Goal: Task Accomplishment & Management: Manage account settings

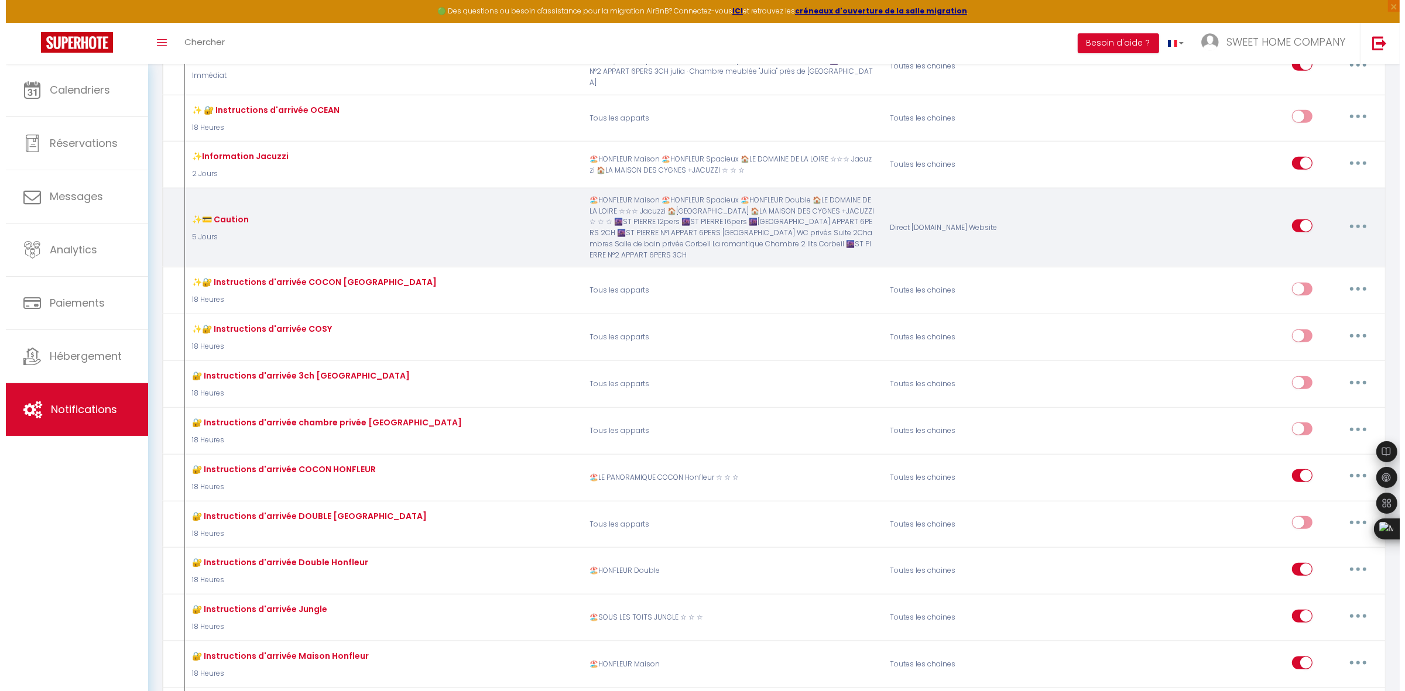
scroll to position [2049, 0]
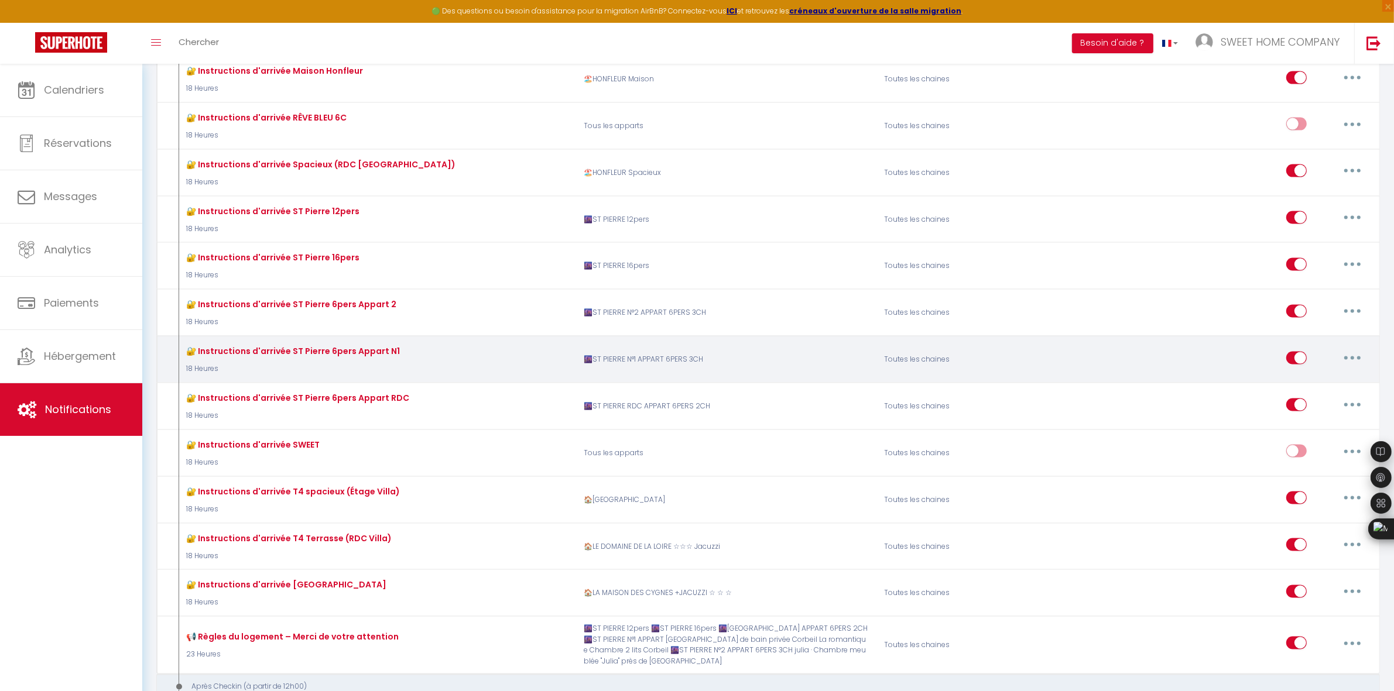
click at [1357, 350] on button "button" at bounding box center [1352, 358] width 33 height 19
click at [1314, 381] on link "Editer" at bounding box center [1321, 385] width 87 height 20
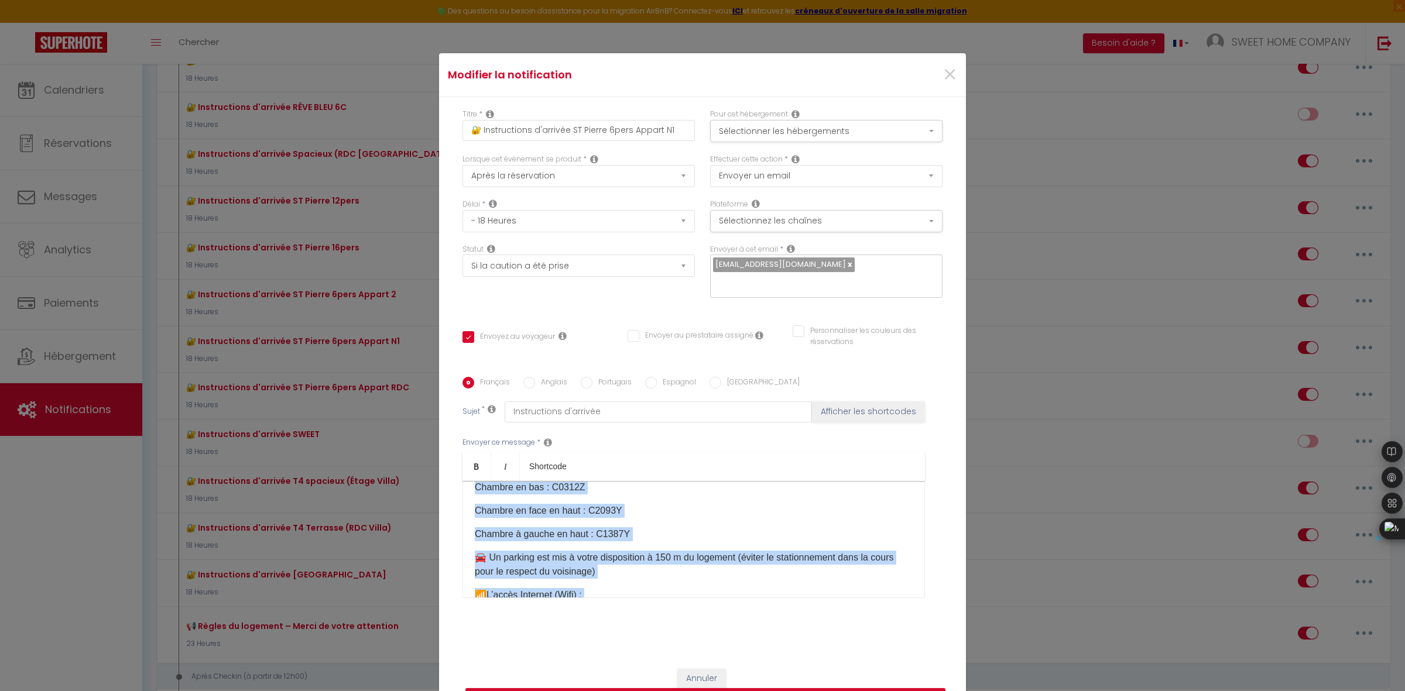
scroll to position [486, 0]
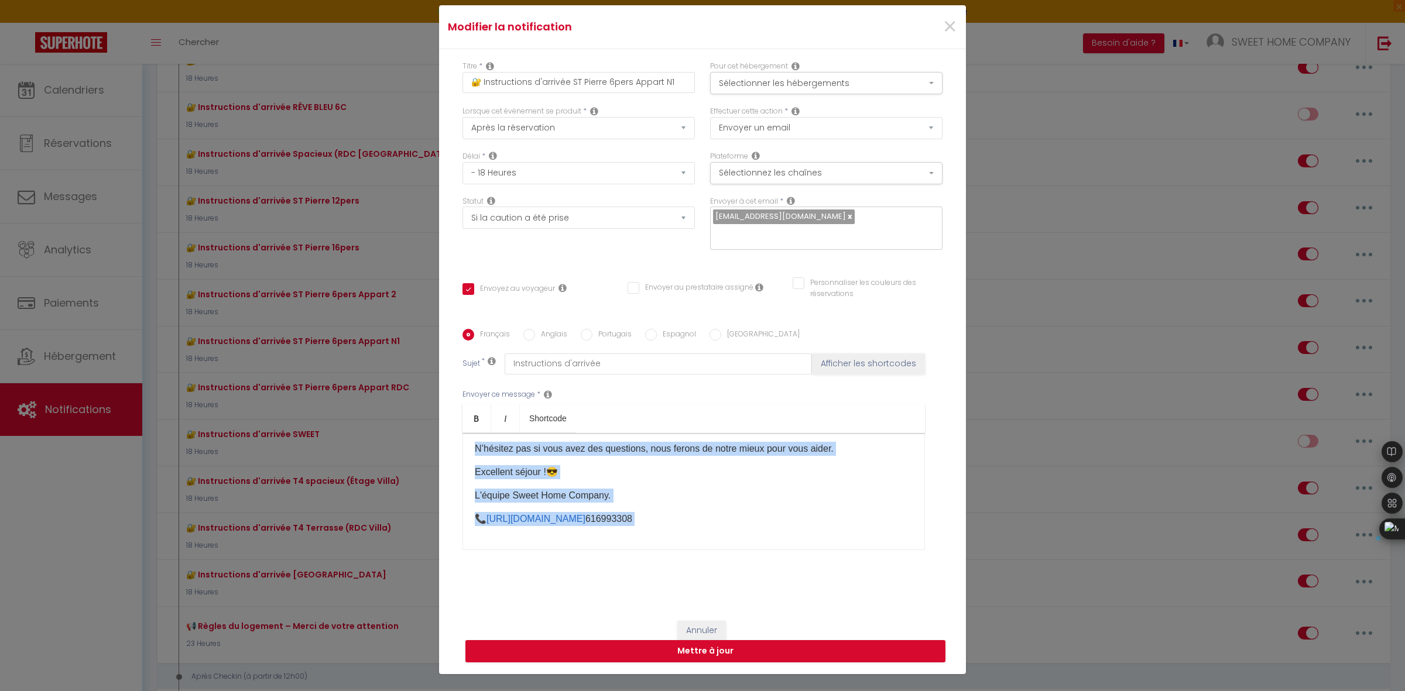
drag, startPoint x: 469, startPoint y: 498, endPoint x: 742, endPoint y: 680, distance: 327.5
click at [742, 680] on div "Modifier la notification × Titre * 🔐 Instruc​tions d'arrivée ST Pierre 6pers Ap…" at bounding box center [702, 345] width 1405 height 691
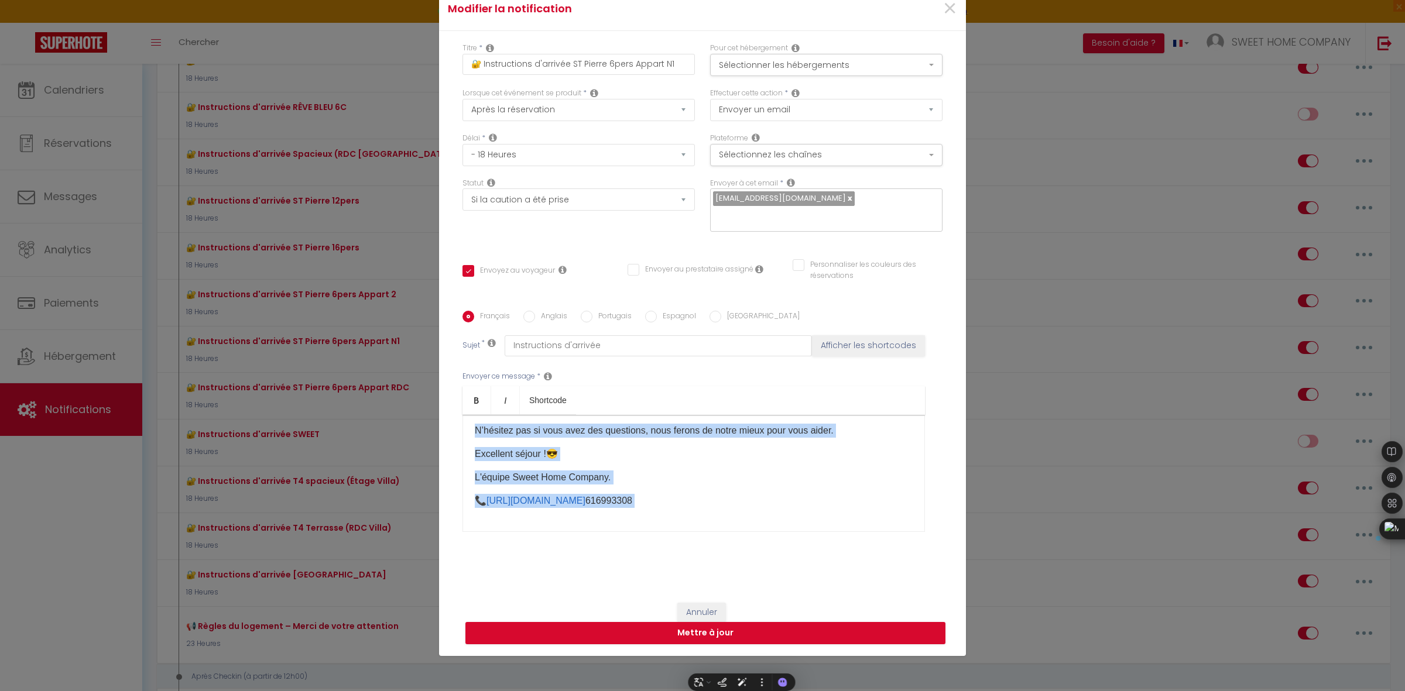
copy div "Bonjour [GUEST:FIRST_NAME],​ 📆​Date de votre arrivée : [BOOKING:CHECKING] ​Votr…"
click at [692, 467] on div "Bonjour [GUEST:FIRST_NAME],​ 📆​Date de votre arrivée : [BOOKING:CHECKING] ​Votr…" at bounding box center [693, 473] width 462 height 117
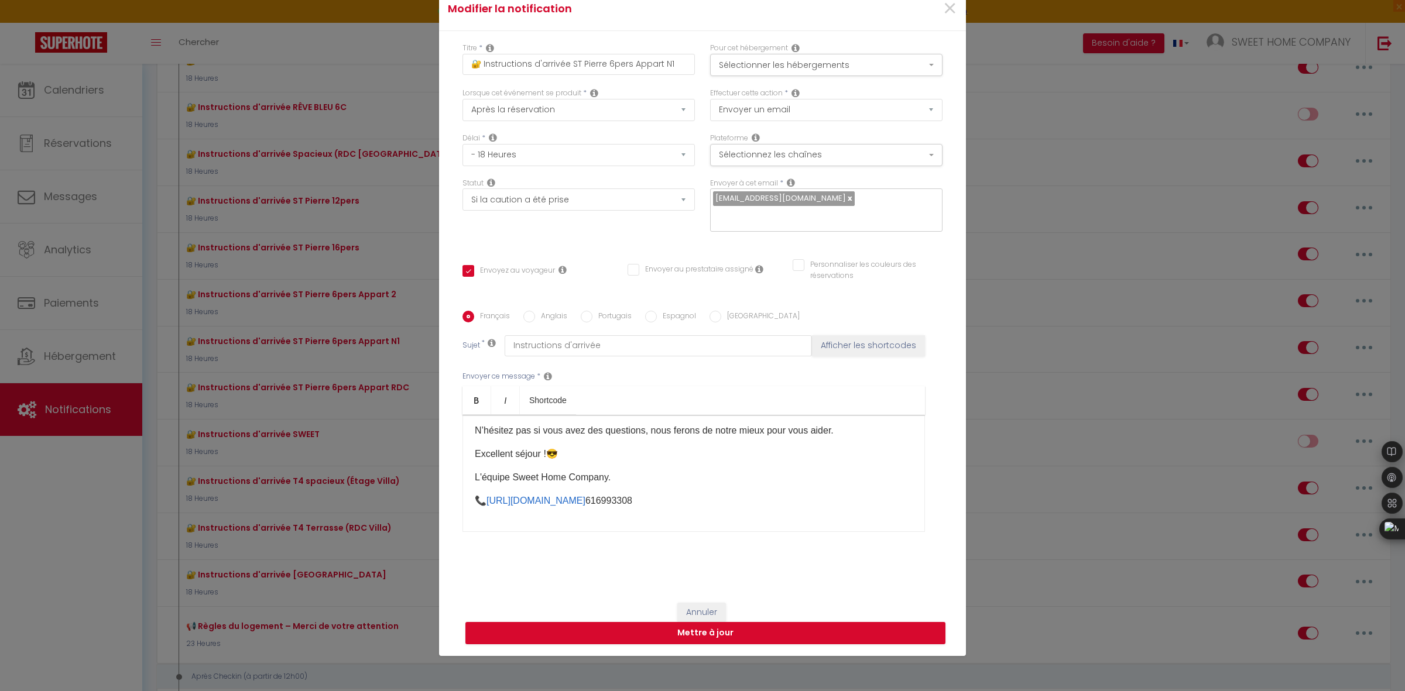
click at [535, 317] on label "Anglais" at bounding box center [551, 317] width 32 height 13
click at [534, 317] on input "Anglais" at bounding box center [529, 317] width 12 height 12
radio input "true"
checkbox input "true"
checkbox input "false"
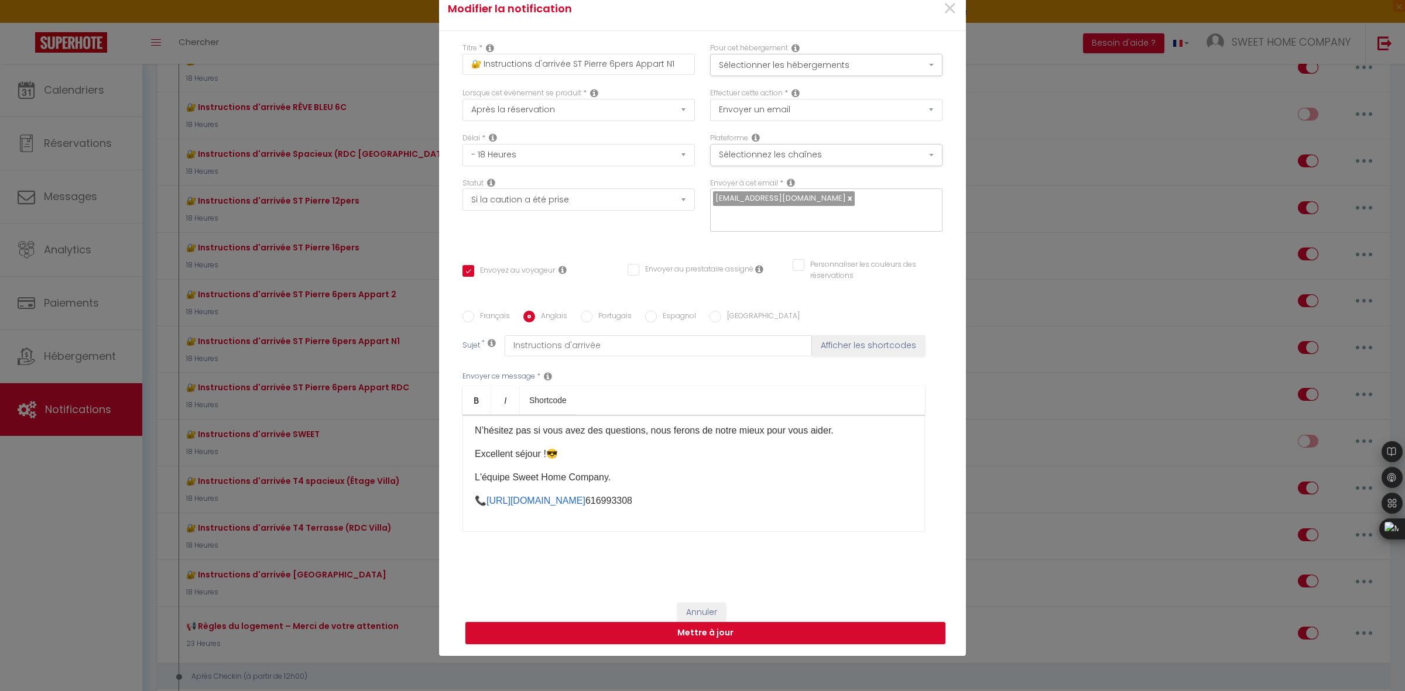
checkbox input "false"
type input "Arrival Instructions"
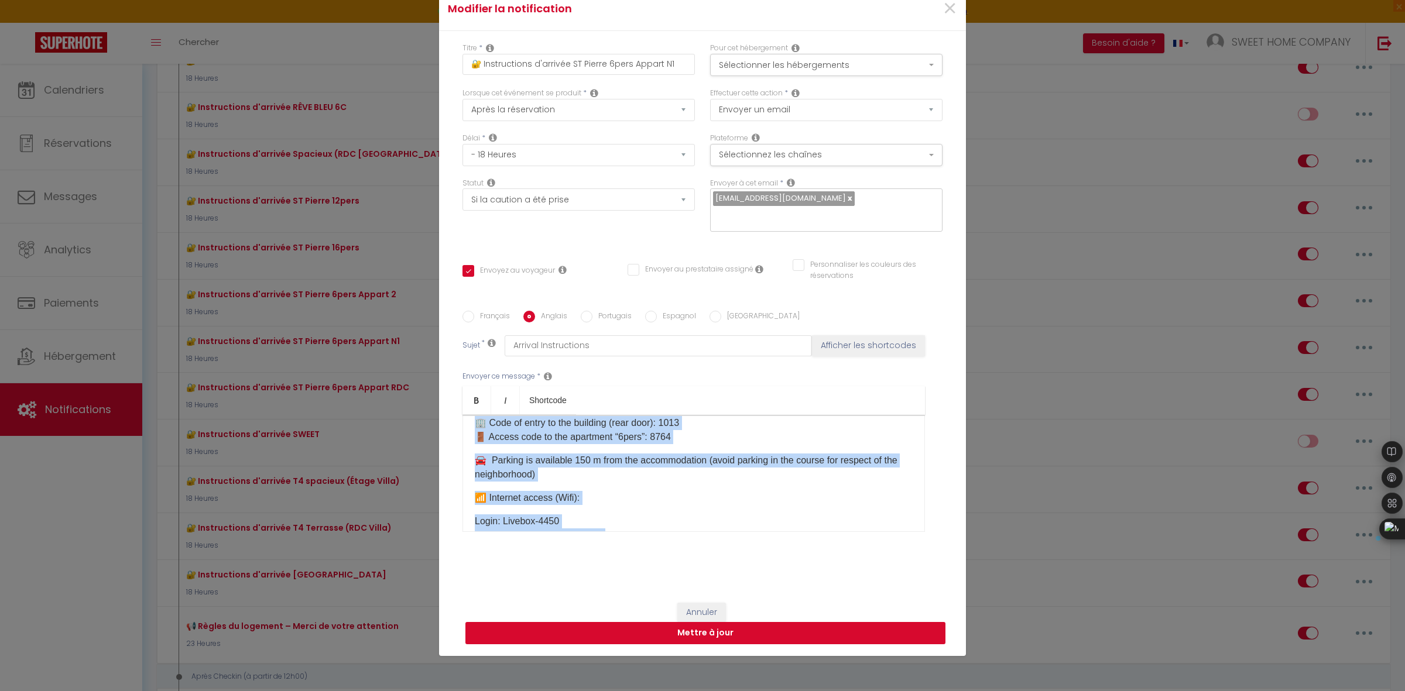
scroll to position [472, 0]
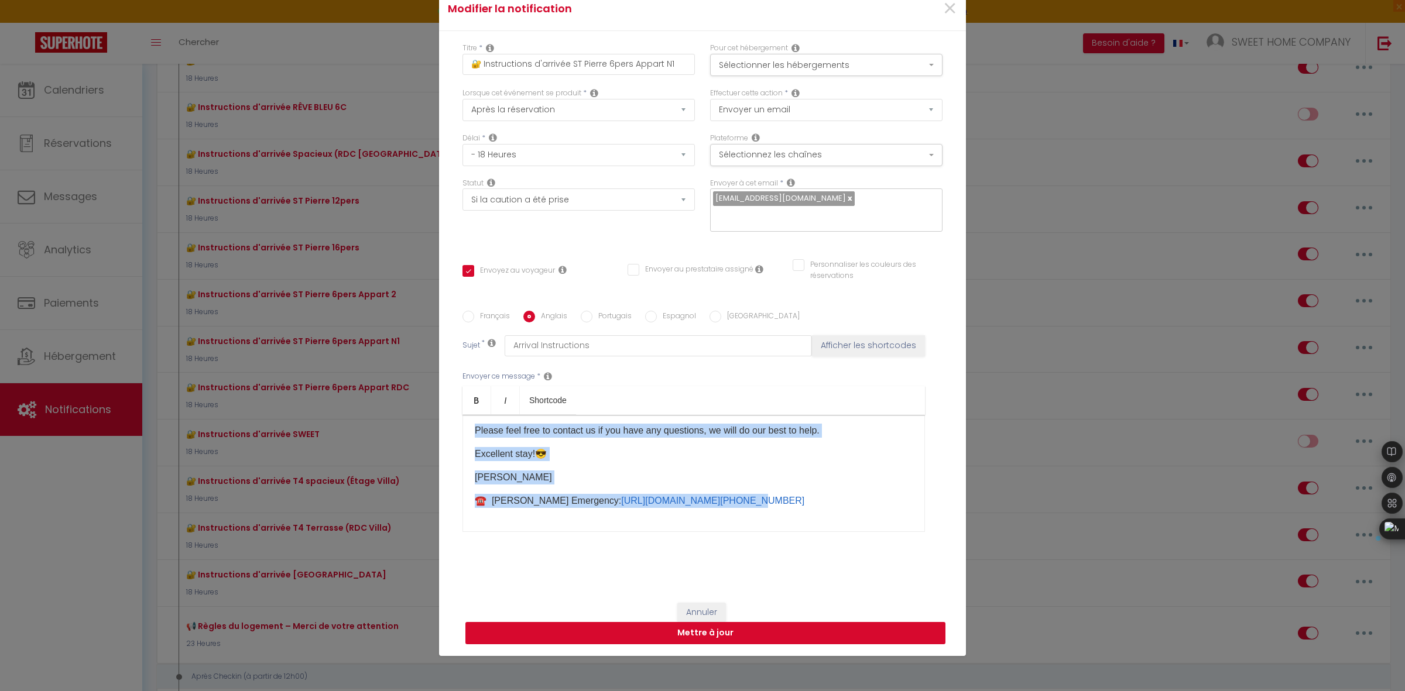
drag, startPoint x: 464, startPoint y: 452, endPoint x: 759, endPoint y: 626, distance: 342.2
click at [759, 626] on form "Modifier la notification × Titre * 🔐 Instruc​tions d'arrivée ST Pierre 6pers Ap…" at bounding box center [702, 321] width 527 height 669
drag, startPoint x: 740, startPoint y: 489, endPoint x: 741, endPoint y: 502, distance: 12.9
click at [740, 489] on div "​ Hello [GUEST:FIRST_NAME], 📆 Date of arrival: [BOOKING:CHECKING] Your arrival …" at bounding box center [693, 473] width 462 height 117
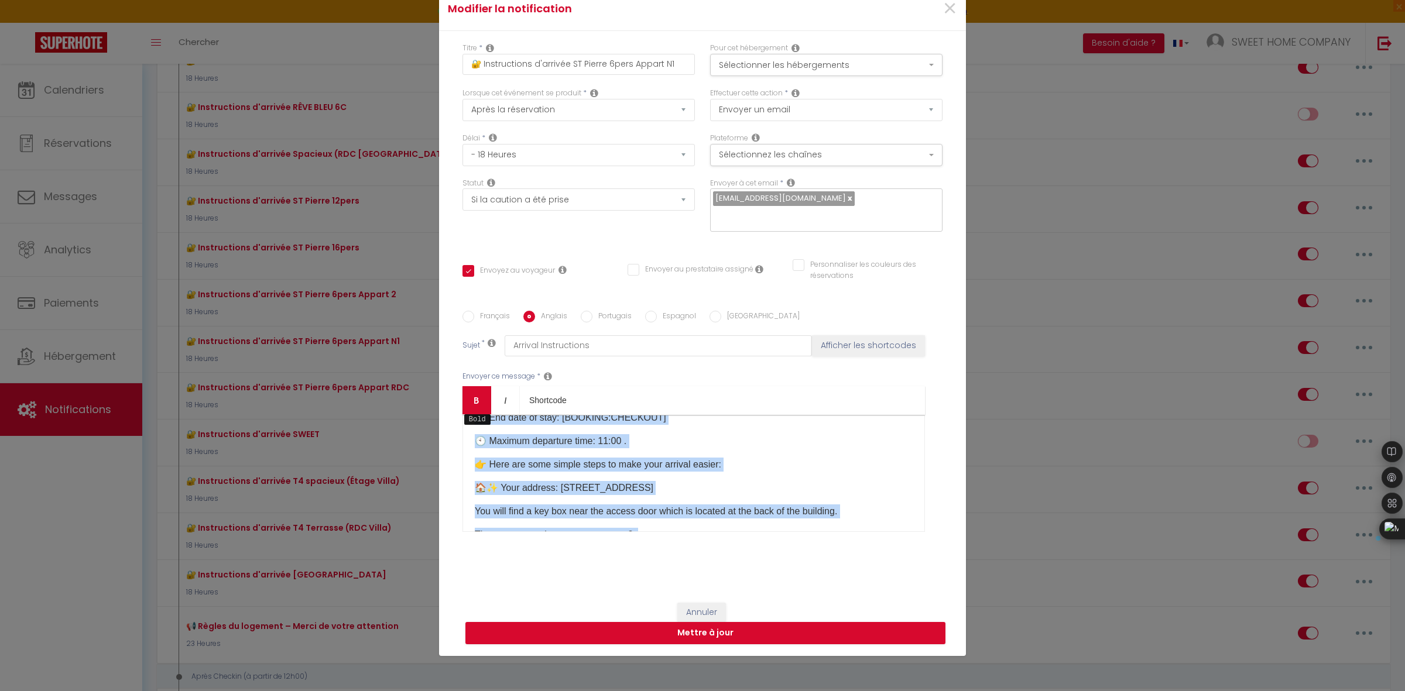
scroll to position [0, 0]
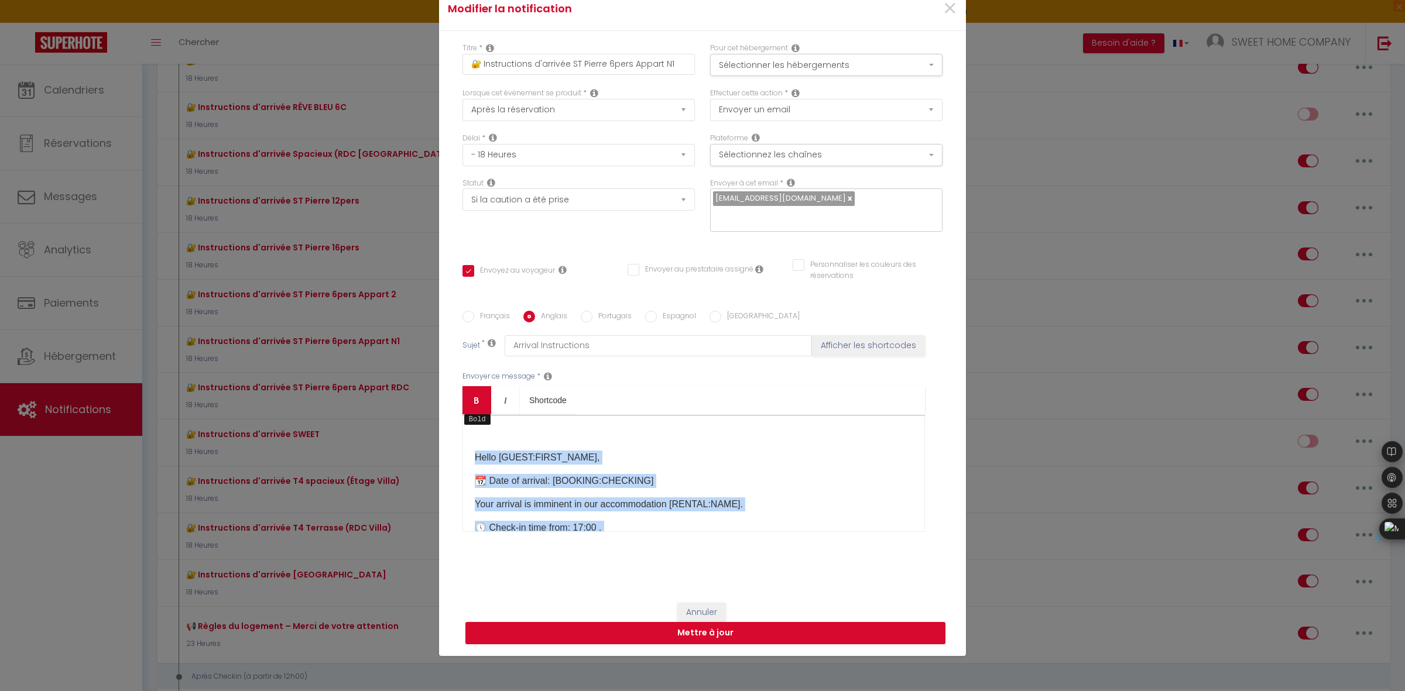
drag, startPoint x: 738, startPoint y: 500, endPoint x: 462, endPoint y: 390, distance: 296.9
click at [462, 390] on div "Bold Italic Shortcode Rich text editor ​ Hello [GUEST:FIRST_NAME], 📆 Date of ar…" at bounding box center [693, 459] width 462 height 146
copy div "​ Hello [GUEST:FIRST_NAME], 📆 Date of arrival: [BOOKING:CHECKING] Your arrival …"
click at [648, 524] on p "🕔 Check-in time from: 17:00 ." at bounding box center [694, 528] width 438 height 14
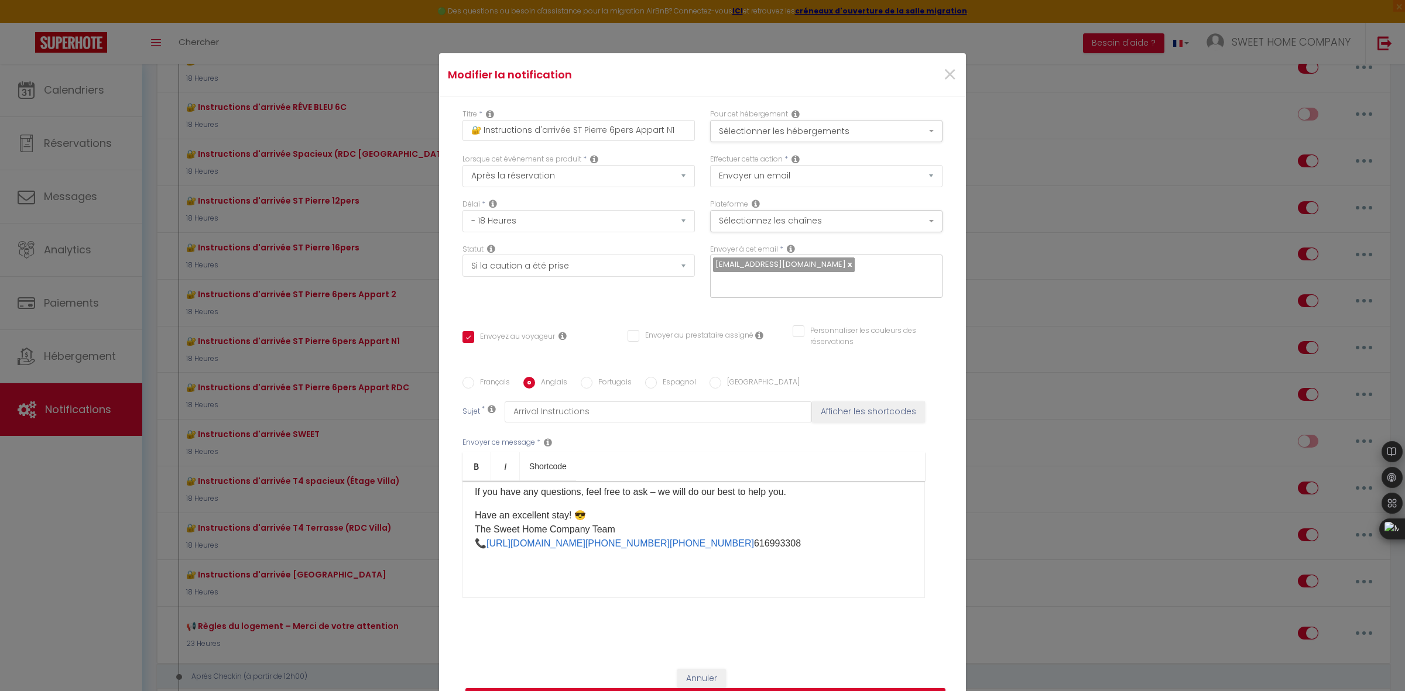
scroll to position [83, 0]
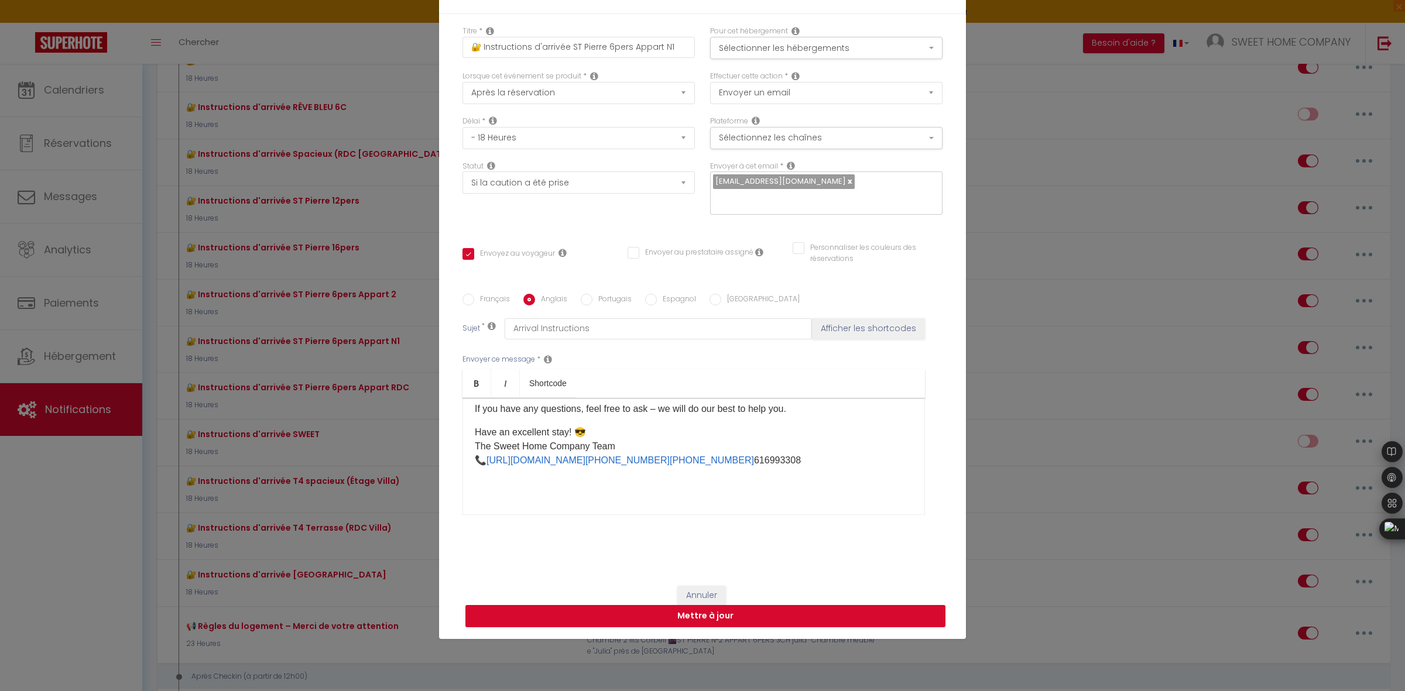
click at [746, 616] on button "Mettre à jour" at bounding box center [705, 616] width 480 height 22
checkbox input "true"
checkbox input "false"
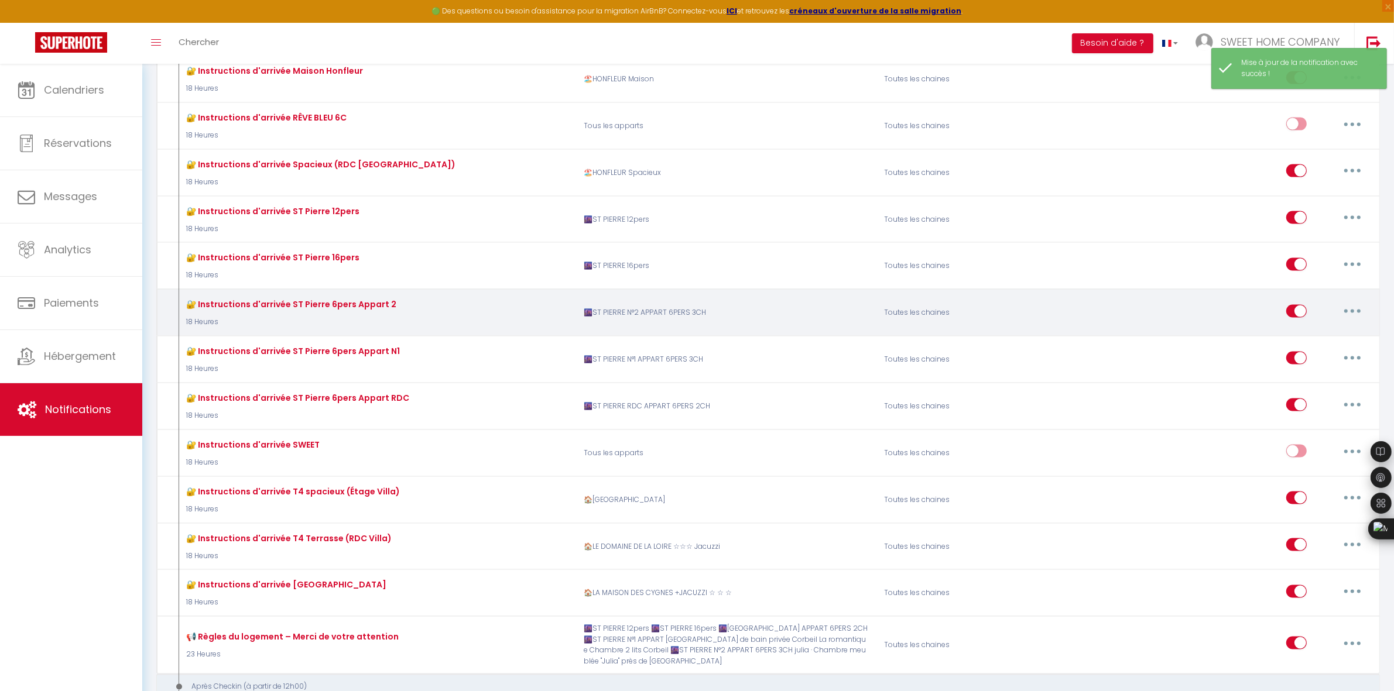
click at [1347, 304] on button "button" at bounding box center [1352, 311] width 33 height 19
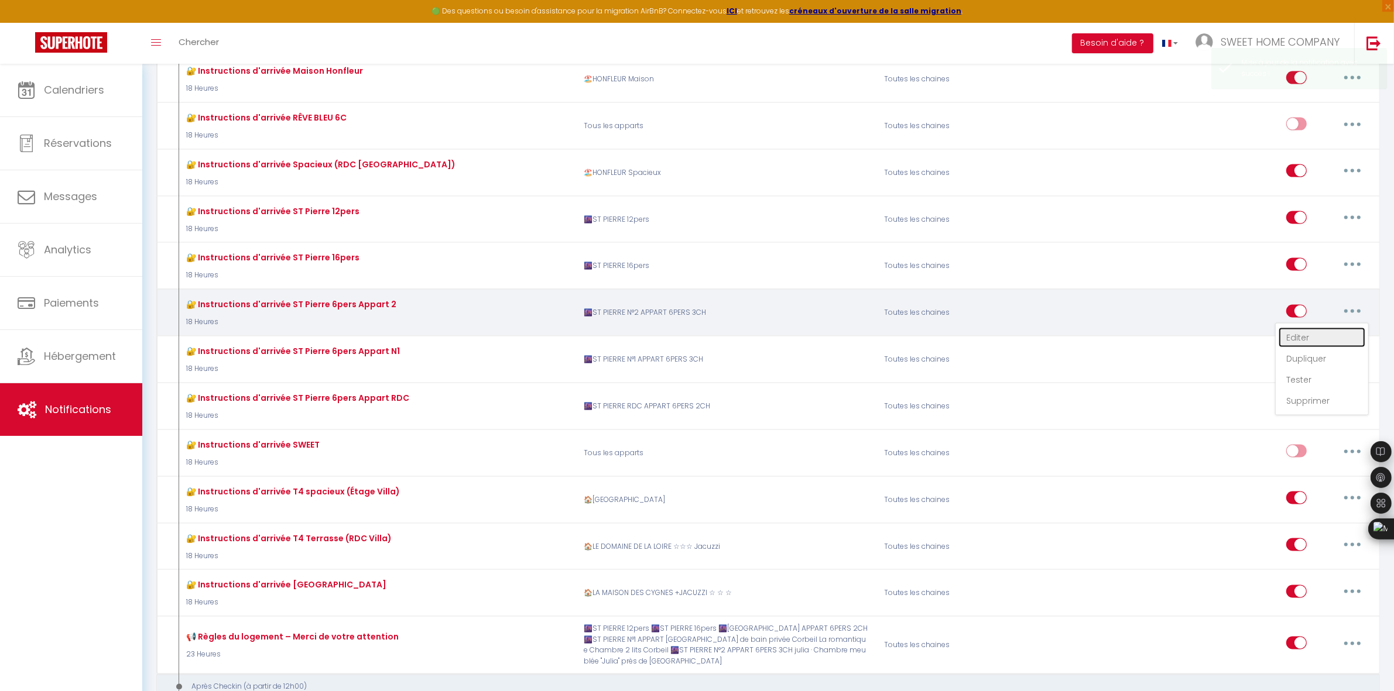
click at [1329, 330] on link "Editer" at bounding box center [1321, 338] width 87 height 20
type input "🔐 Instruc​tions d'arrivée ST Pierre 6pers Appart 2"
select select "18 Heures"
select select "if_deposit_is_paid"
checkbox input "true"
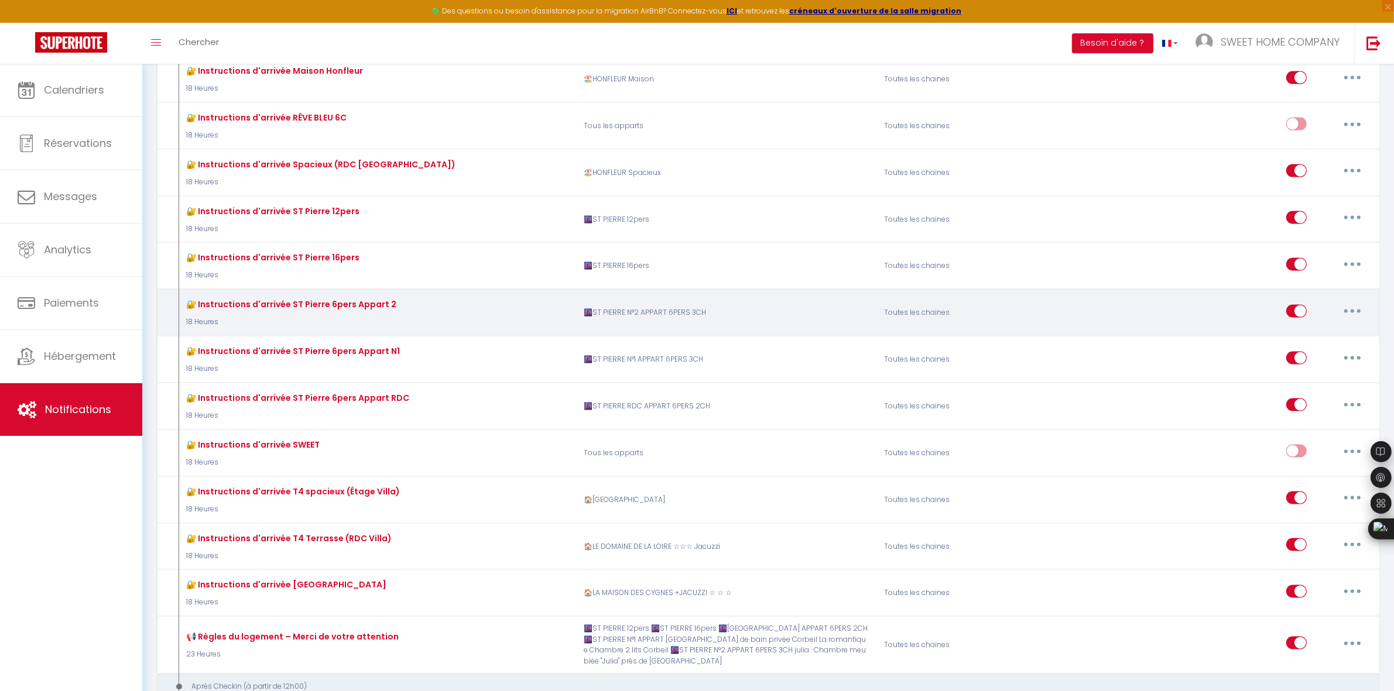
checkbox input "false"
radio input "true"
type input "Instructions d'arrivée"
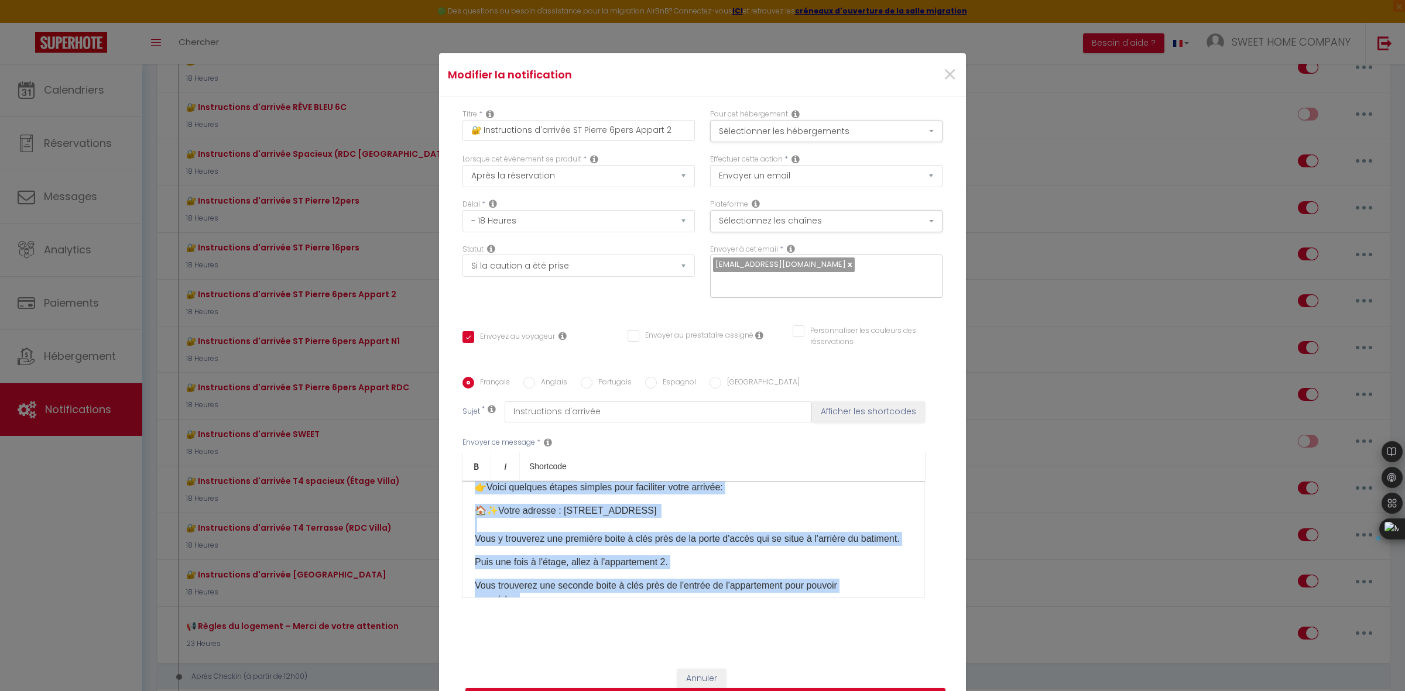
scroll to position [547, 0]
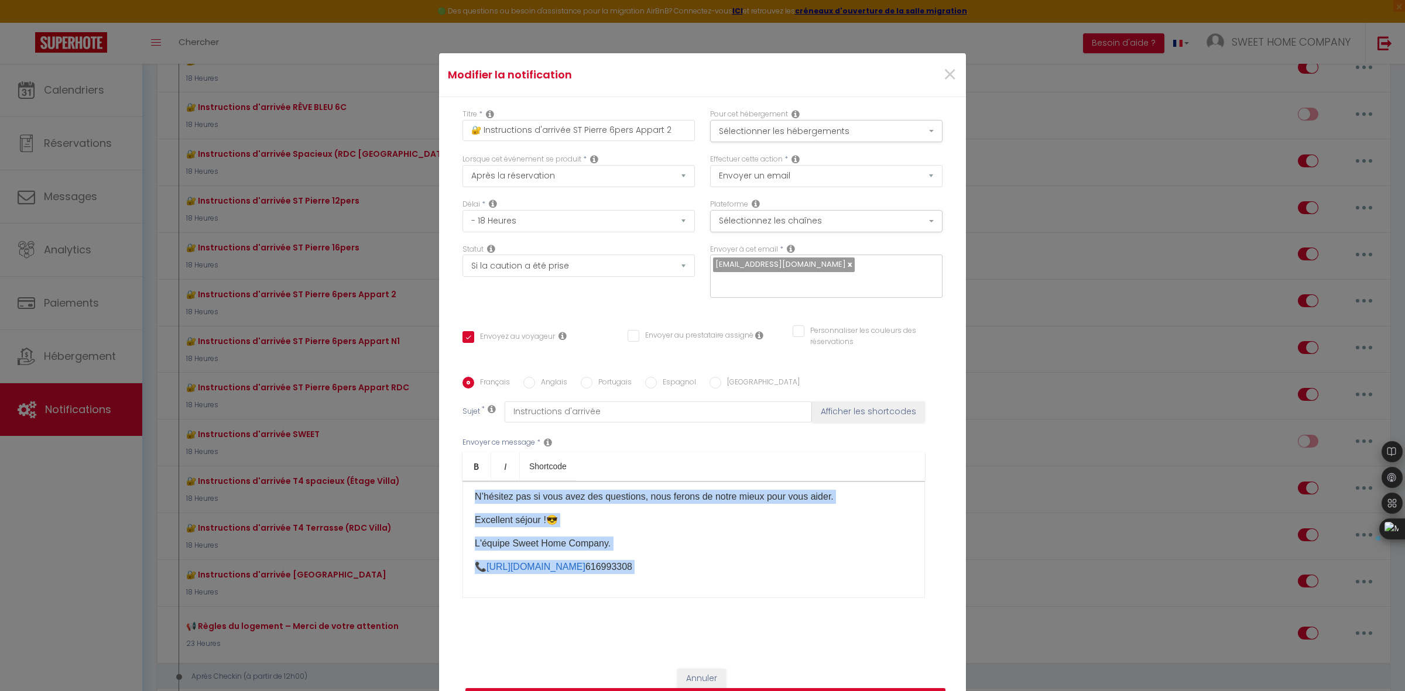
drag, startPoint x: 469, startPoint y: 500, endPoint x: 714, endPoint y: 589, distance: 260.2
click at [714, 589] on div "Bonjour [GUEST:FIRST_NAME],​ 📆​Date de votre arrivée : [BOOKING:CHECKING] ​Votr…" at bounding box center [693, 539] width 462 height 117
copy div "Bonjour [GUEST:FIRST_NAME],​ 📆​Date de votre arrivée : [BOOKING:CHECKING] ​Votr…"
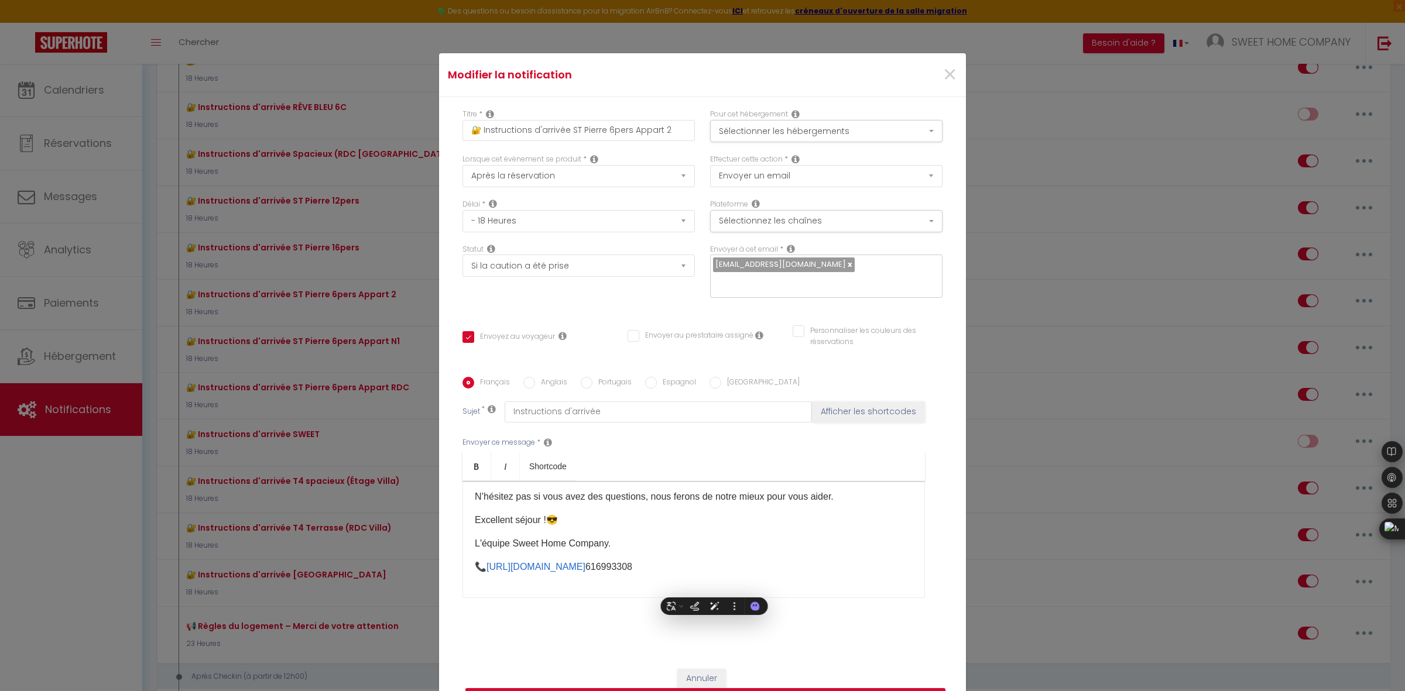
click at [543, 384] on label "Anglais" at bounding box center [551, 383] width 32 height 13
click at [535, 384] on input "Anglais" at bounding box center [529, 383] width 12 height 12
radio input "true"
checkbox input "true"
checkbox input "false"
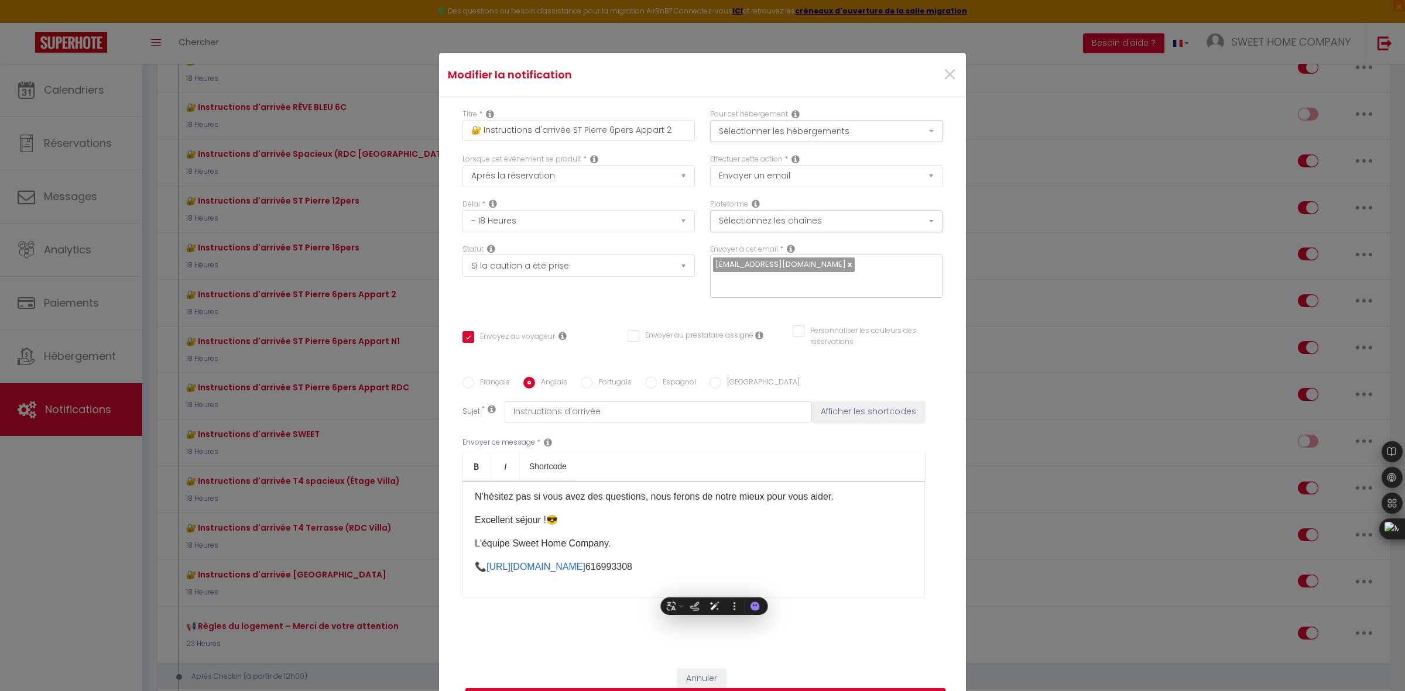
checkbox input "false"
type input "Arrival Instructions"
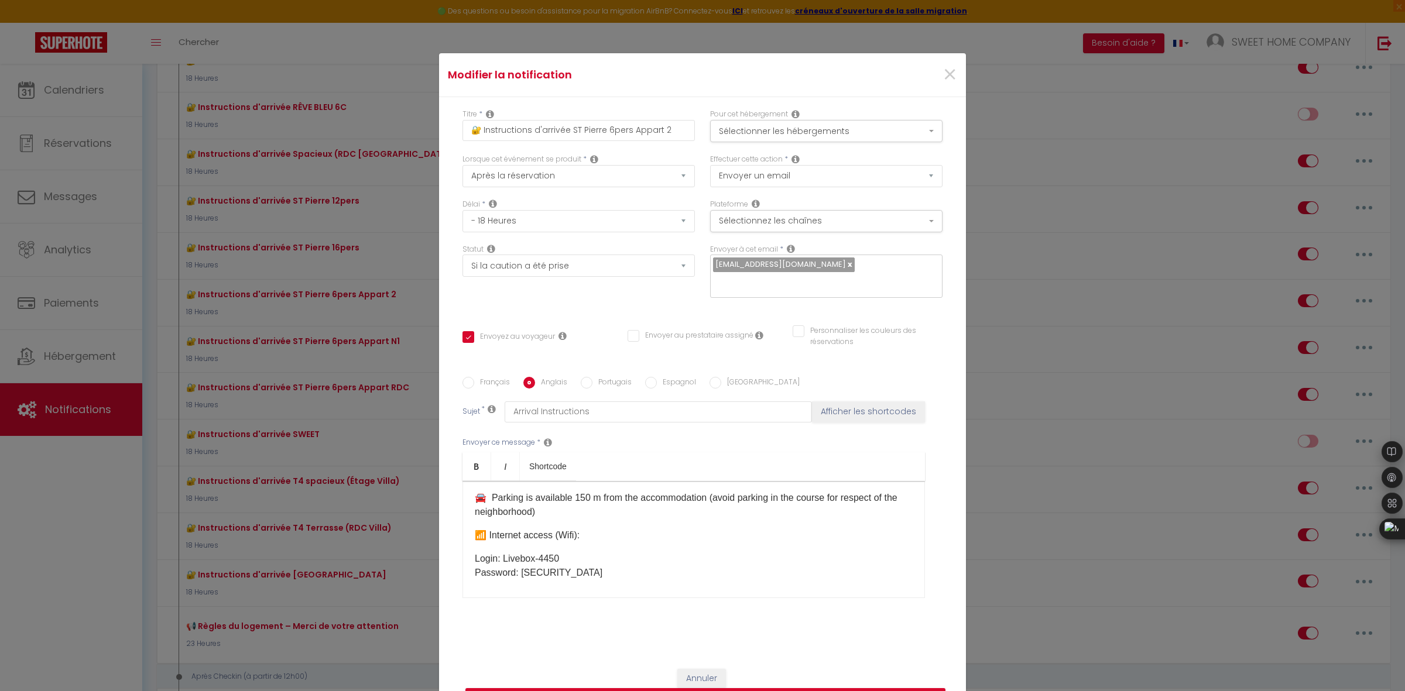
scroll to position [305, 0]
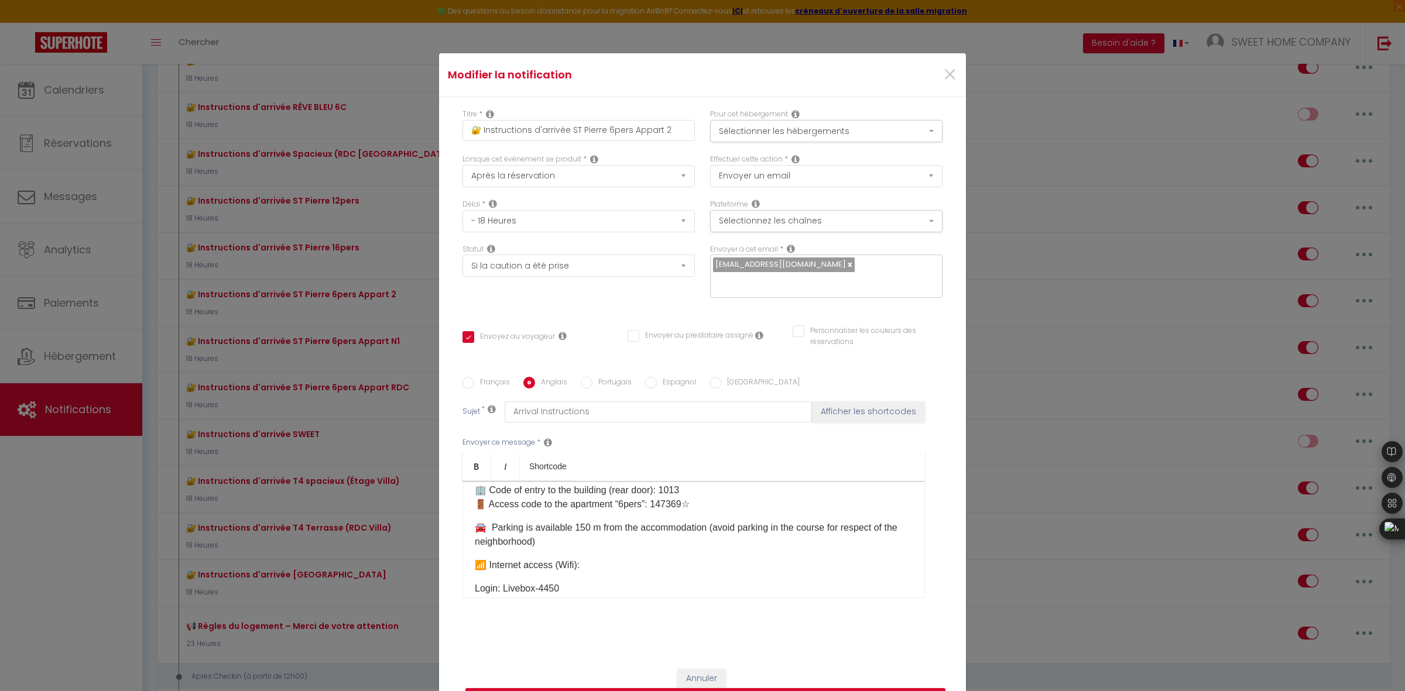
click at [711, 498] on p "🏢 Code of entry to the building (rear door): 1013 🚪 Access code to the apartmen…" at bounding box center [694, 498] width 438 height 28
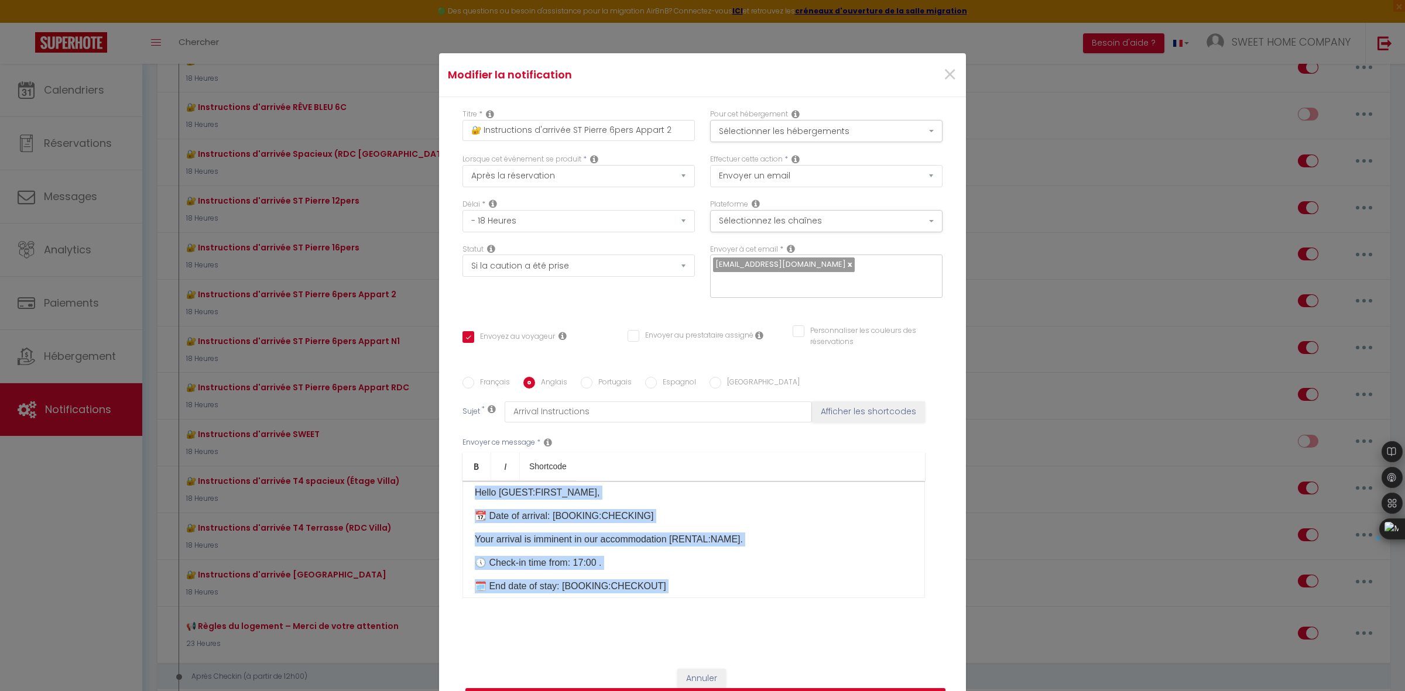
scroll to position [0, 0]
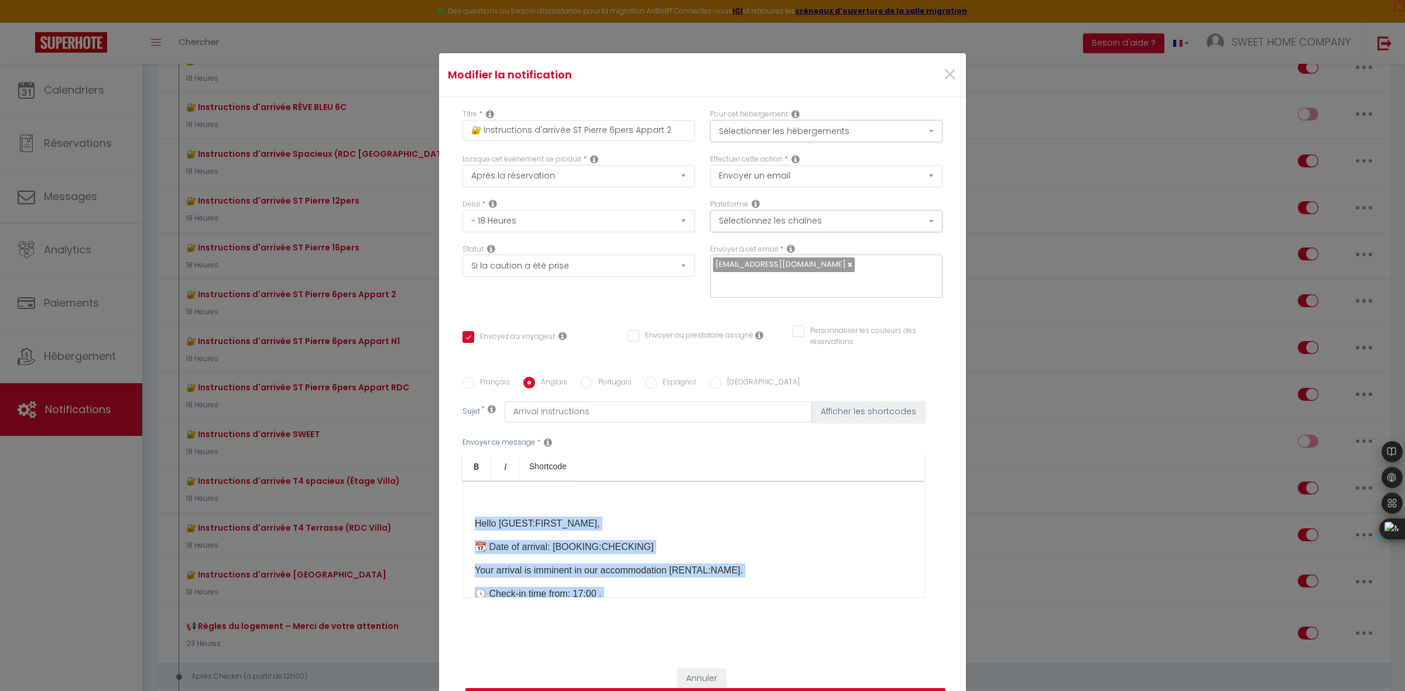
drag, startPoint x: 645, startPoint y: 487, endPoint x: 504, endPoint y: 486, distance: 141.1
click at [504, 486] on div "​ Hello [GUEST:FIRST_NAME], 📆 Date of arrival: [BOOKING:CHECKING] Your arrival …" at bounding box center [693, 539] width 462 height 117
click at [762, 554] on p "📆 Date of arrival: [BOOKING:CHECKING]" at bounding box center [694, 547] width 438 height 14
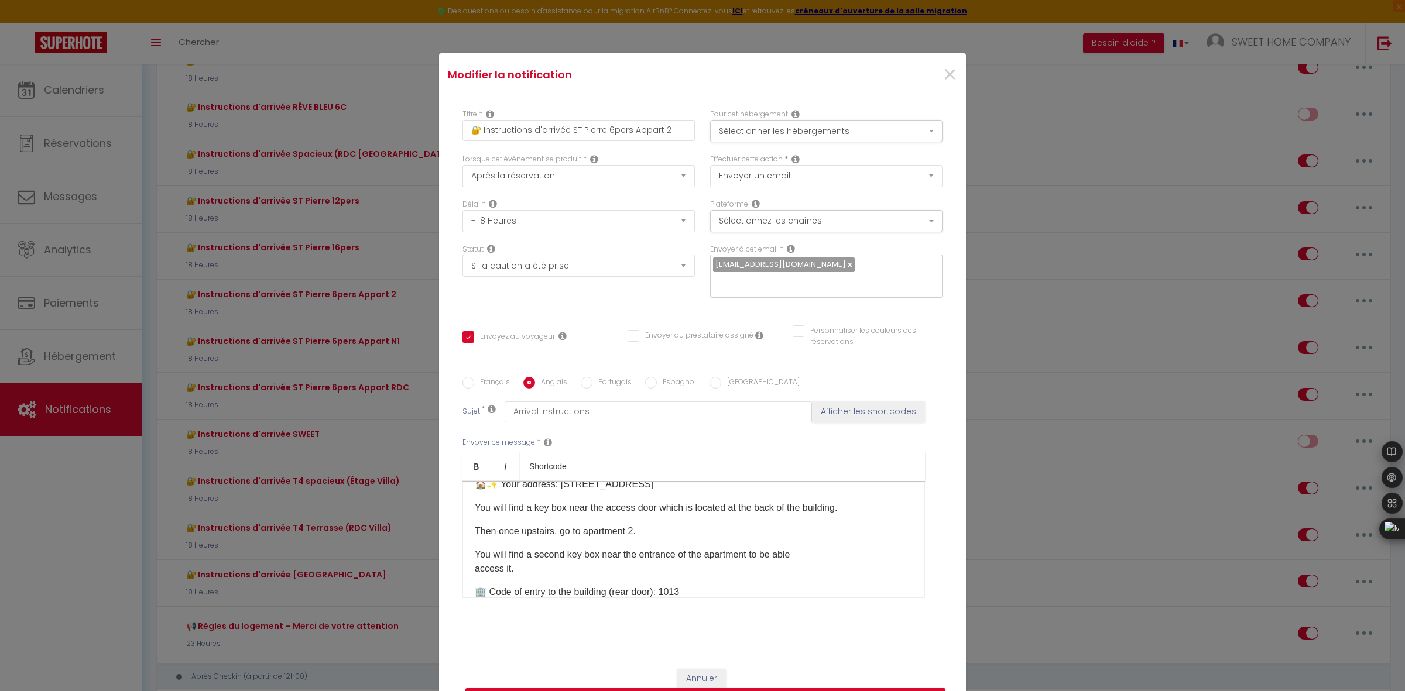
scroll to position [495, 0]
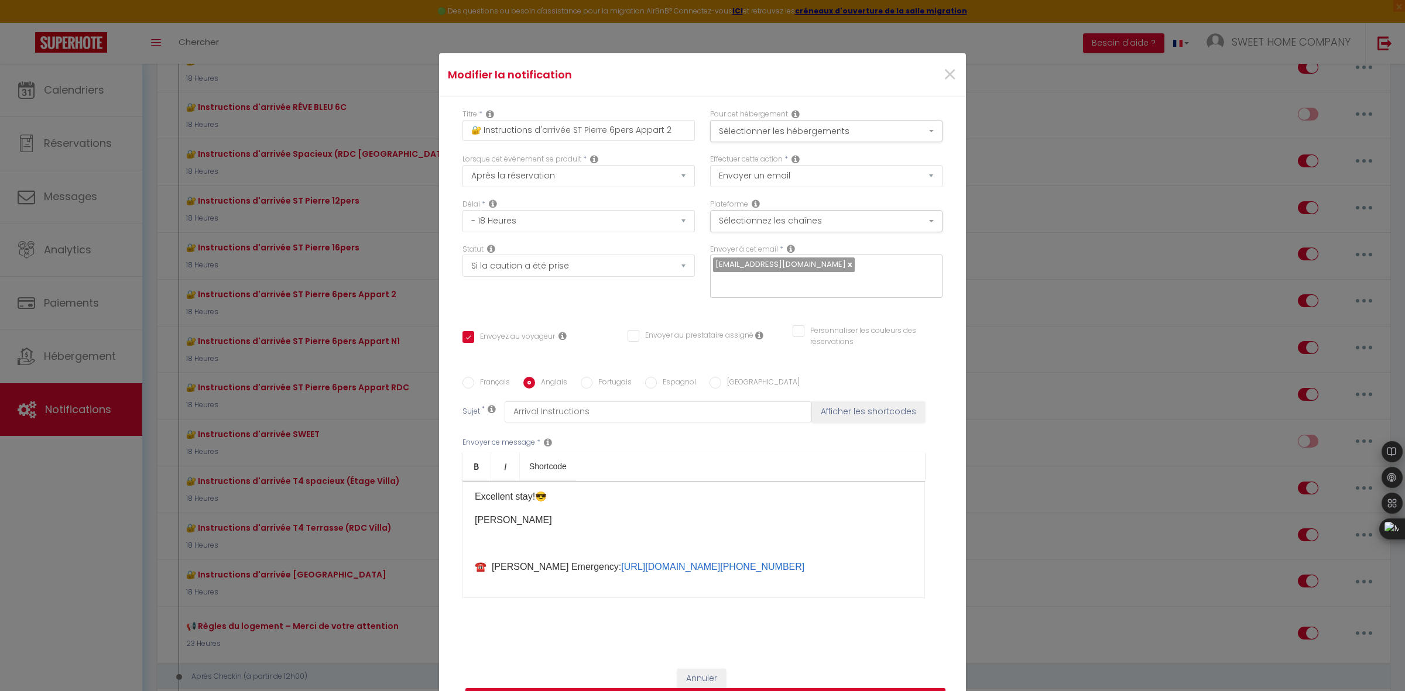
click at [544, 547] on p "​" at bounding box center [694, 544] width 438 height 14
click at [856, 564] on p "☎️ RACHEL Emergency: https://wa.me/+33661369305" at bounding box center [694, 567] width 438 height 14
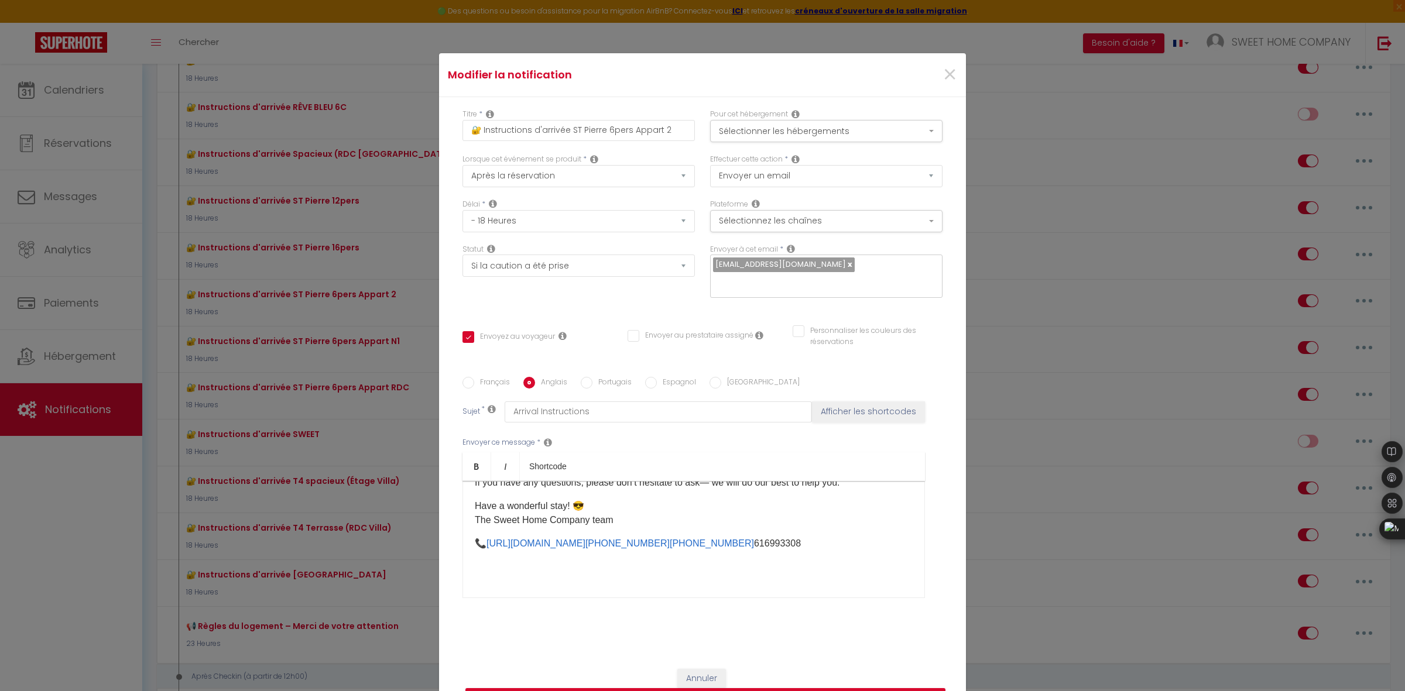
scroll to position [83, 0]
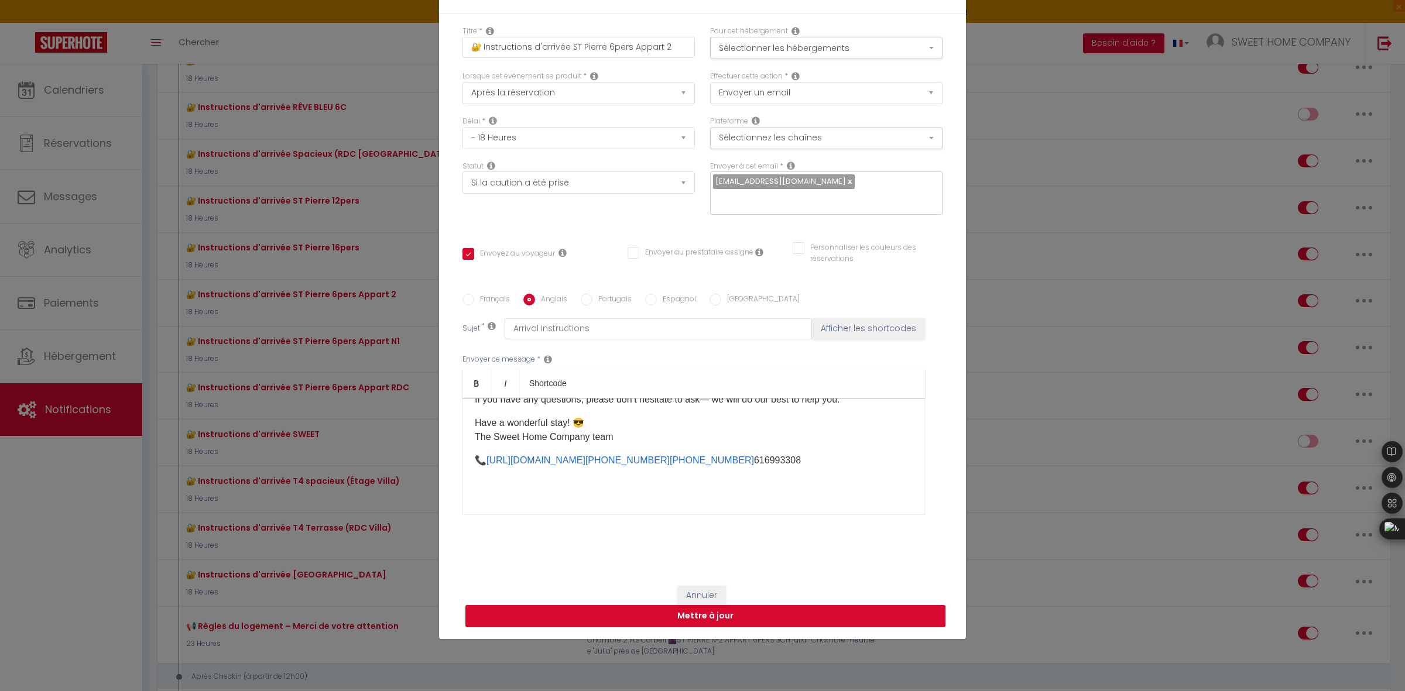
click at [733, 612] on button "Mettre à jour" at bounding box center [705, 616] width 480 height 22
checkbox input "true"
checkbox input "false"
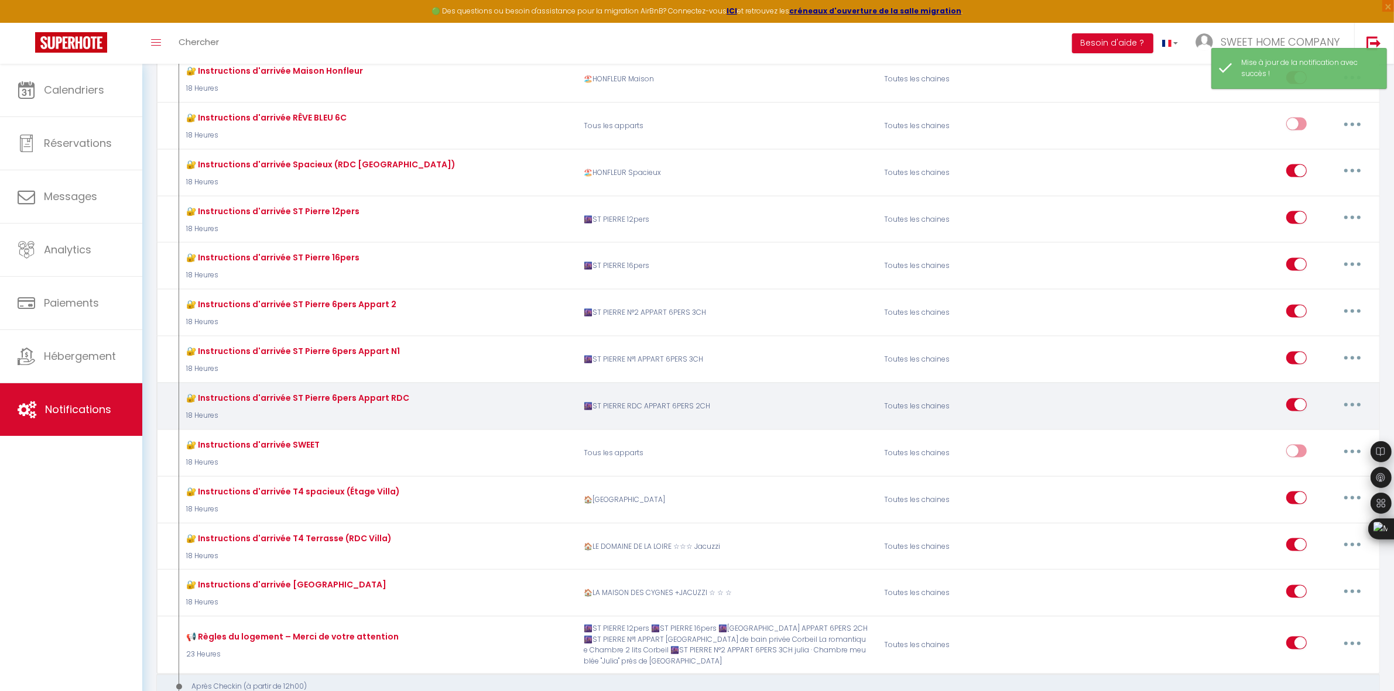
click at [408, 402] on div "🔐 Instruc​tions d'arrivée ST Pierre 6pers Appart RDC 18 Heures" at bounding box center [376, 407] width 400 height 34
click at [1345, 396] on button "button" at bounding box center [1352, 405] width 33 height 19
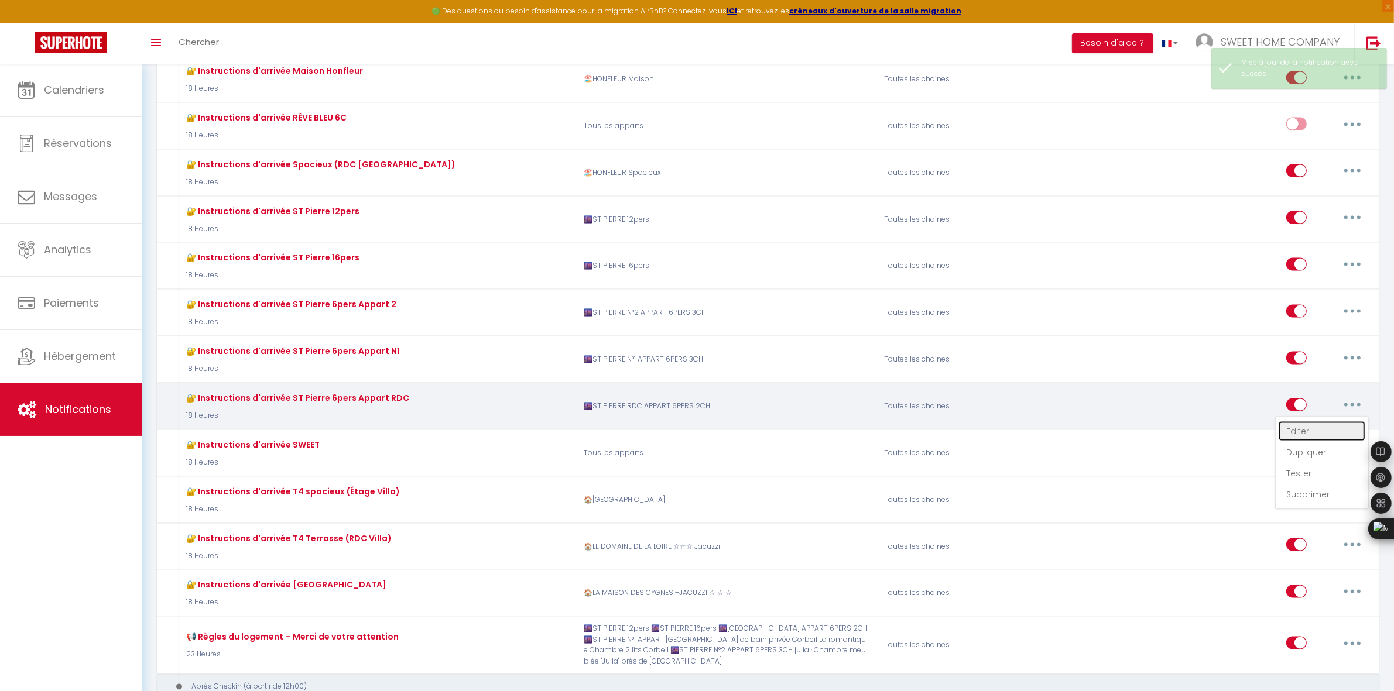
click at [1309, 430] on link "Editer" at bounding box center [1321, 431] width 87 height 20
type input "🔐 Instruc​tions d'arrivée ST Pierre 6pers Appart RDC"
select select "18 Heures"
select select "if_deposit_is_paid"
checkbox input "true"
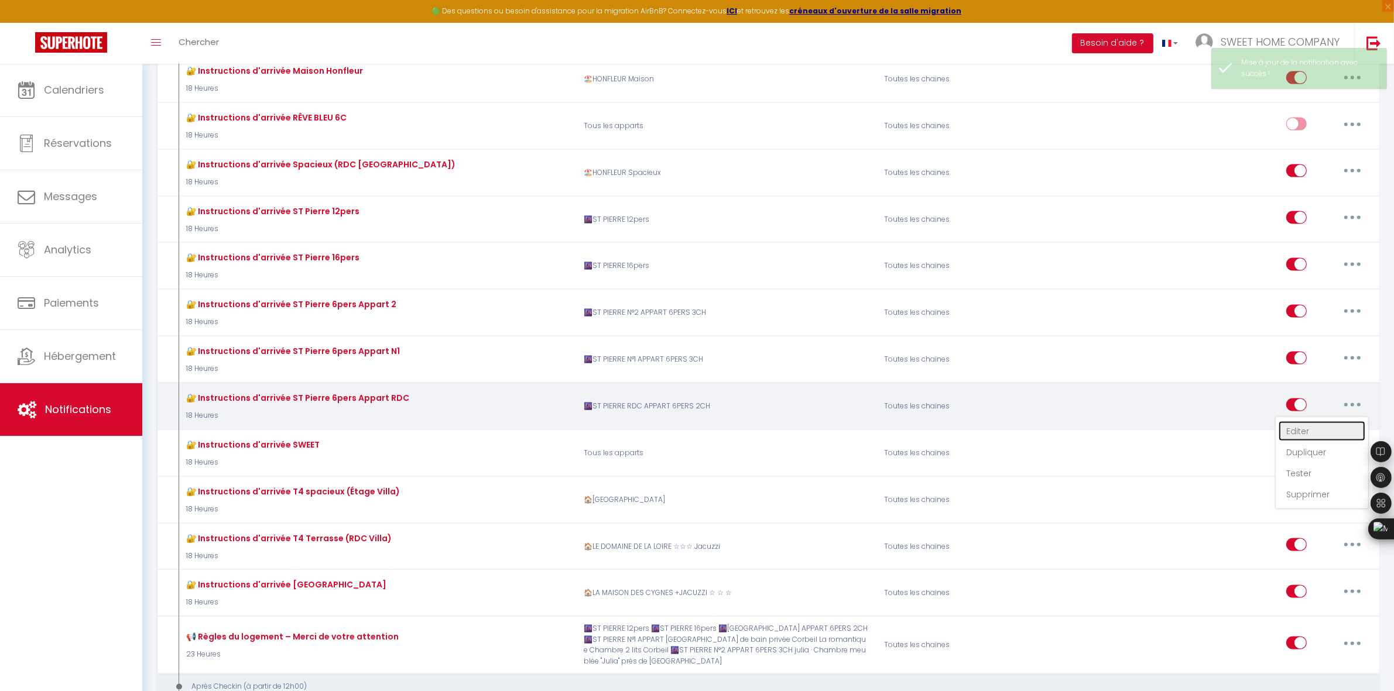
checkbox input "false"
radio input "true"
type input "Instructions d'arrivée"
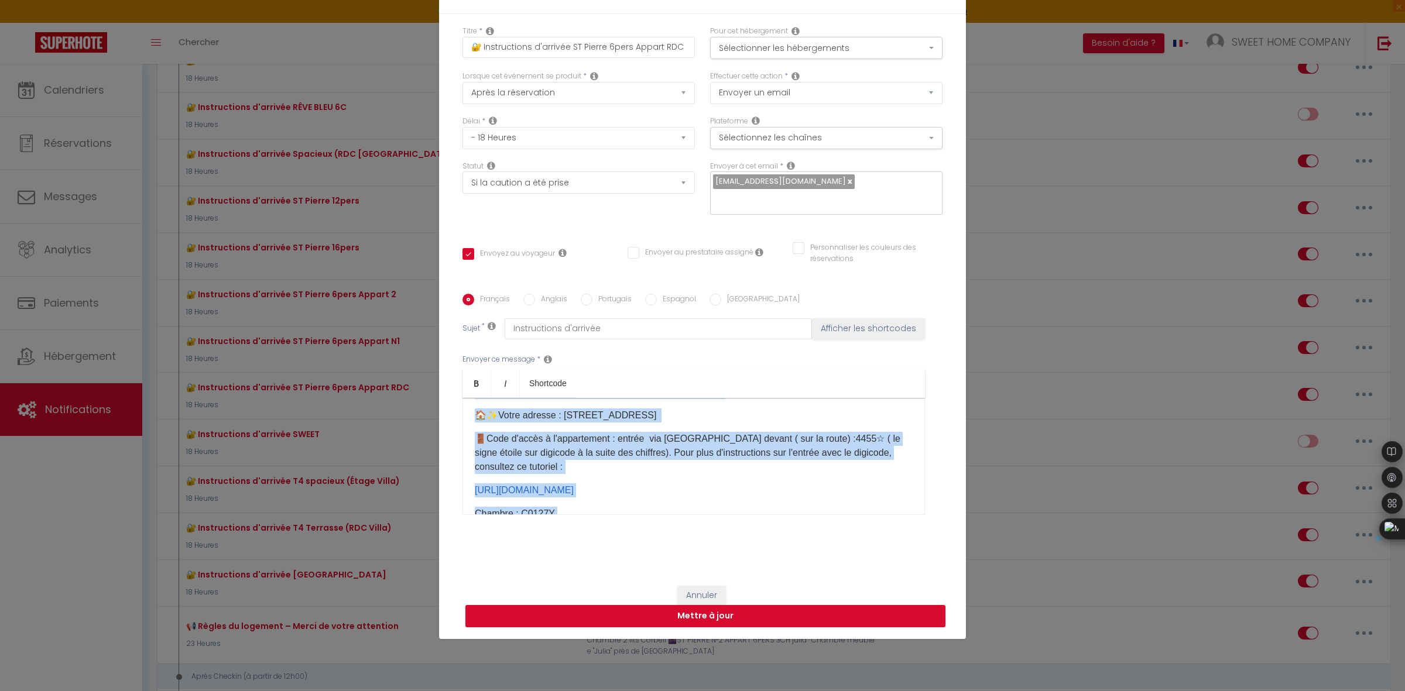
scroll to position [411, 0]
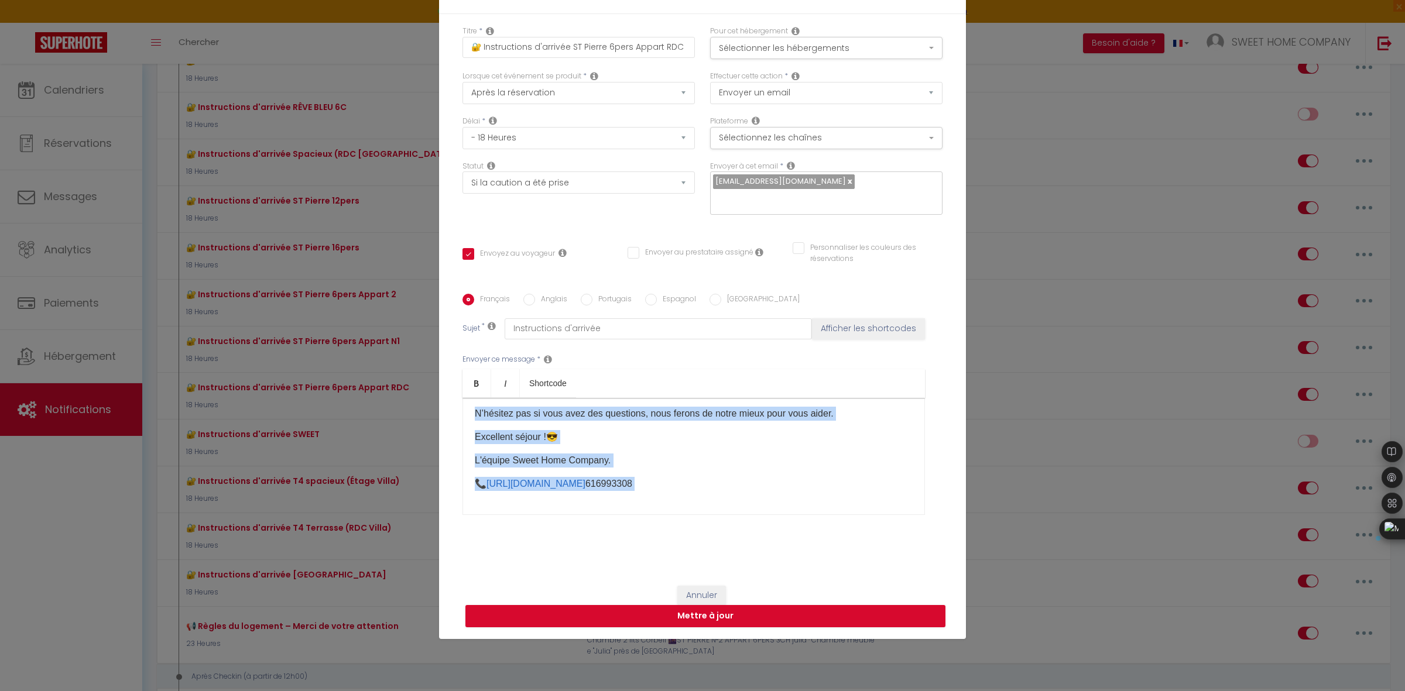
drag, startPoint x: 470, startPoint y: 416, endPoint x: 721, endPoint y: 581, distance: 300.5
click at [721, 581] on form "Modifier la notification × Titre * 🔐 Instruc​tions d'arrivée ST Pierre 6pers Ap…" at bounding box center [702, 304] width 527 height 669
copy div "Bonjour [GUEST:FIRST_NAME], ​ 📆 ​ Date de votre arriv é e : [BOOKING:CHECKING] …"
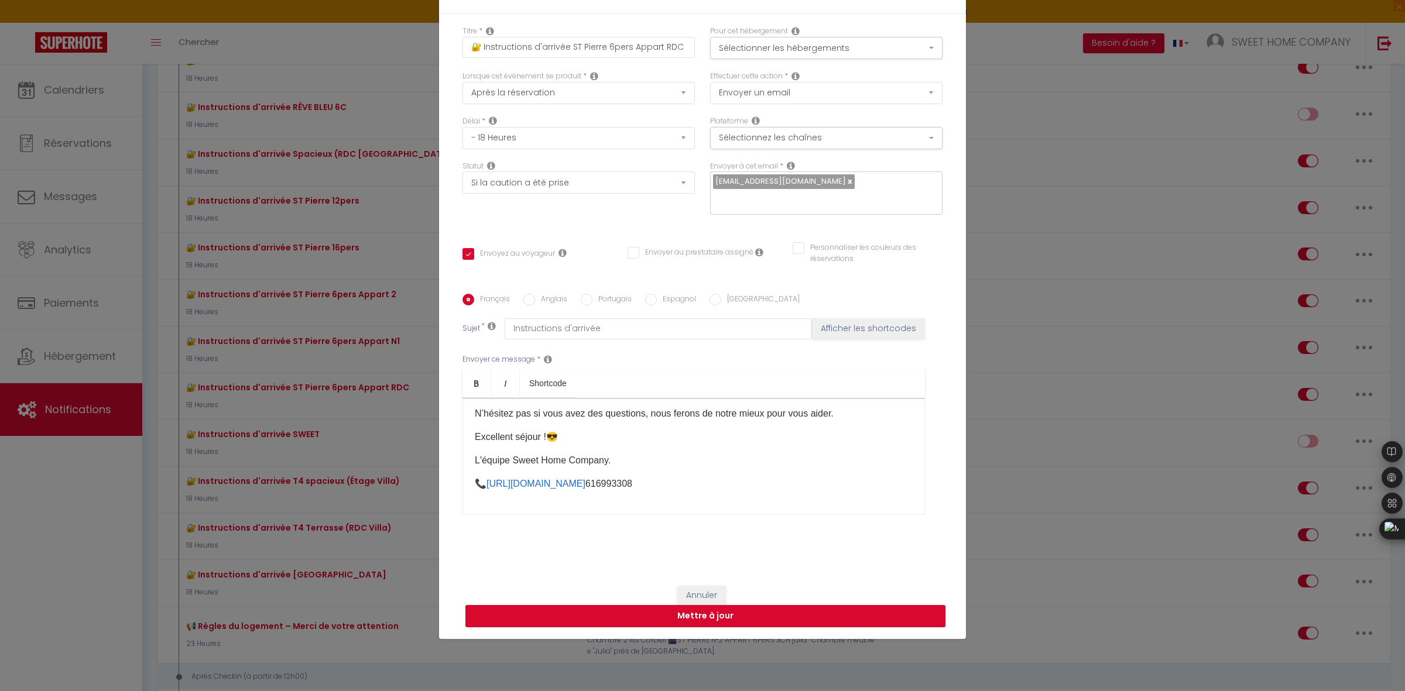
click at [548, 300] on label "Anglais" at bounding box center [551, 300] width 32 height 13
click at [535, 300] on input "Anglais" at bounding box center [529, 300] width 12 height 12
radio input "true"
checkbox input "true"
checkbox input "false"
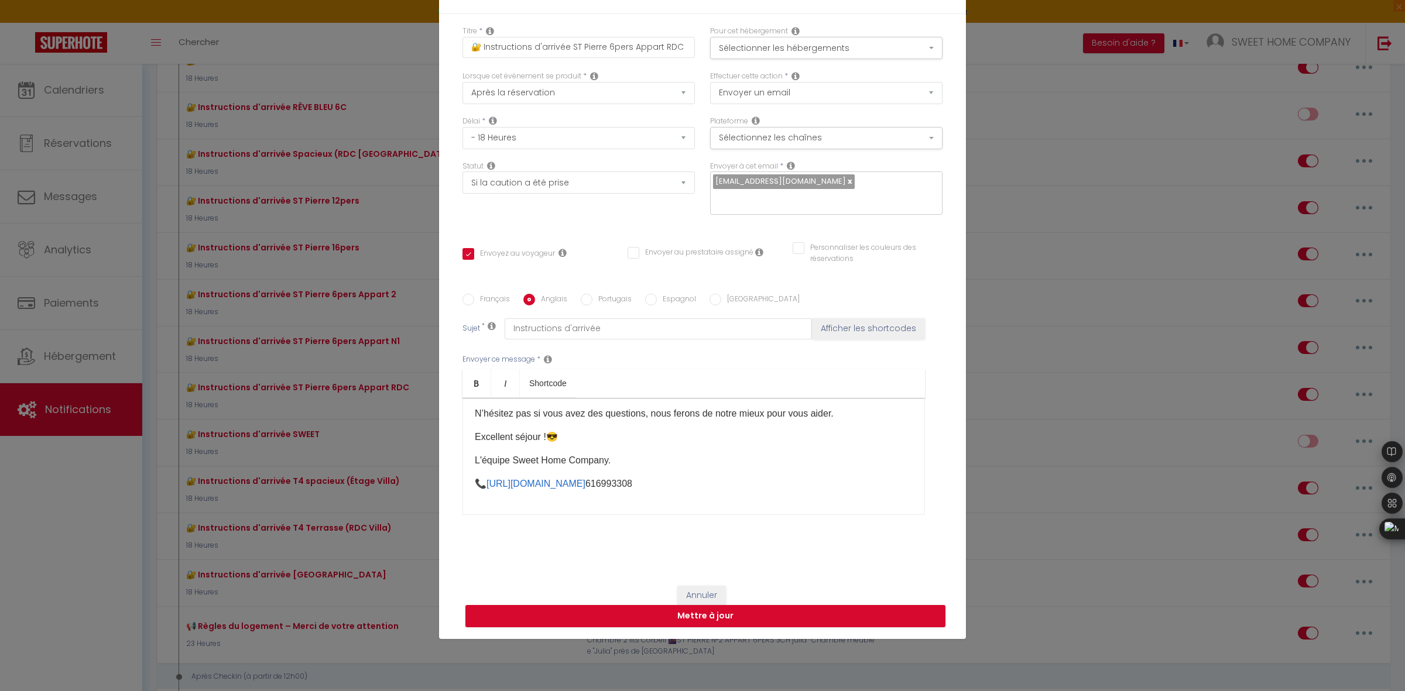
checkbox input "false"
type input "Arrival Instructions"
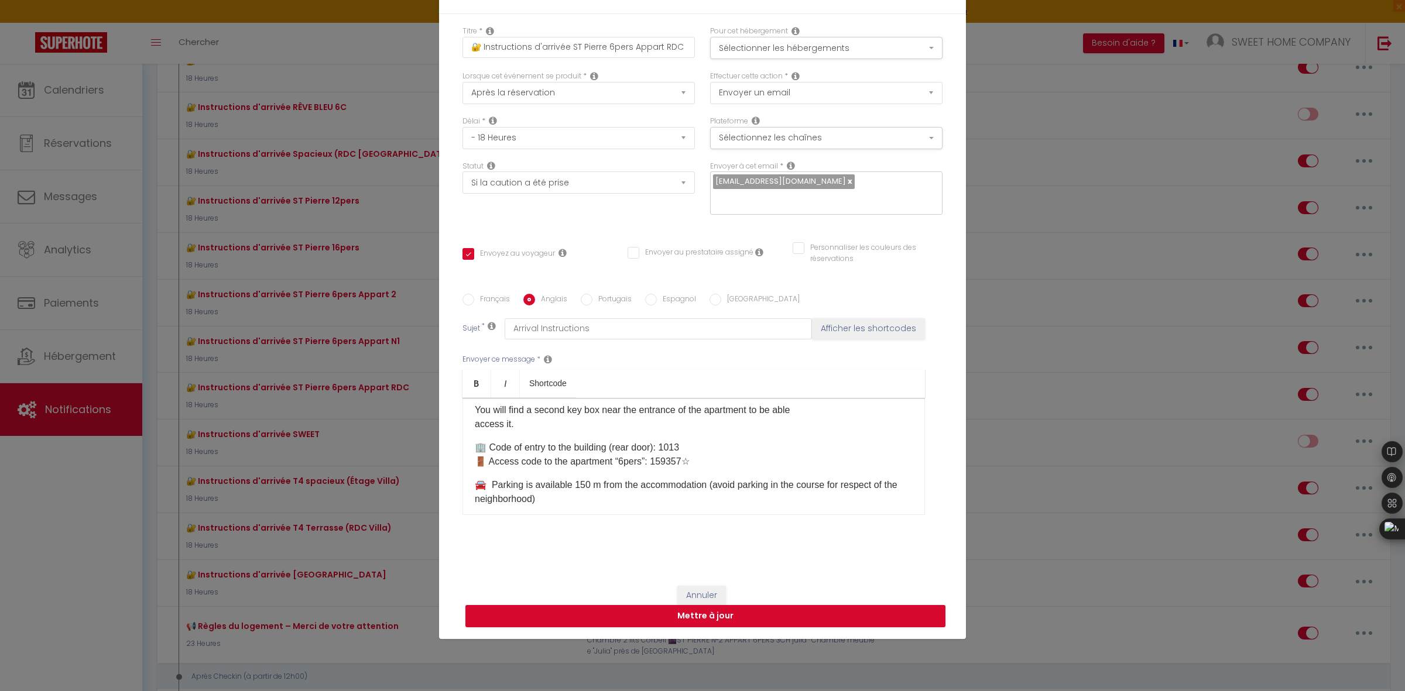
scroll to position [289, 0]
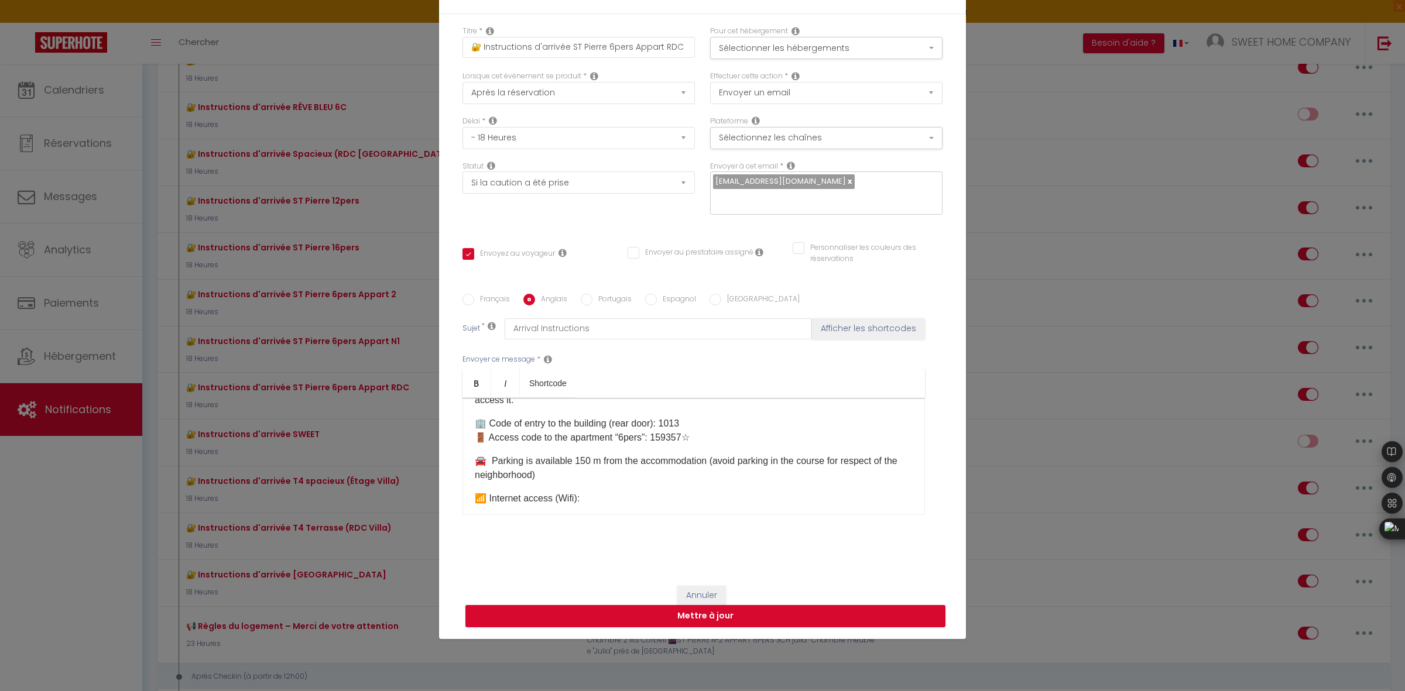
click at [735, 471] on p "🚘 Parking is available 150 m from the accommodation (avoid parking in the cours…" at bounding box center [694, 468] width 438 height 28
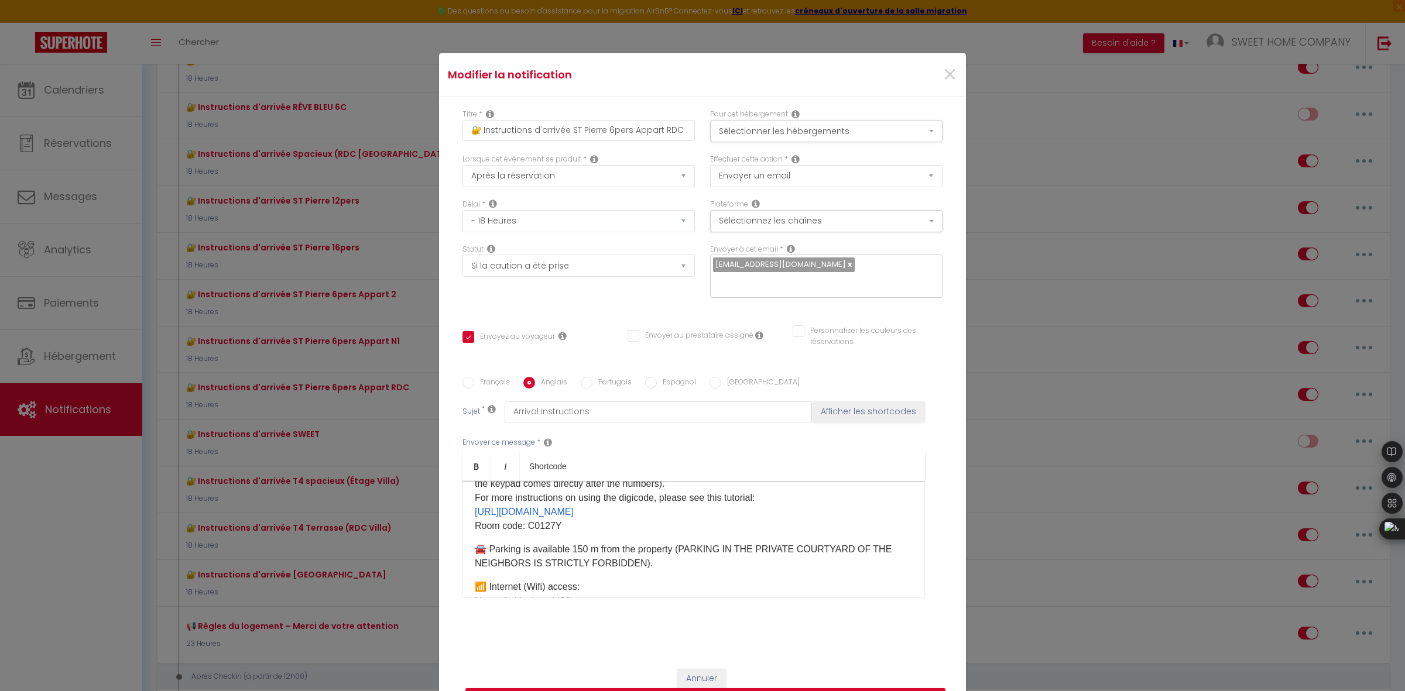
scroll to position [200, 0]
click at [574, 519] on link "https://drive.google.com/open?id=1m0sU9_S4nUAPv1iFqxoqSCnQ0Mqbiq4e&usp=drive_fs" at bounding box center [524, 516] width 99 height 10
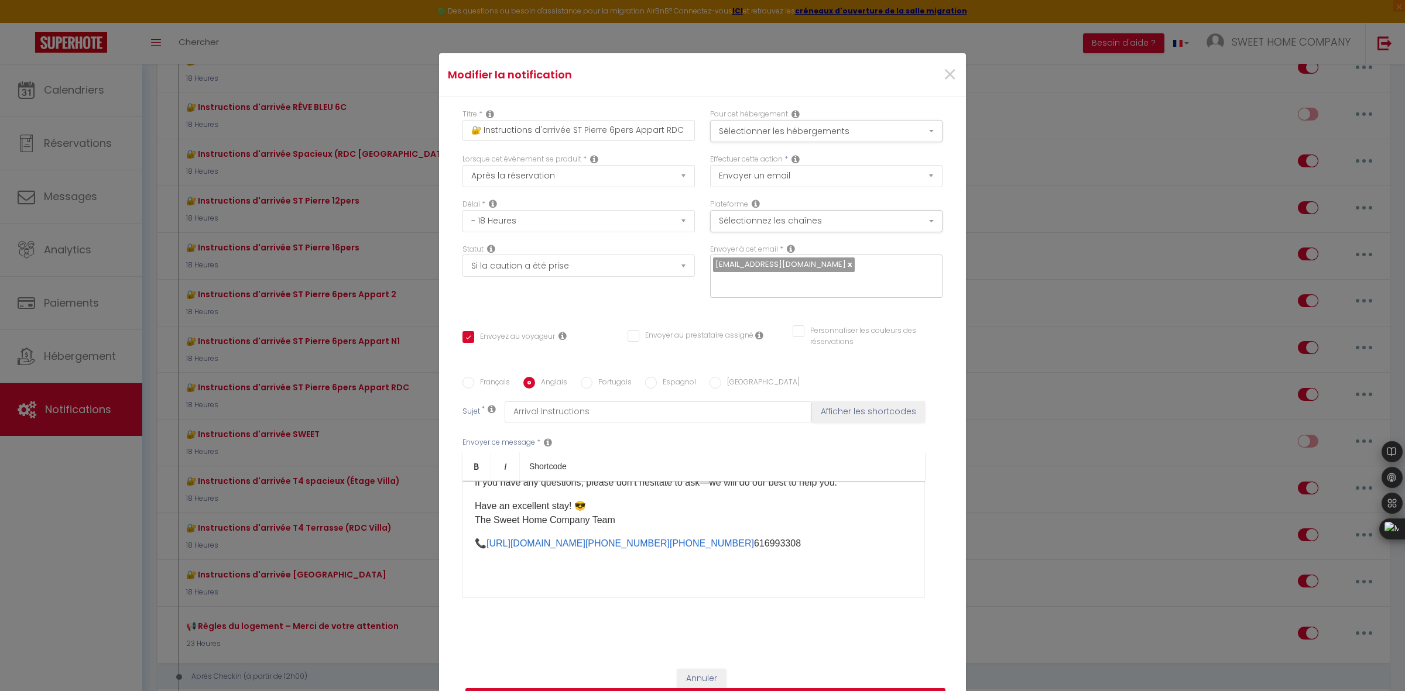
scroll to position [83, 0]
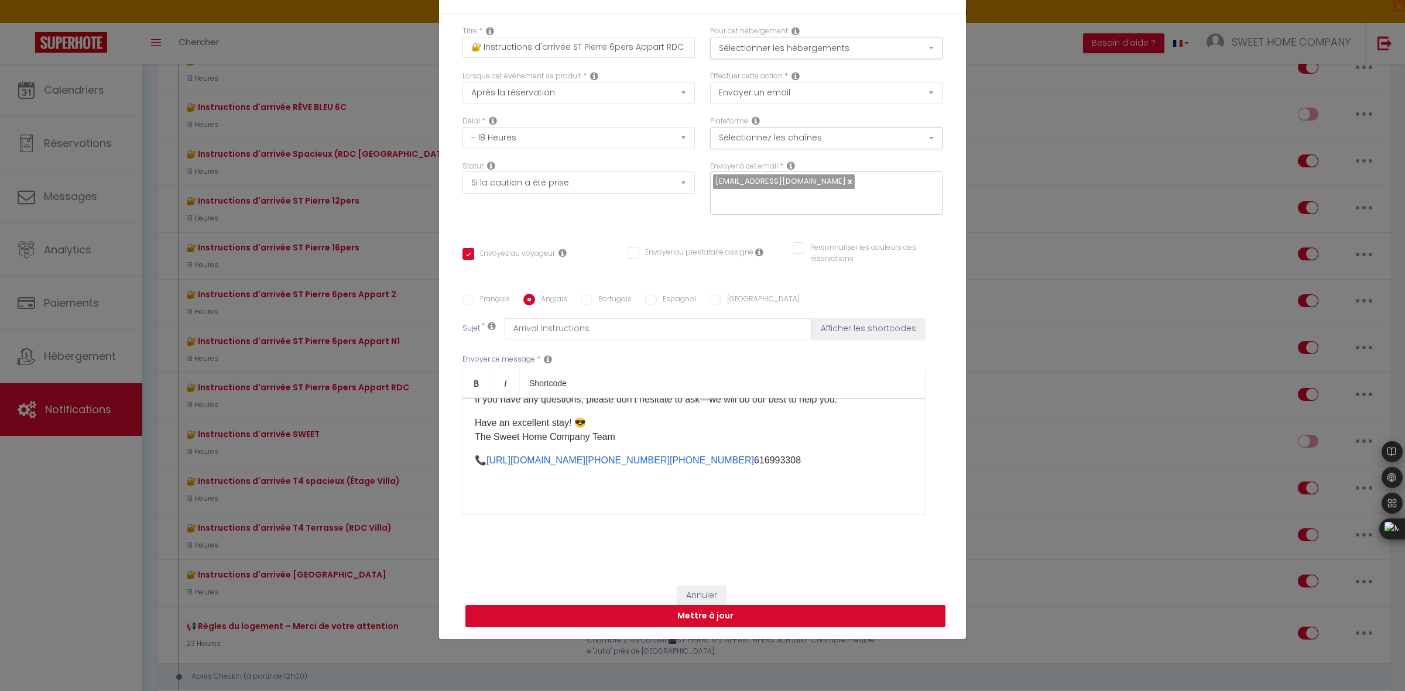
click at [811, 616] on button "Mettre à jour" at bounding box center [705, 616] width 480 height 22
checkbox input "true"
checkbox input "false"
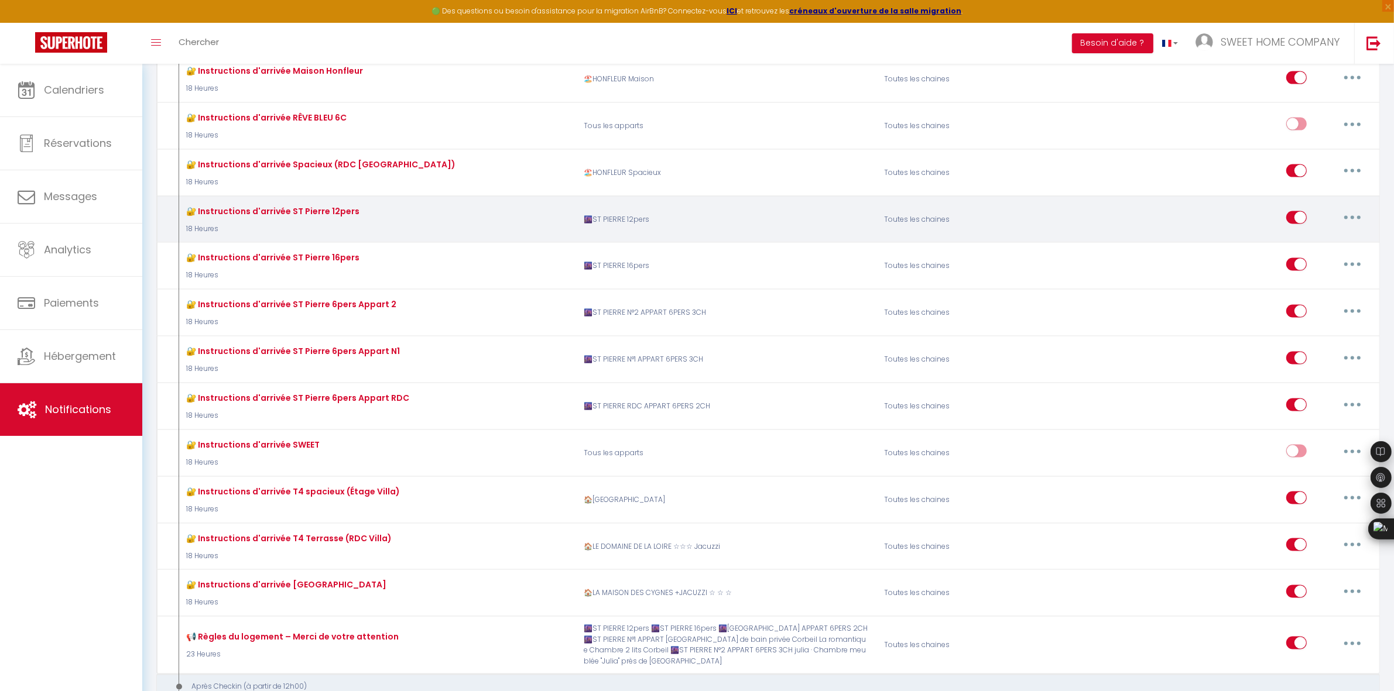
click at [1357, 210] on button "button" at bounding box center [1352, 217] width 33 height 19
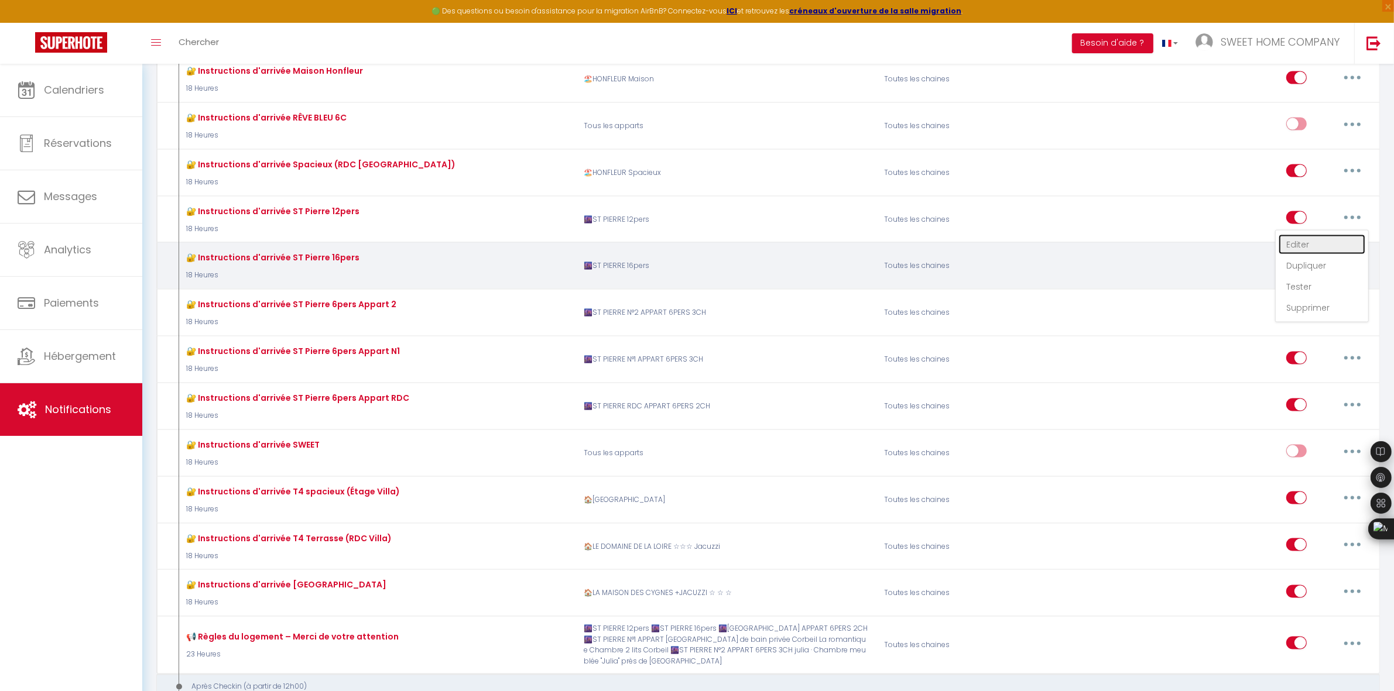
click at [1316, 240] on link "Editer" at bounding box center [1321, 245] width 87 height 20
type input "🔐 Instruc​tions d'arrivée ST Pierre 12pers"
select select "18 Heures"
select select "if_deposit_is_paid"
checkbox input "true"
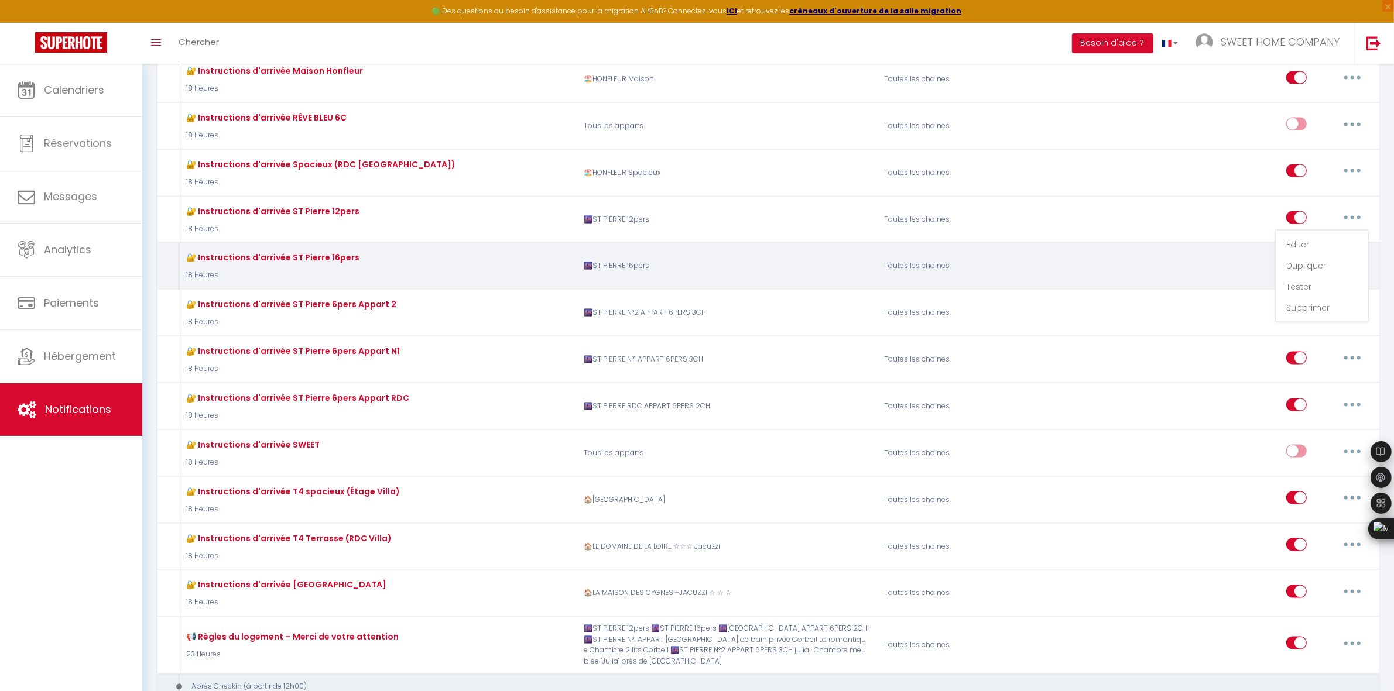
checkbox input "false"
radio input "true"
type input "Instructions d'arrivée"
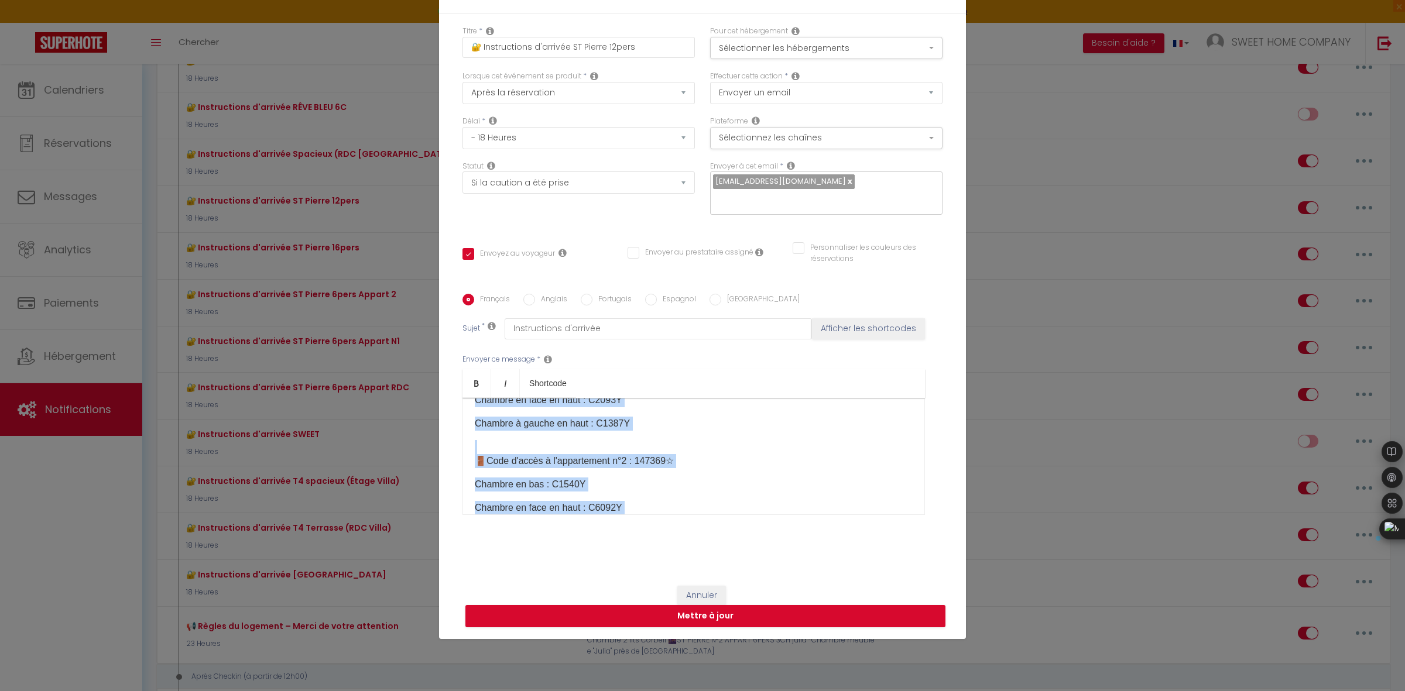
scroll to position [0, 0]
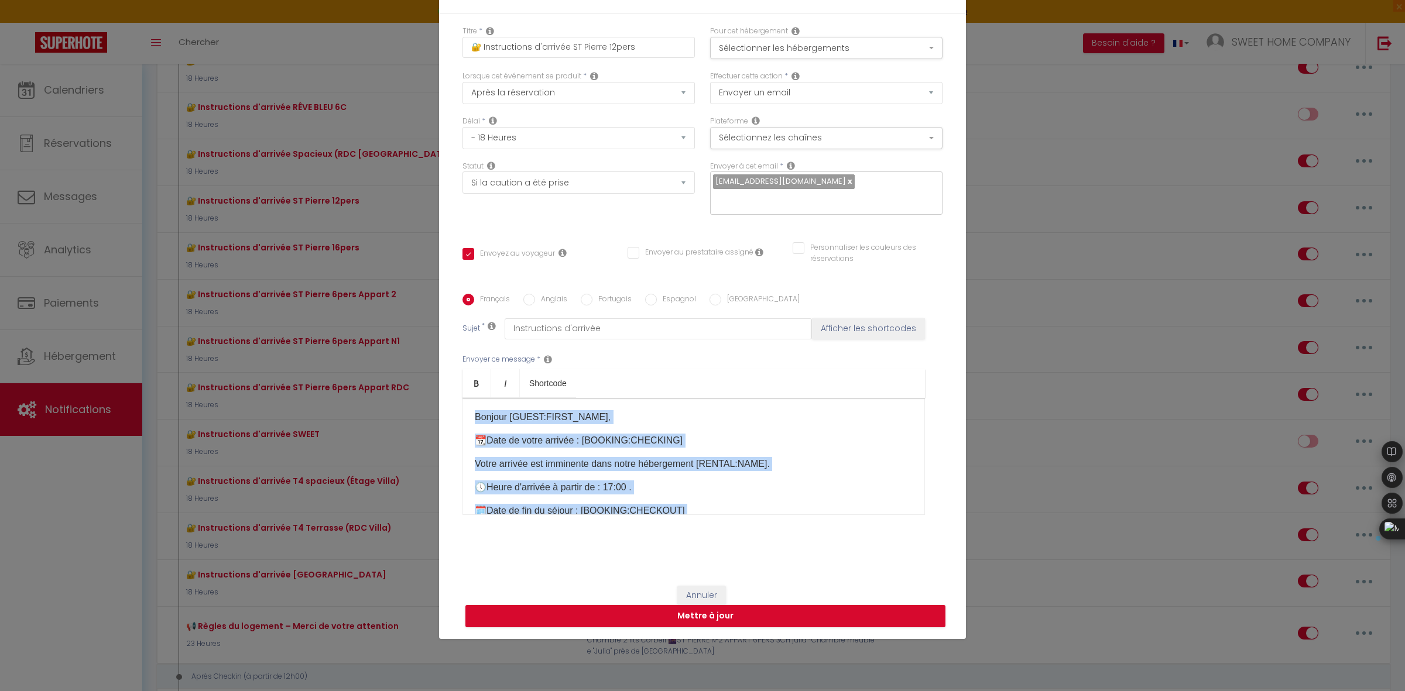
drag, startPoint x: 625, startPoint y: 488, endPoint x: 419, endPoint y: 375, distance: 235.0
click at [419, 375] on div "Modifier la notification × Titre * 🔐 Instruc​tions d'arrivée ST Pierre 12pers P…" at bounding box center [702, 345] width 1405 height 691
copy div "Bonjour [GUEST:FIRST_NAME],​ 📆​Date de votre arrivée : [BOOKING:CHECKING] ​Votr…"
click at [777, 484] on p "🕔​Heure d'arrivée à partir de : 17:00 ." at bounding box center [694, 488] width 438 height 14
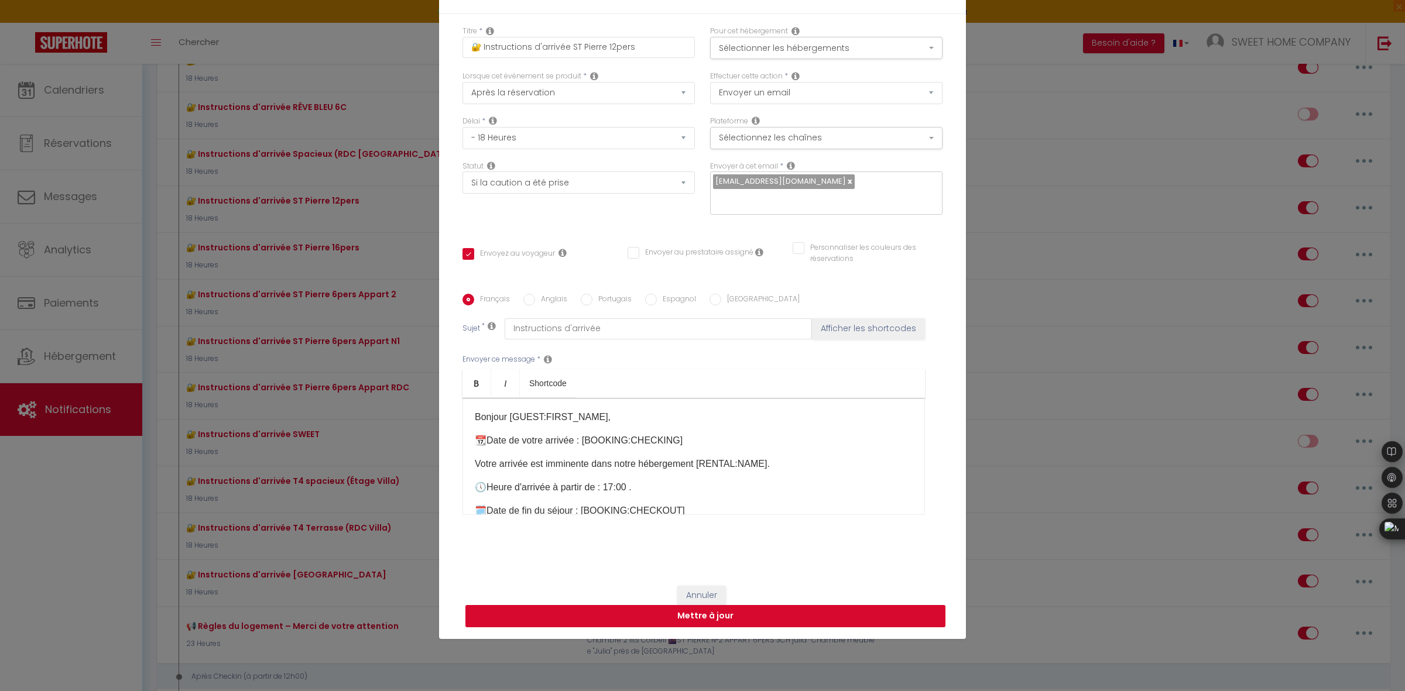
click at [772, 619] on button "Mettre à jour" at bounding box center [705, 616] width 480 height 22
checkbox input "true"
checkbox input "false"
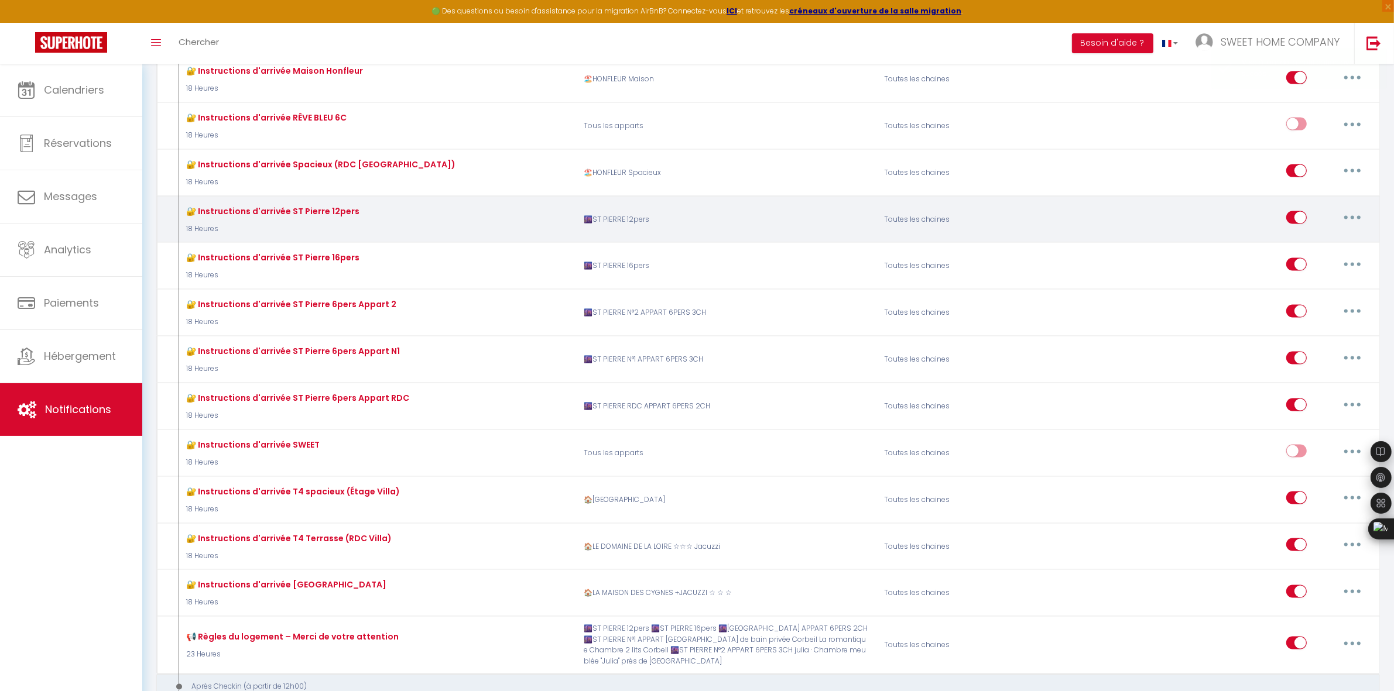
click at [1352, 216] on icon "button" at bounding box center [1352, 218] width 4 height 4
click at [1309, 235] on link "Editer" at bounding box center [1321, 245] width 87 height 20
type input "🔐 Instruc​tions d'arrivée ST Pierre 12pers"
select select "18 Heures"
select select "if_deposit_is_paid"
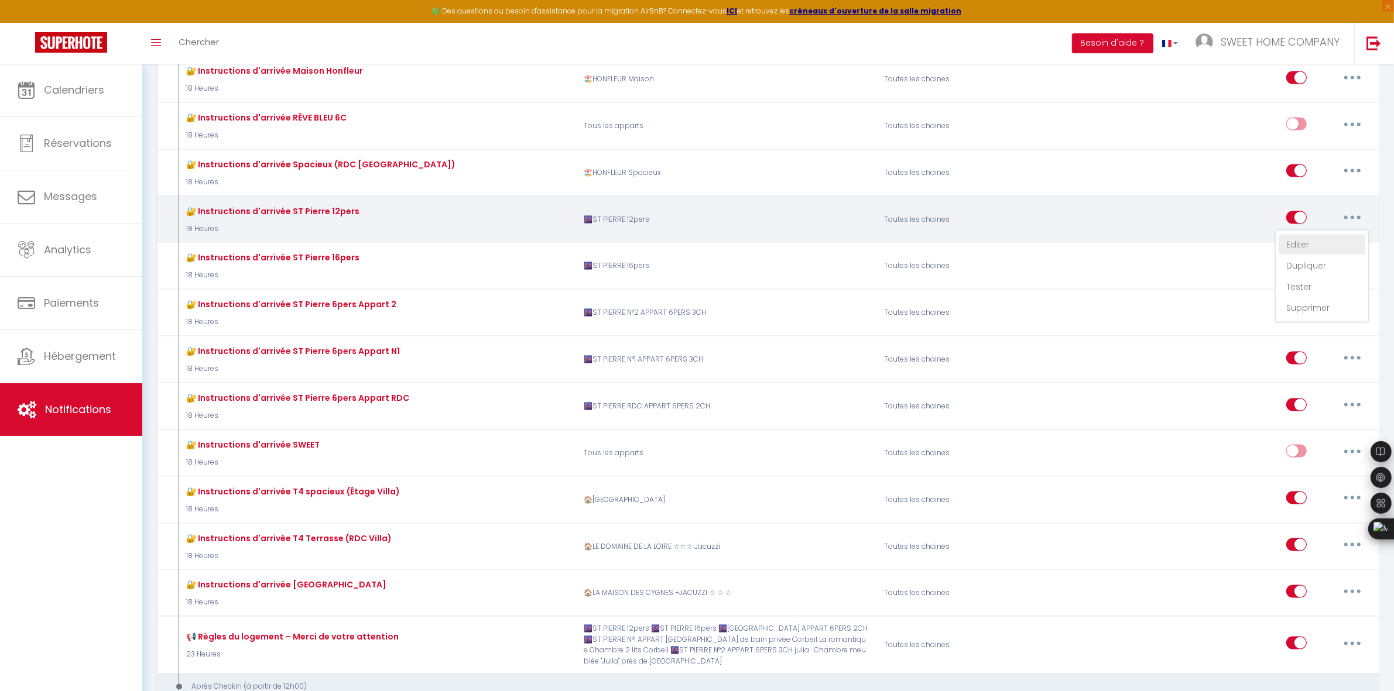
checkbox input "true"
checkbox input "false"
radio input "true"
type input "Instructions d'arrivée"
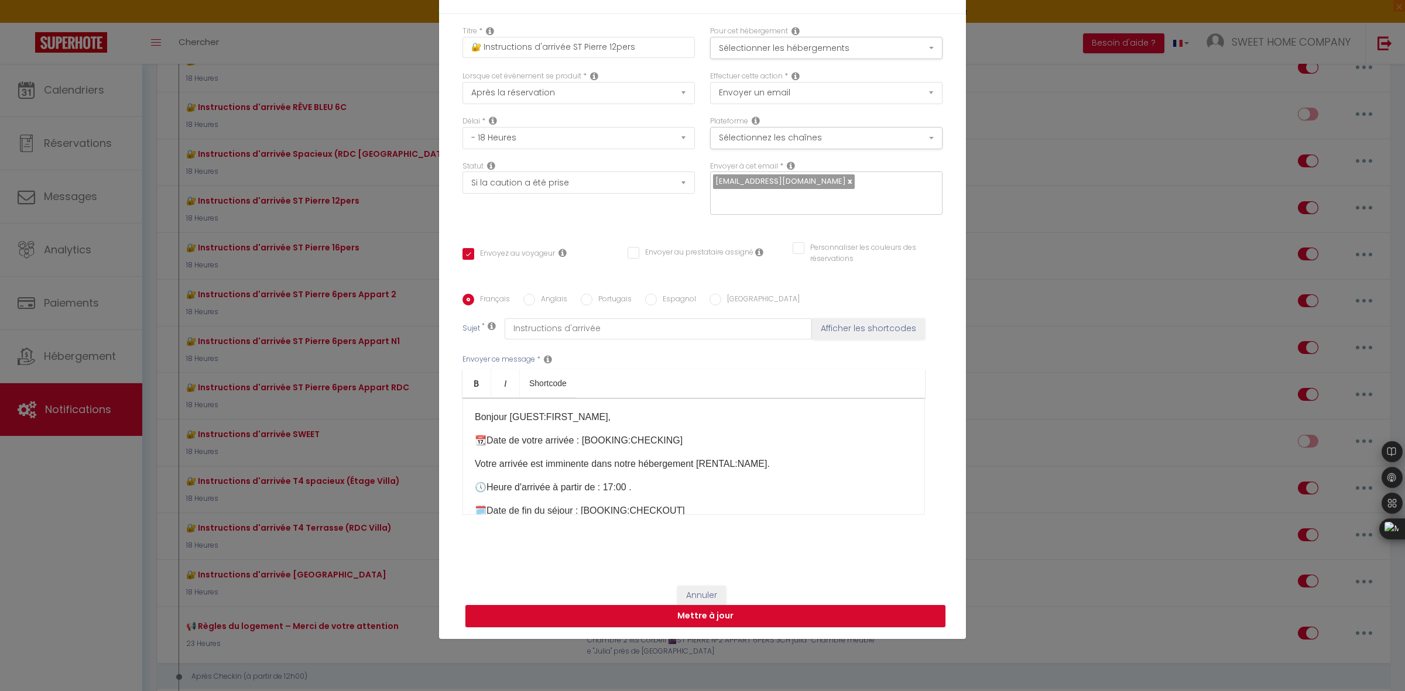
click at [547, 303] on label "Anglais" at bounding box center [551, 300] width 32 height 13
click at [535, 303] on input "Anglais" at bounding box center [529, 300] width 12 height 12
radio input "true"
checkbox input "true"
checkbox input "false"
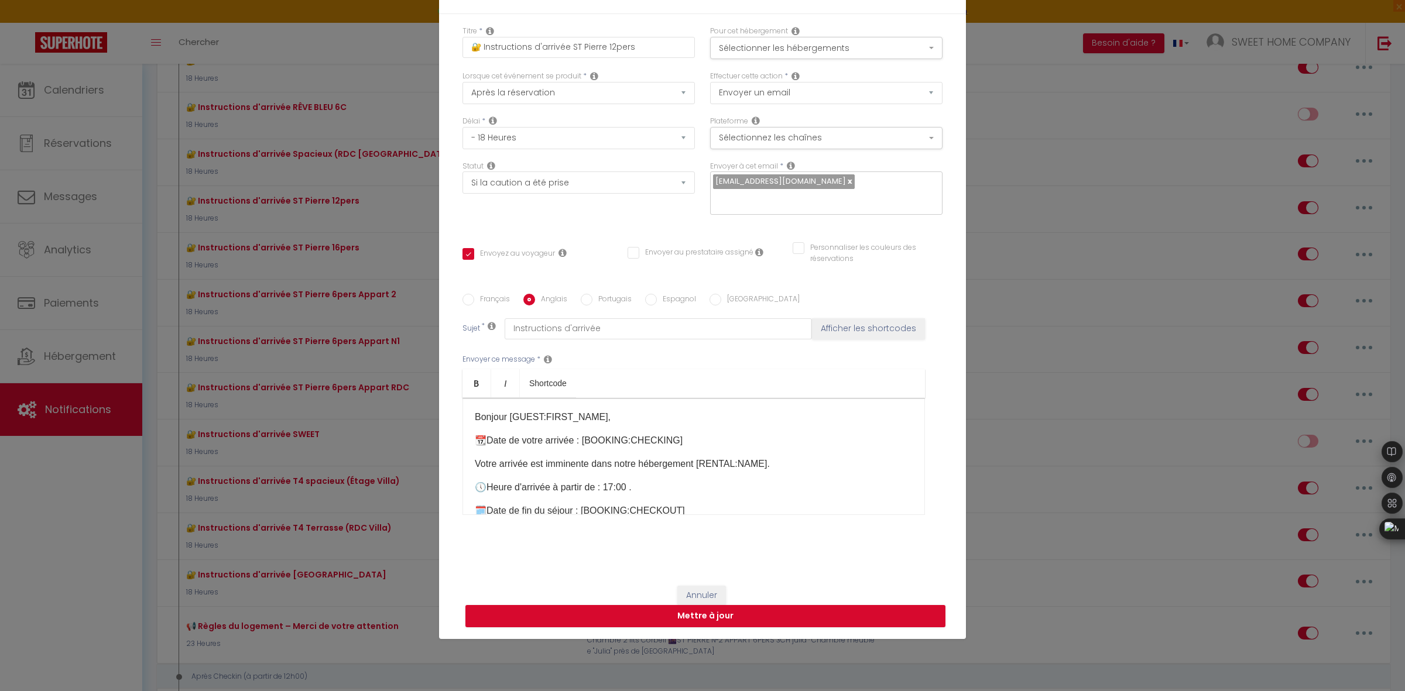
checkbox input "false"
type input "Arrival Instructions"
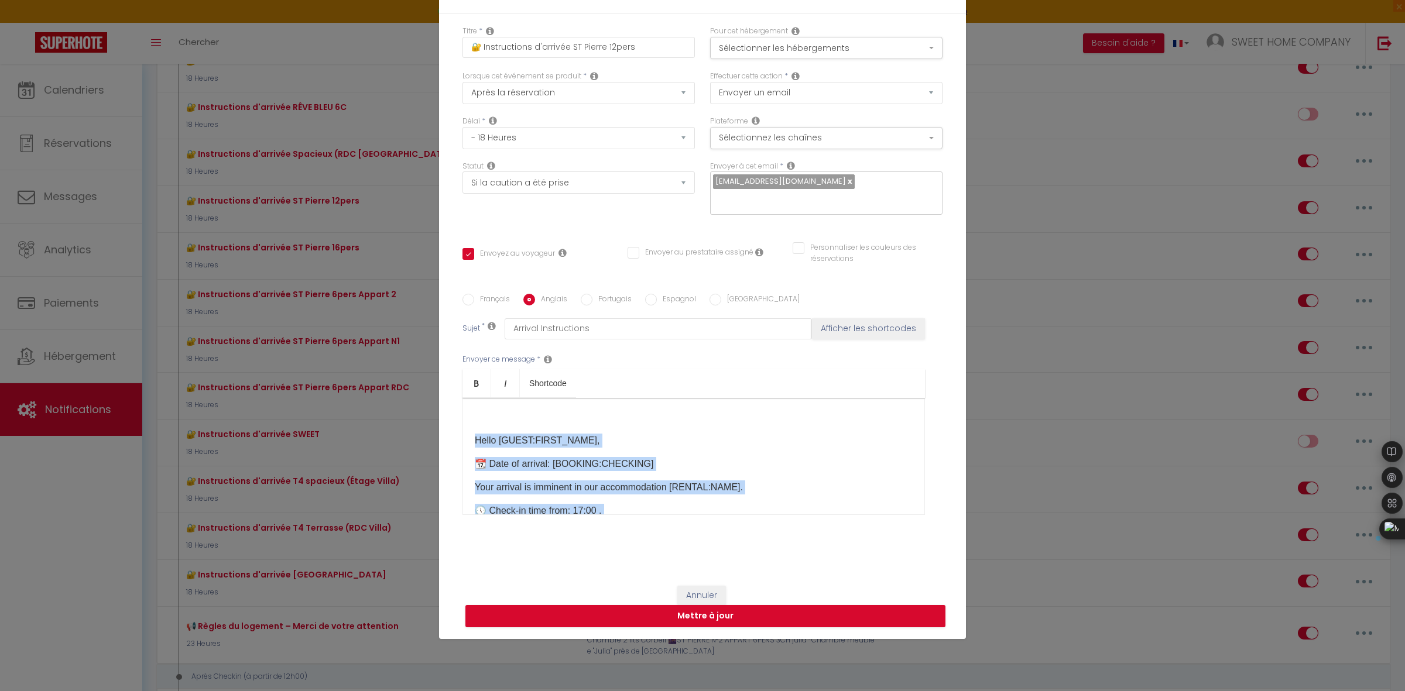
drag, startPoint x: 639, startPoint y: 454, endPoint x: 455, endPoint y: 396, distance: 192.6
click at [460, 396] on div "Français Anglais Portugais Espagnol Italien Sujet * Arrival Instructions Affich…" at bounding box center [703, 412] width 486 height 236
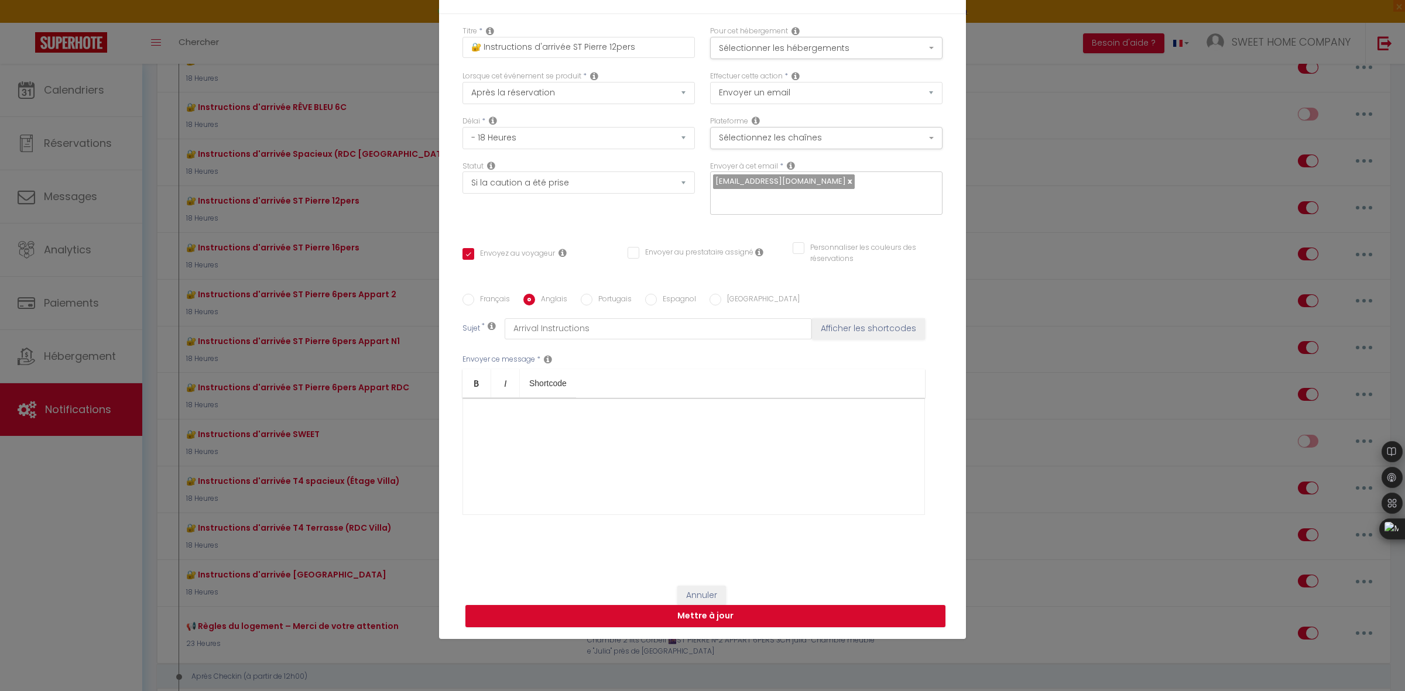
click at [826, 428] on div "​" at bounding box center [693, 456] width 462 height 117
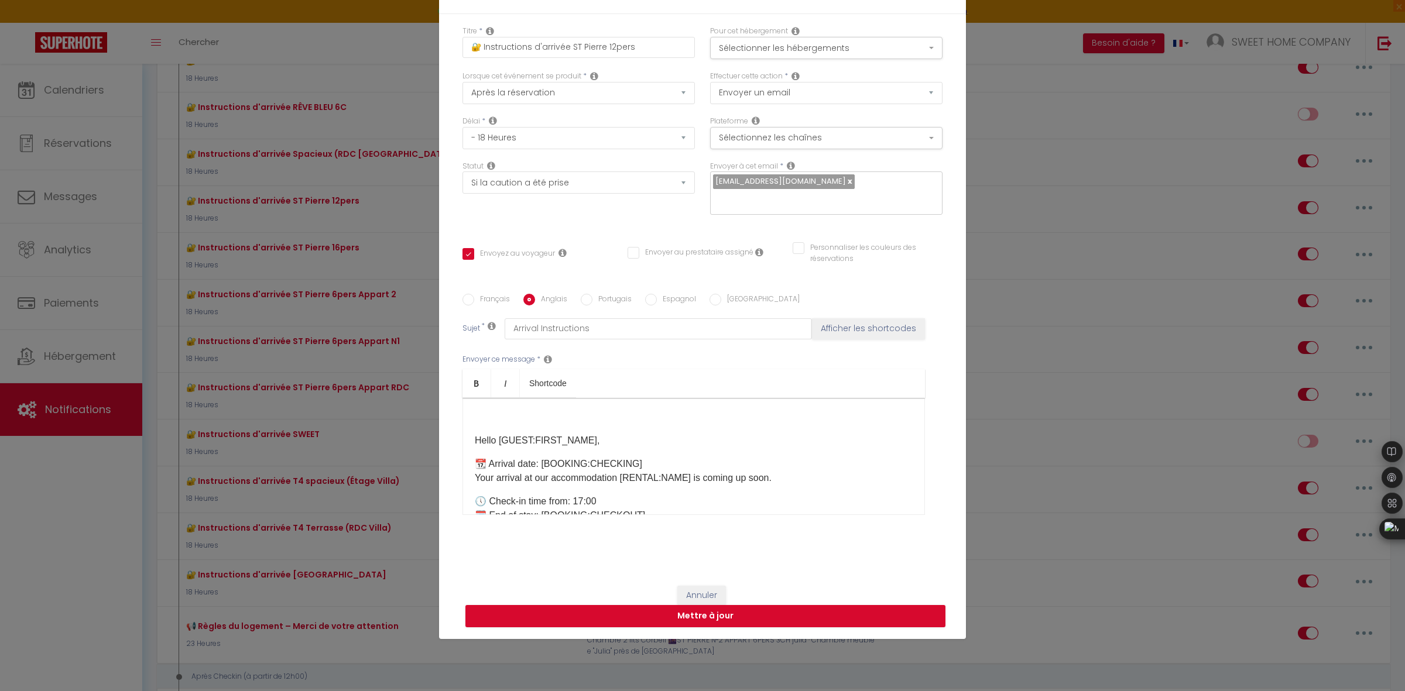
click at [669, 416] on p "​" at bounding box center [694, 417] width 438 height 14
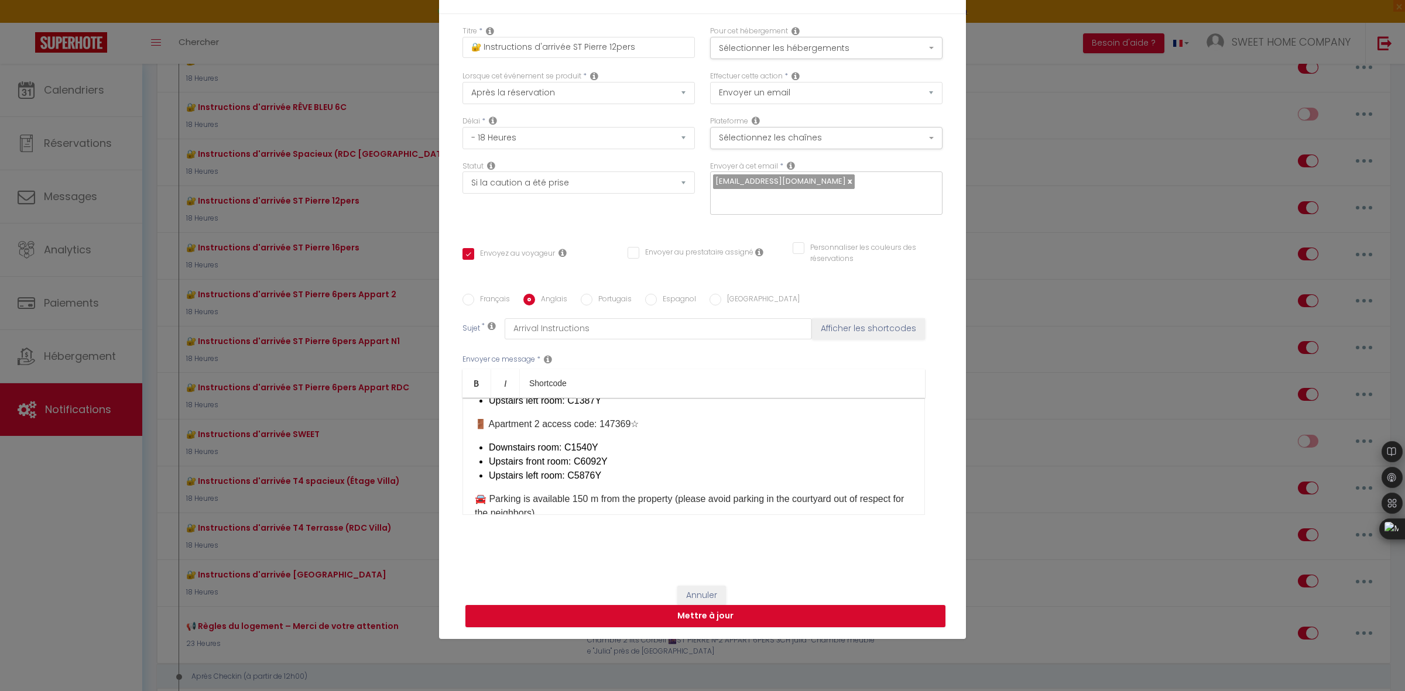
scroll to position [481, 0]
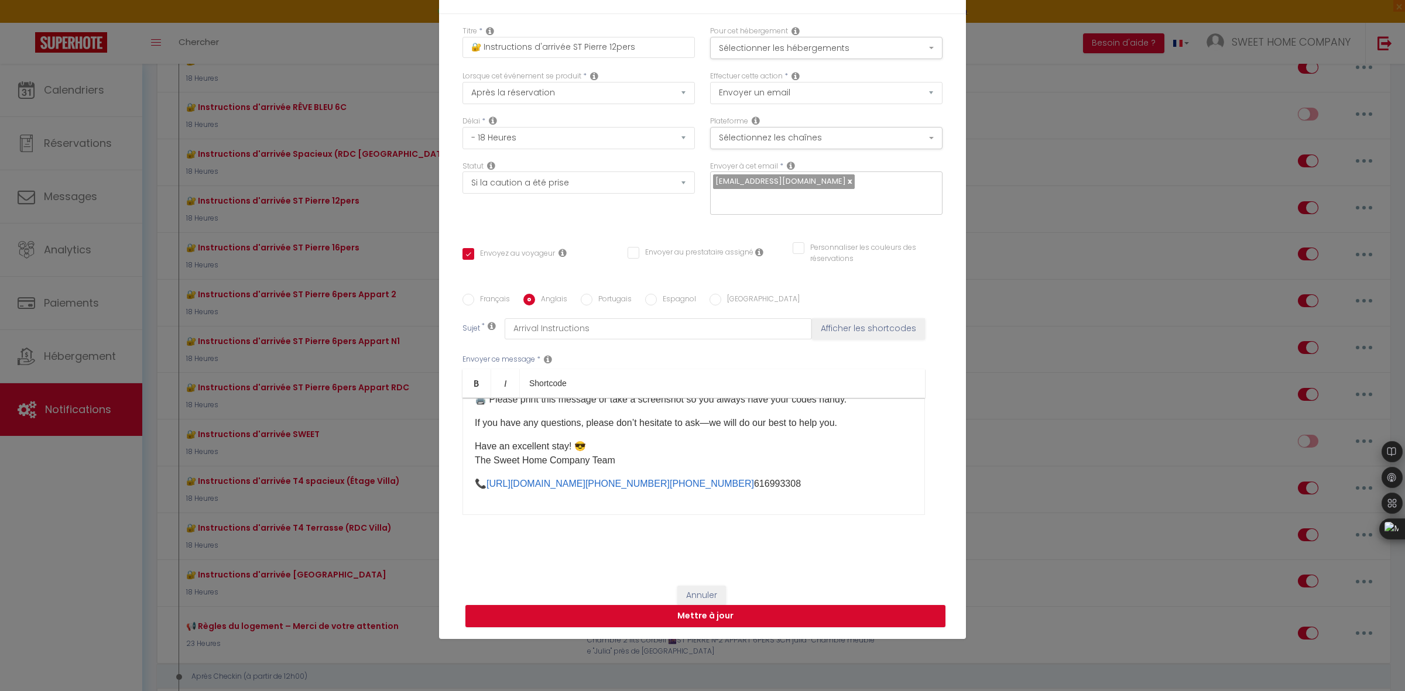
click at [640, 493] on div "​Hello [GUEST:FIRST_NAME], 📆 Arrival date: [BOOKING:CHECKING] Your arrival at o…" at bounding box center [693, 456] width 462 height 117
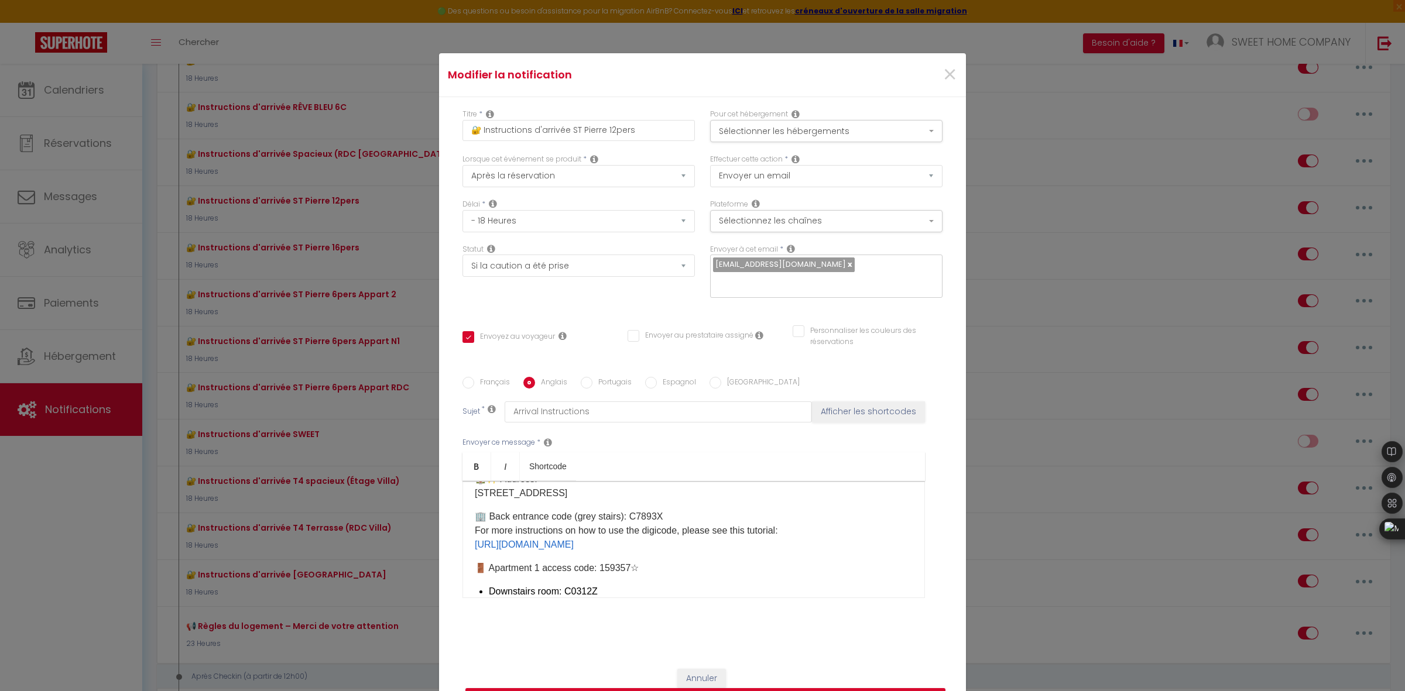
scroll to position [83, 0]
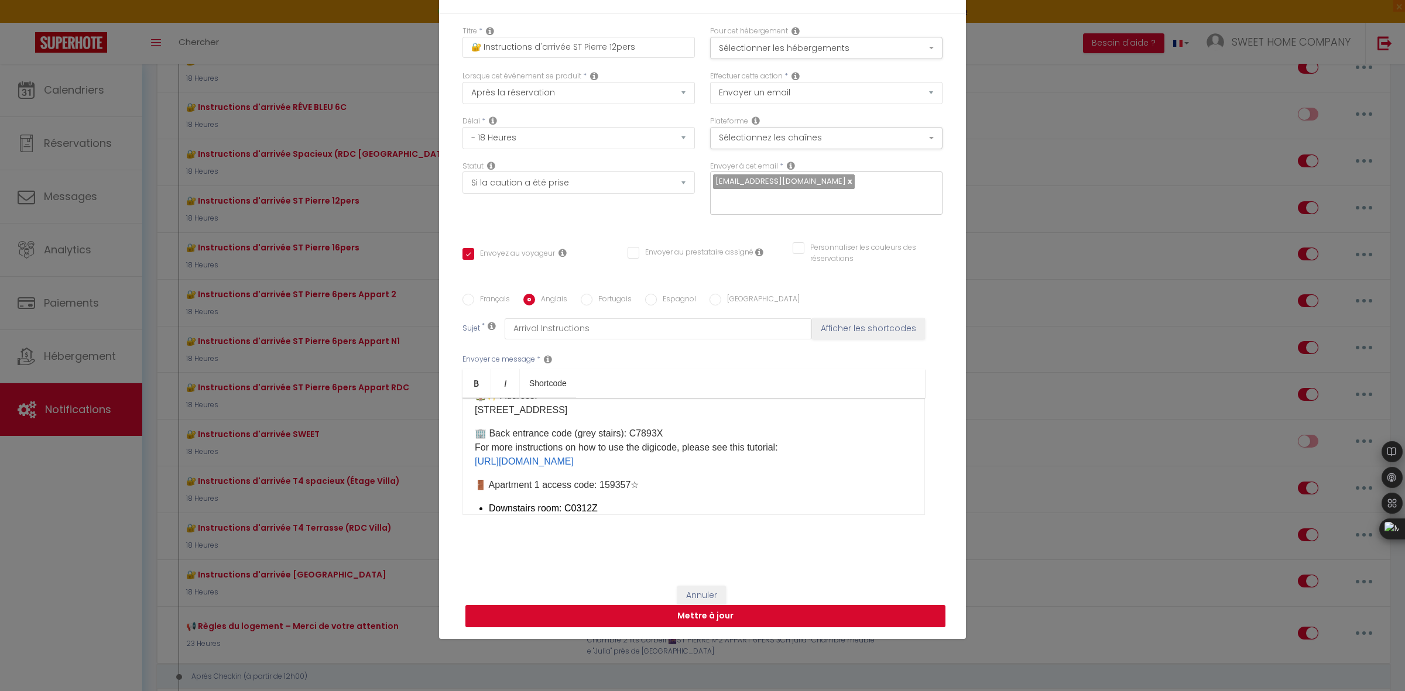
click at [750, 622] on button "Mettre à jour" at bounding box center [705, 616] width 480 height 22
checkbox input "true"
checkbox input "false"
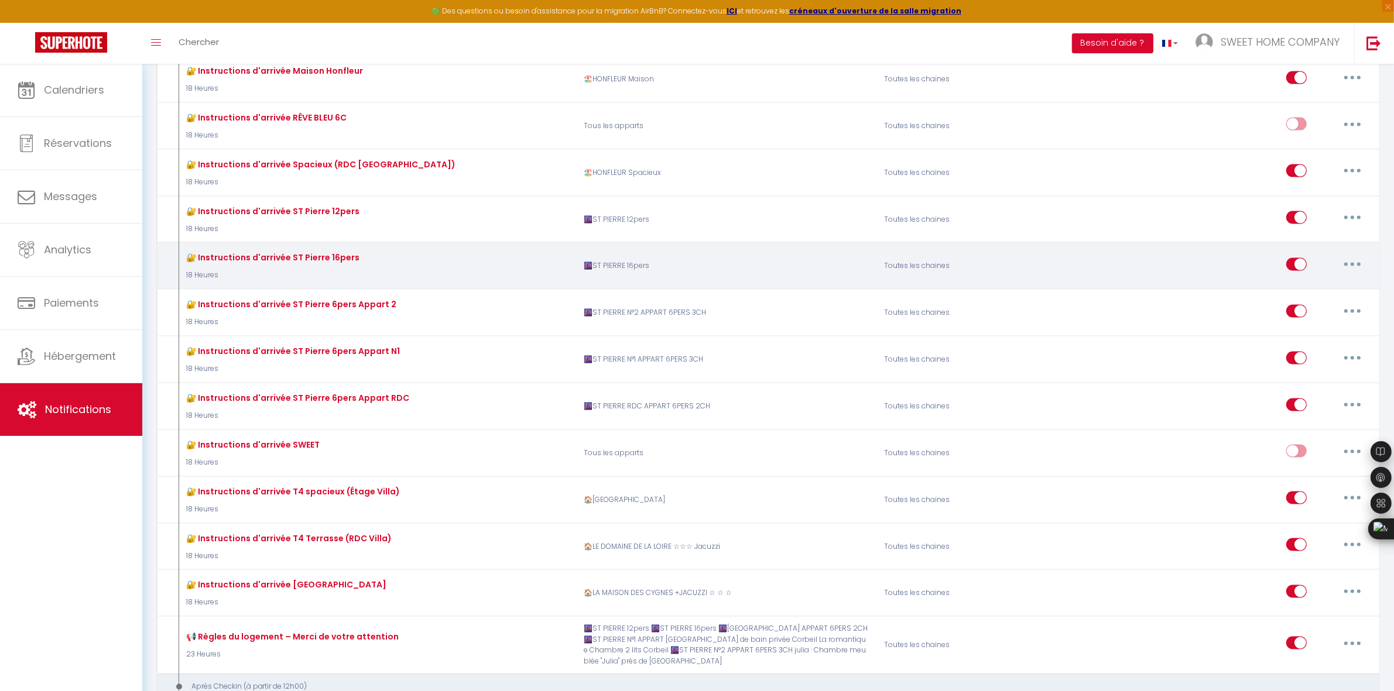
click at [1360, 262] on button "button" at bounding box center [1352, 264] width 33 height 19
click at [1317, 281] on link "Editer" at bounding box center [1321, 291] width 87 height 20
type input "🔐 Instruc​tions d'arrivée ST Pierre 16pers"
select select "18 Heures"
select select "if_booking_is_paid"
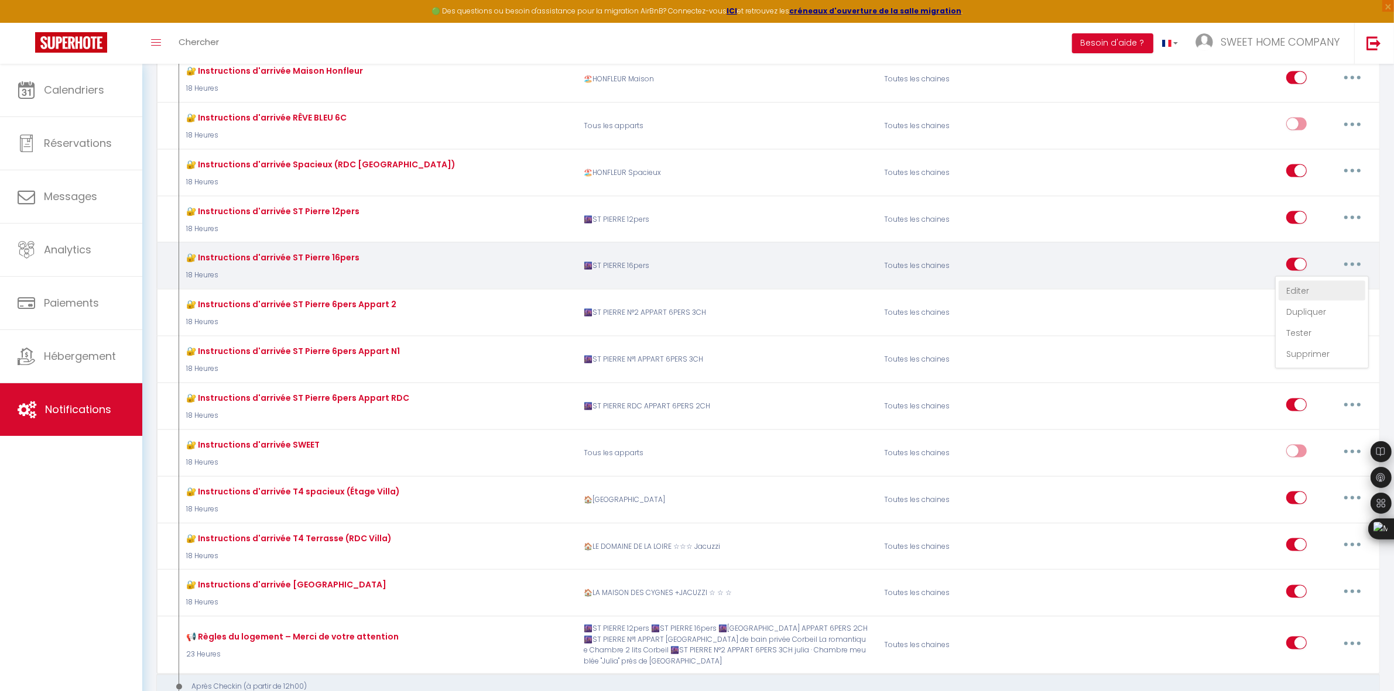
checkbox input "true"
checkbox input "false"
radio input "true"
type input "Instructions d'arrivée"
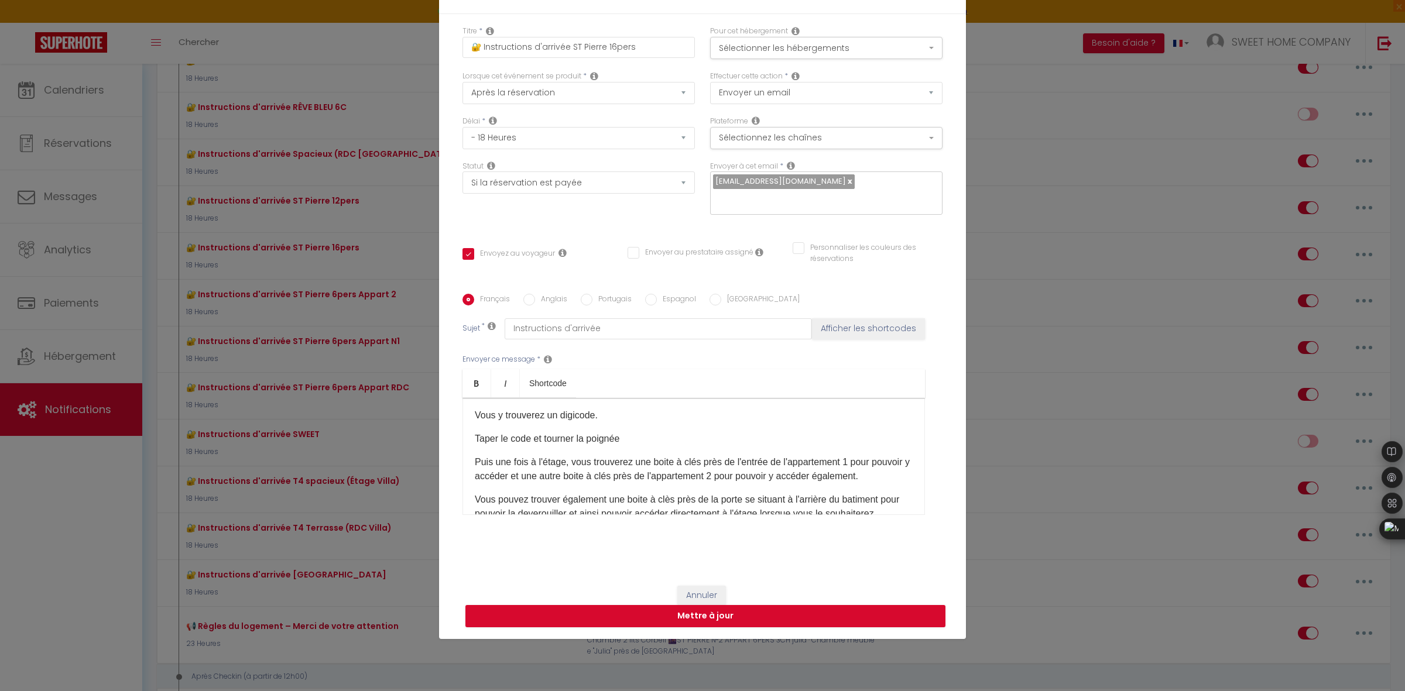
scroll to position [274, 0]
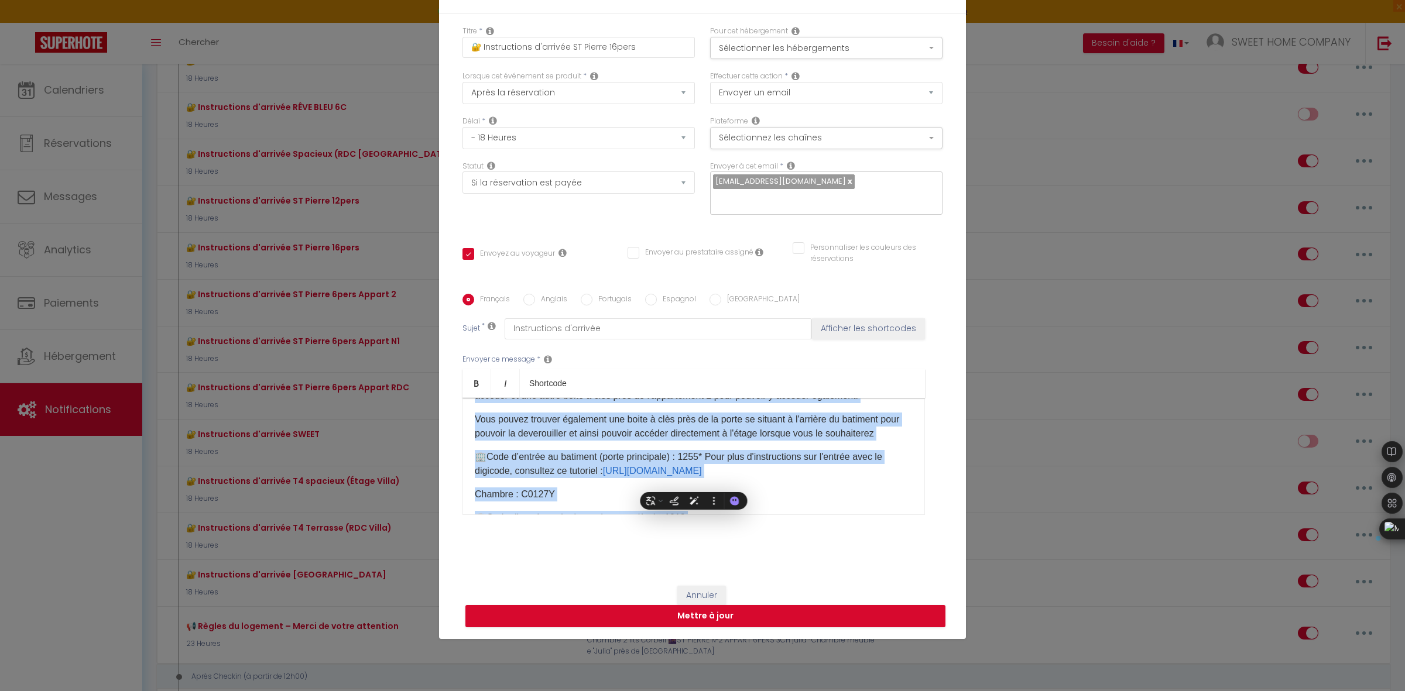
copy div "Bonjour [GUEST:FIRST_NAME],​ 📆​Date de votre arrivée : [BOOKING:CHECKING] ​Votr…"
click at [785, 470] on div "Bonjour [GUEST:FIRST_NAME],​ 📆​Date de votre arrivée : [BOOKING:CHECKING] ​Votr…" at bounding box center [693, 456] width 462 height 117
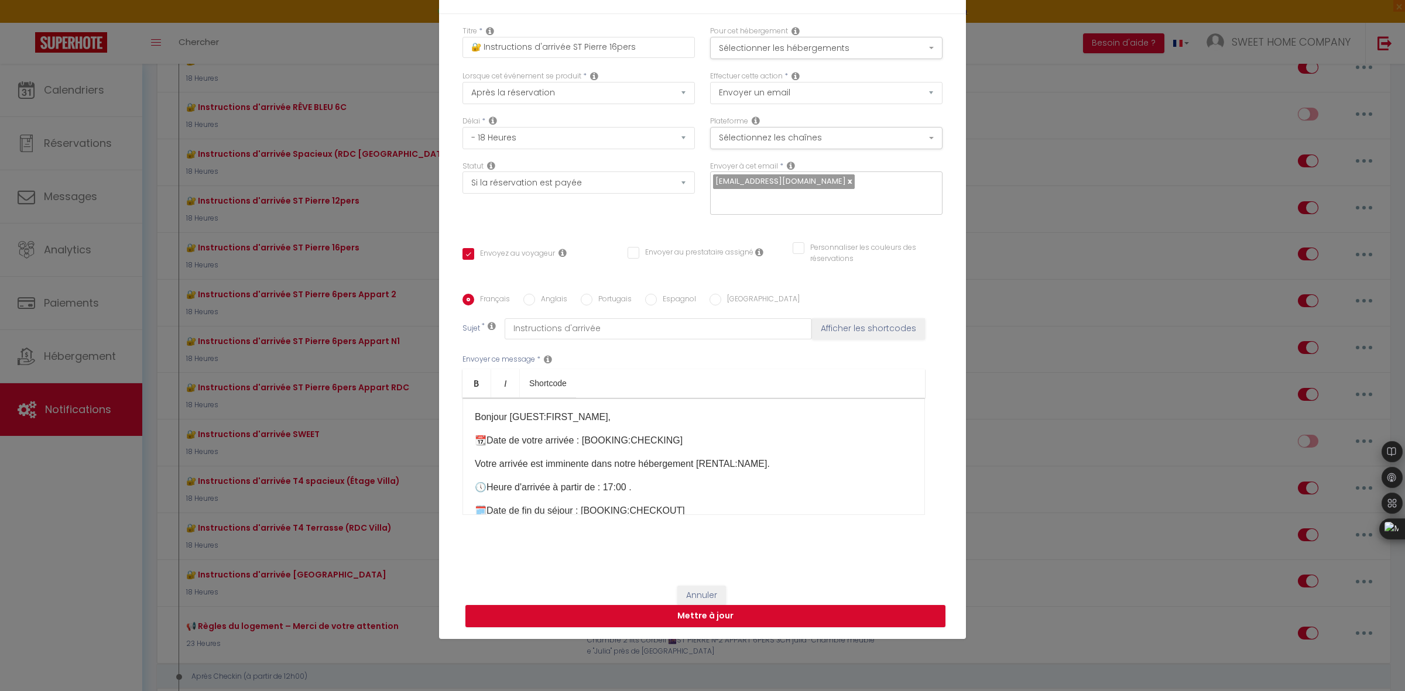
scroll to position [293, 0]
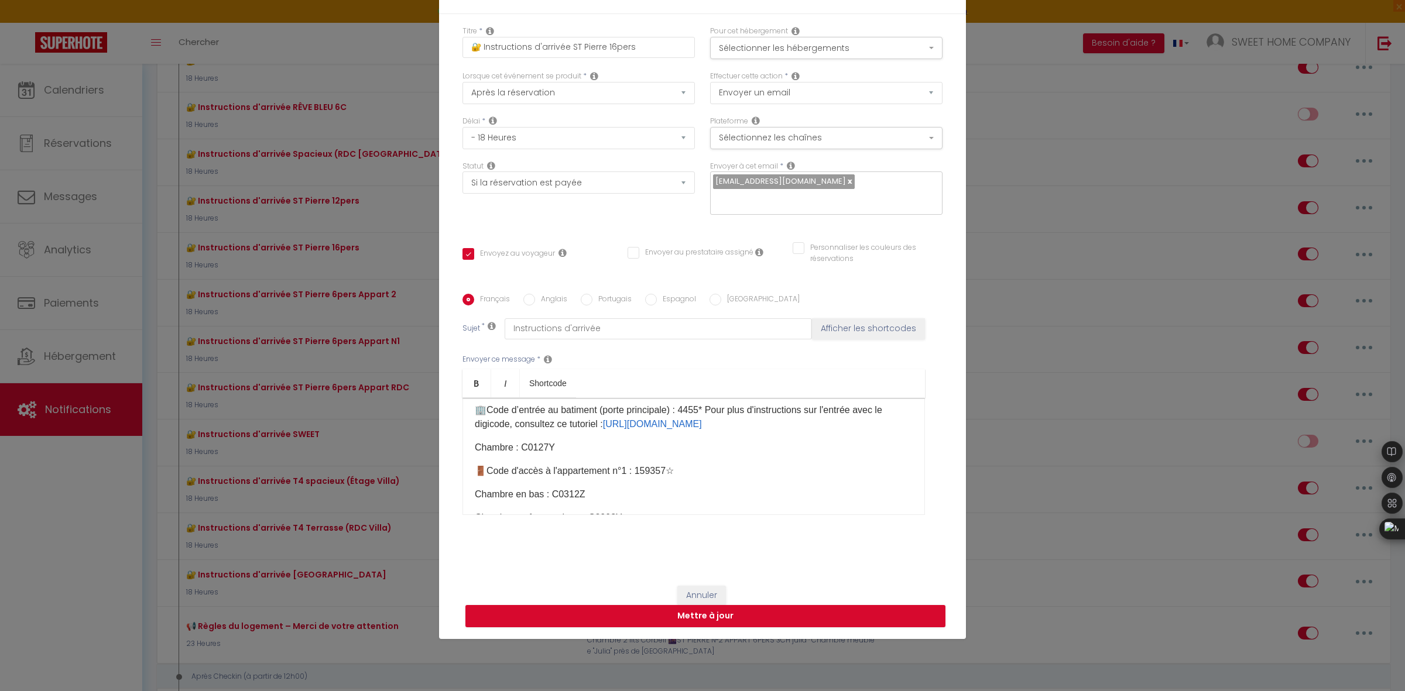
click at [552, 301] on label "Anglais" at bounding box center [551, 300] width 32 height 13
click at [535, 301] on input "Anglais" at bounding box center [529, 300] width 12 height 12
radio input "true"
checkbox input "true"
checkbox input "false"
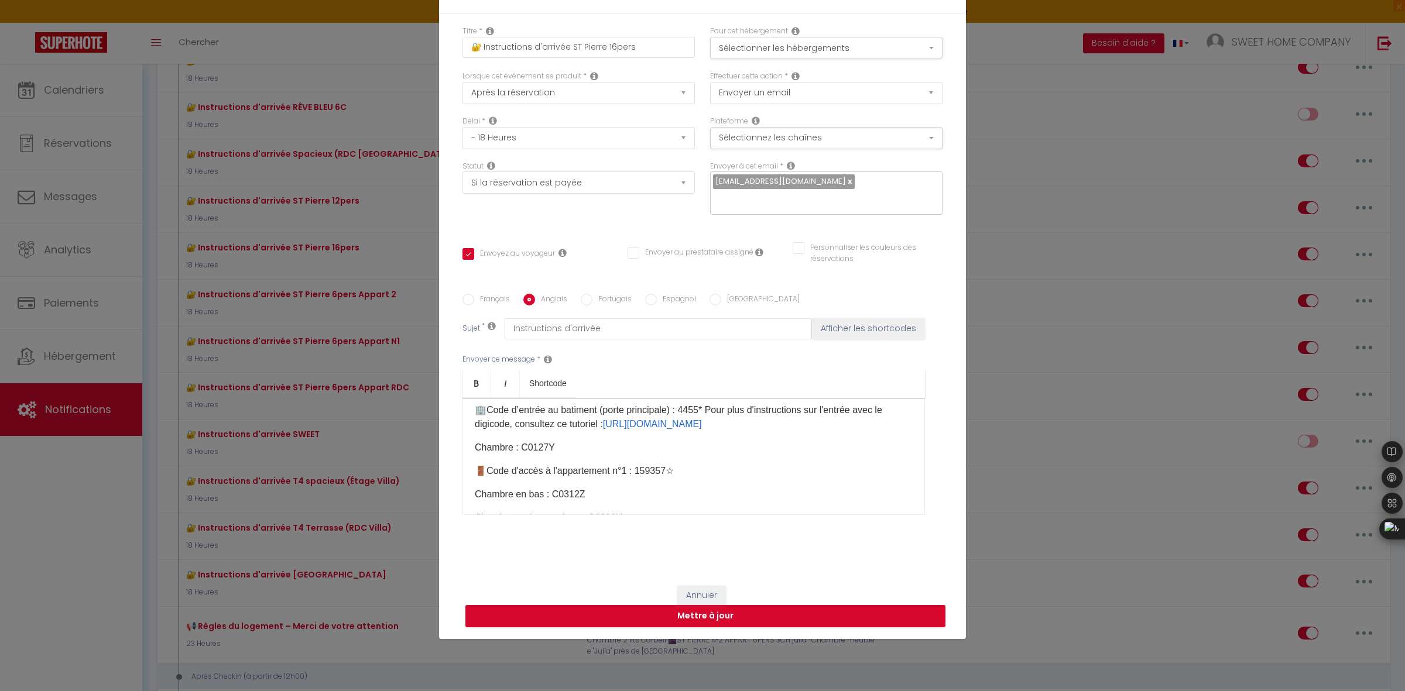
checkbox input "false"
type input "Arrival Instructions"
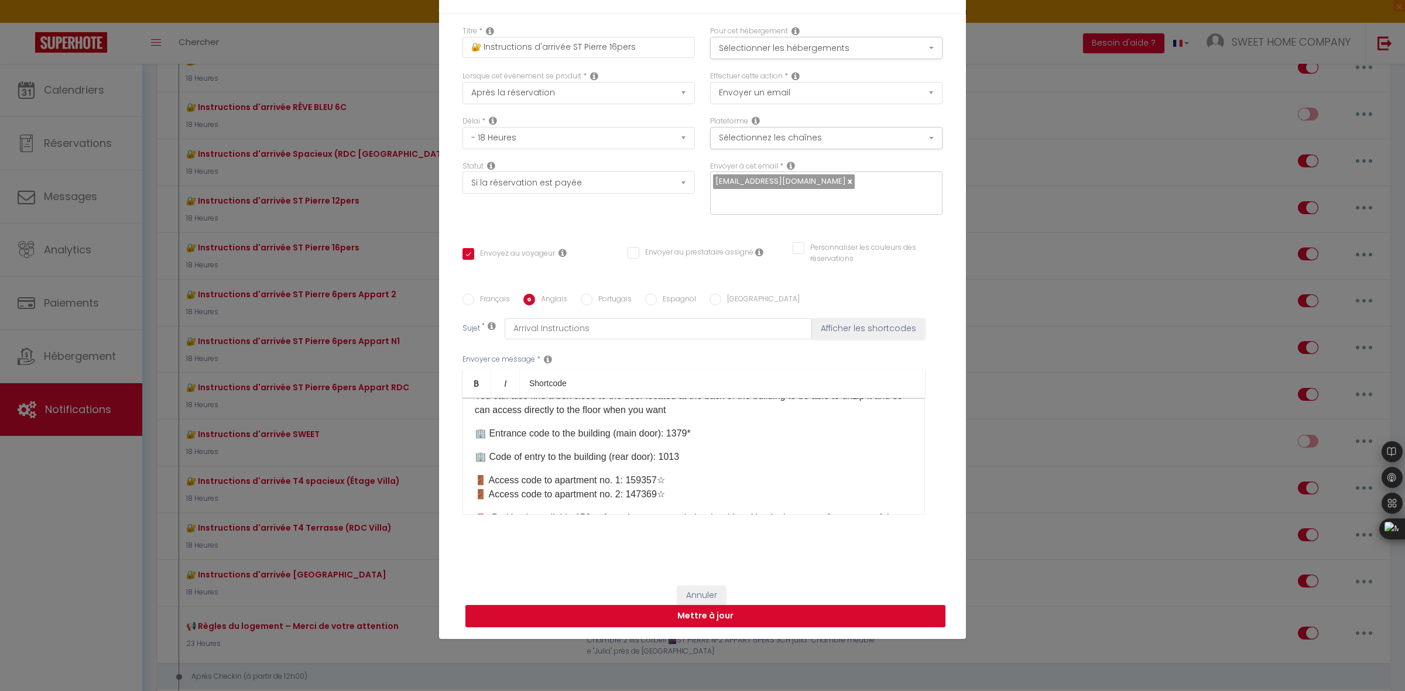
click at [715, 496] on p "🚪 Access code to apartment no. 1: 159357☆​ 🚪 Access code to apartment no. 2: 14…" at bounding box center [694, 488] width 438 height 28
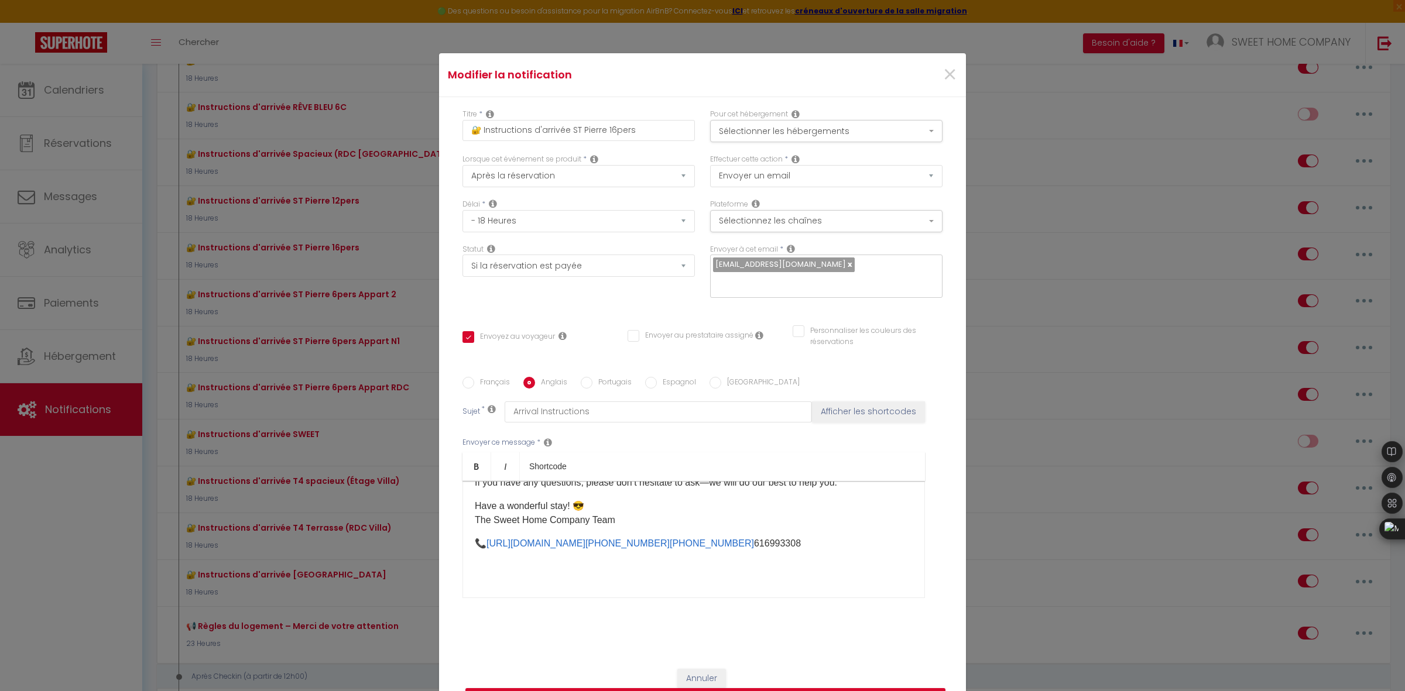
scroll to position [83, 0]
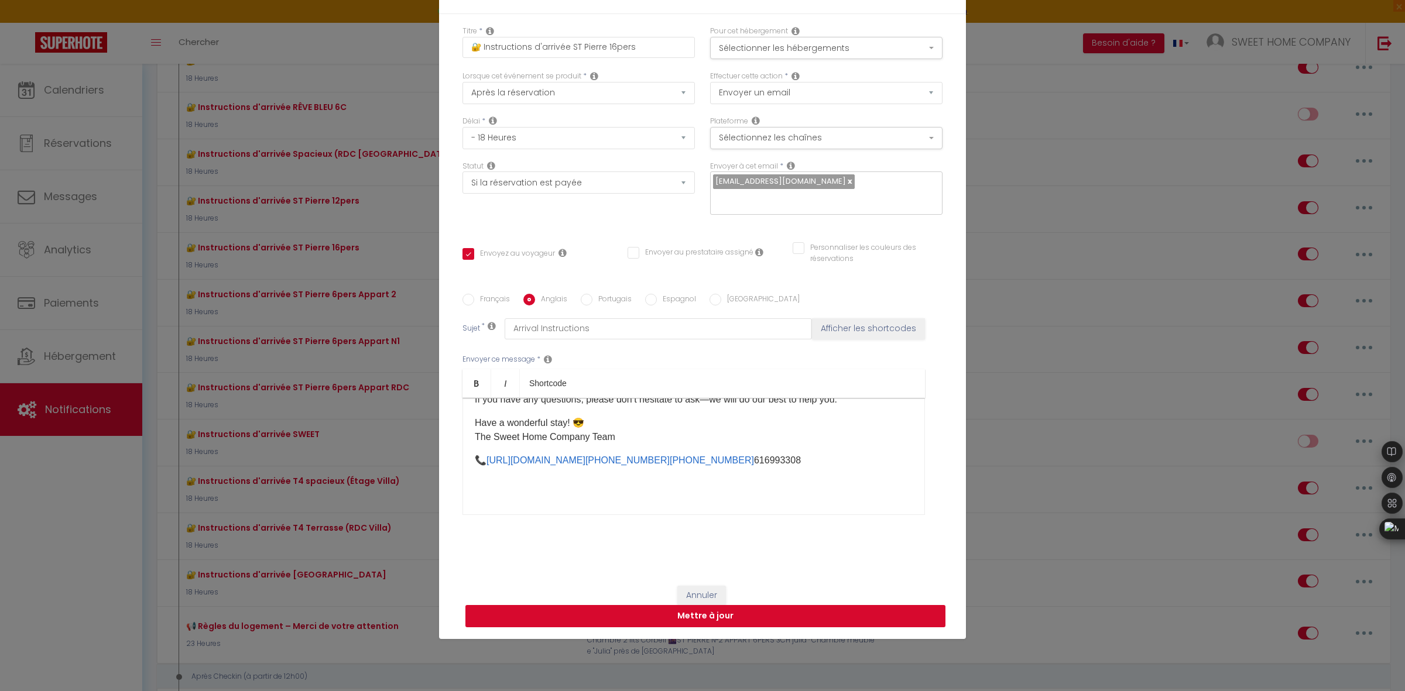
click at [742, 623] on button "Mettre à jour" at bounding box center [705, 616] width 480 height 22
checkbox input "true"
checkbox input "false"
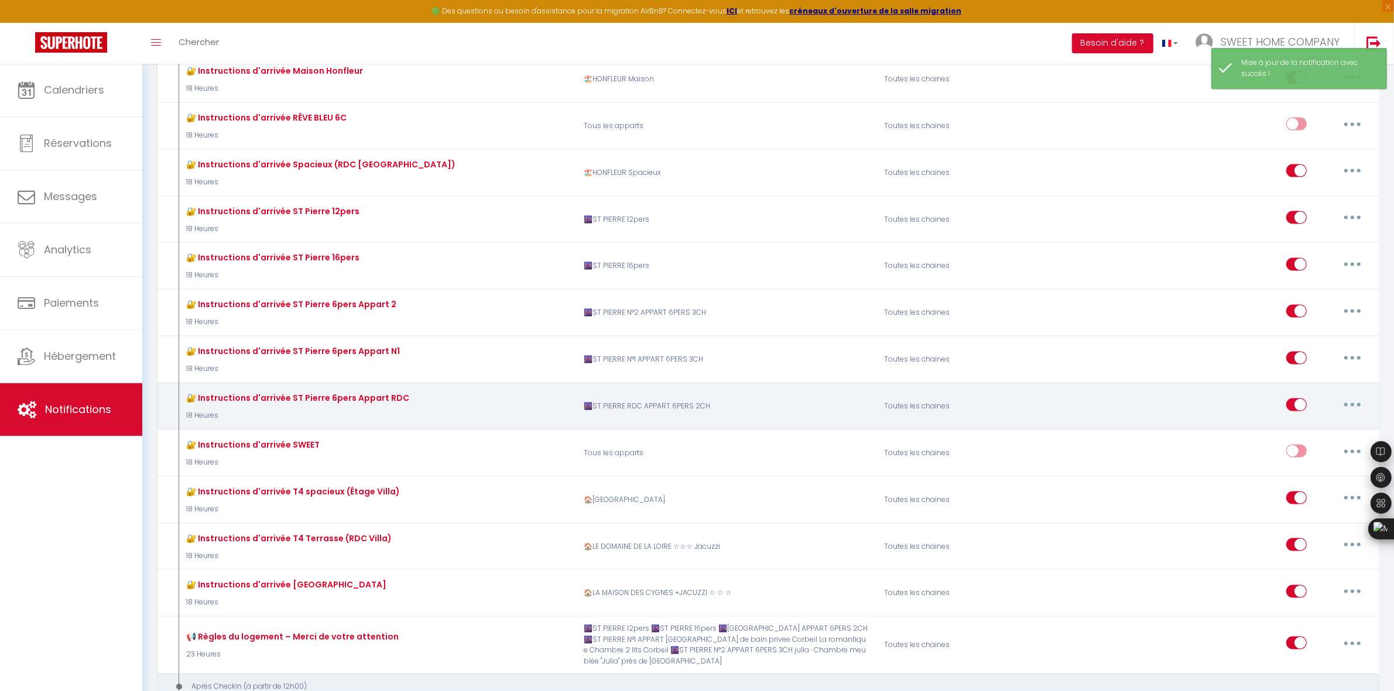
click at [1343, 399] on button "button" at bounding box center [1352, 405] width 33 height 19
click at [1306, 428] on link "Editer" at bounding box center [1321, 431] width 87 height 20
type input "🔐 Instruc​tions d'arrivée ST Pierre 6pers Appart RDC"
select select "18 Heures"
select select "if_deposit_is_paid"
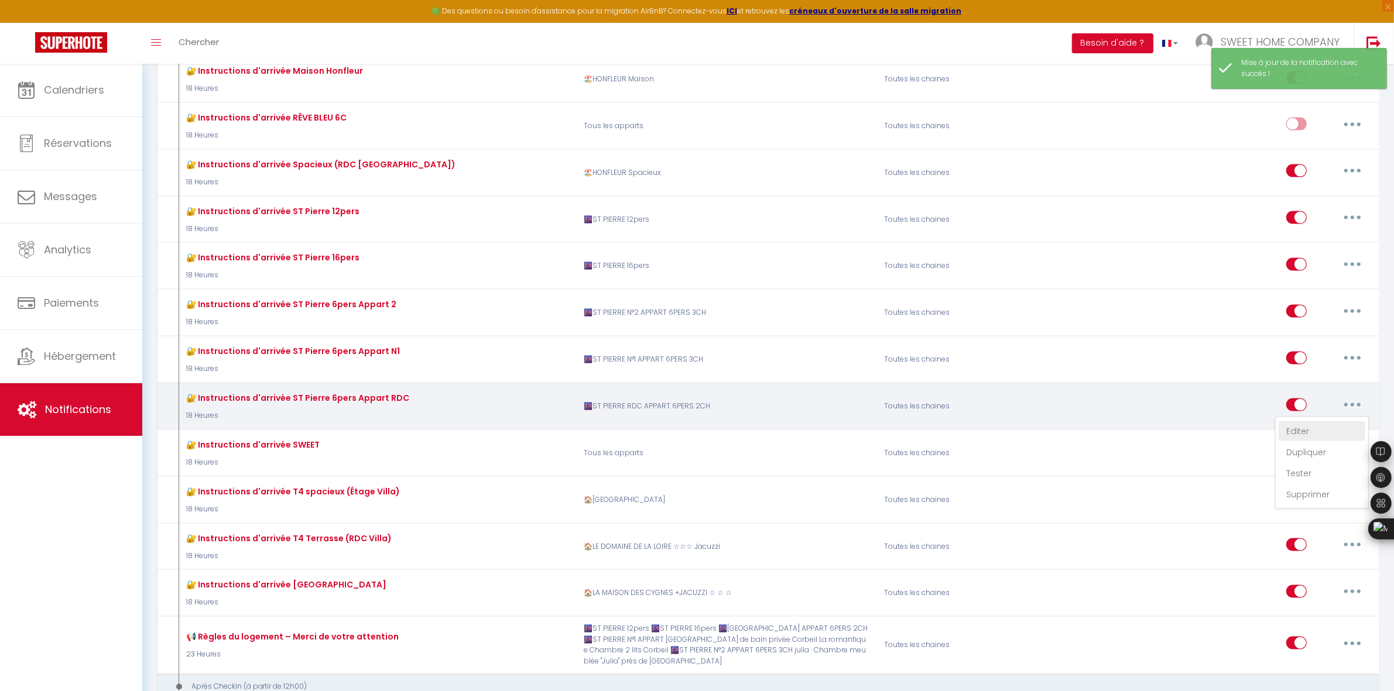
checkbox input "true"
checkbox input "false"
radio input "true"
type input "Instructions d'arrivée"
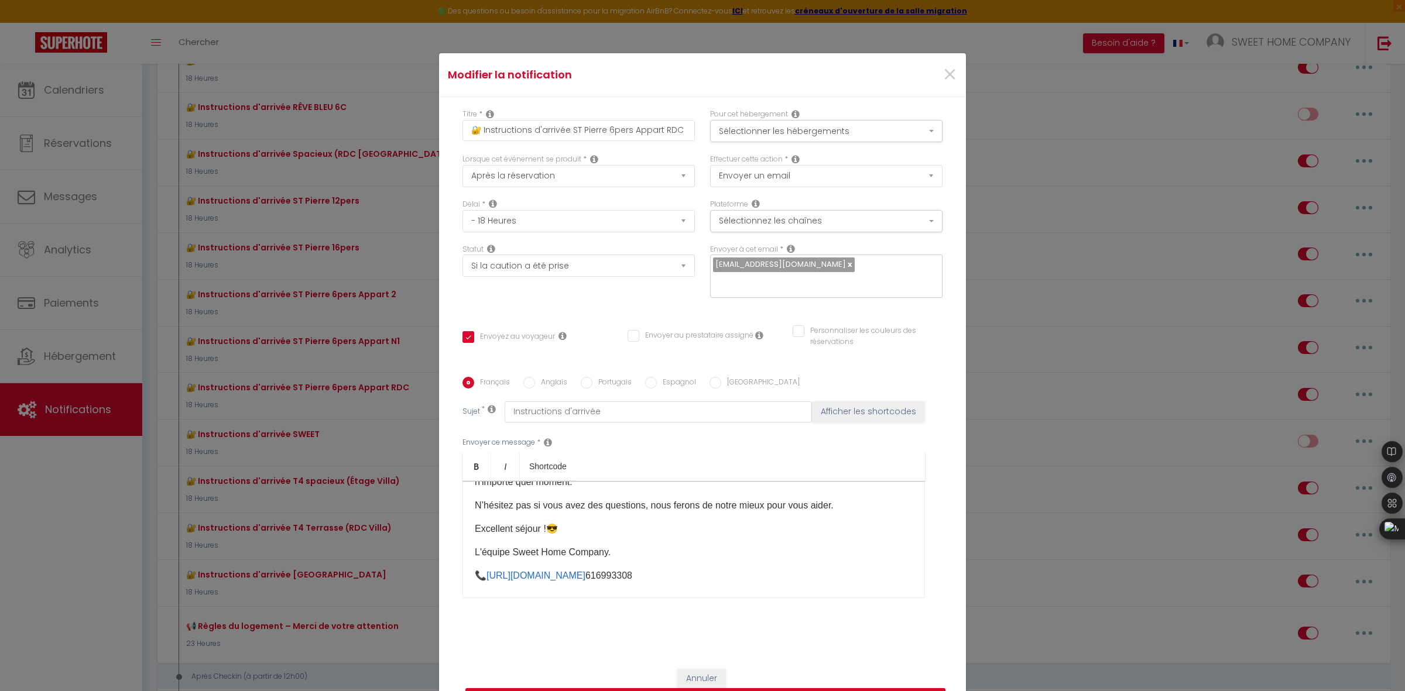
scroll to position [411, 0]
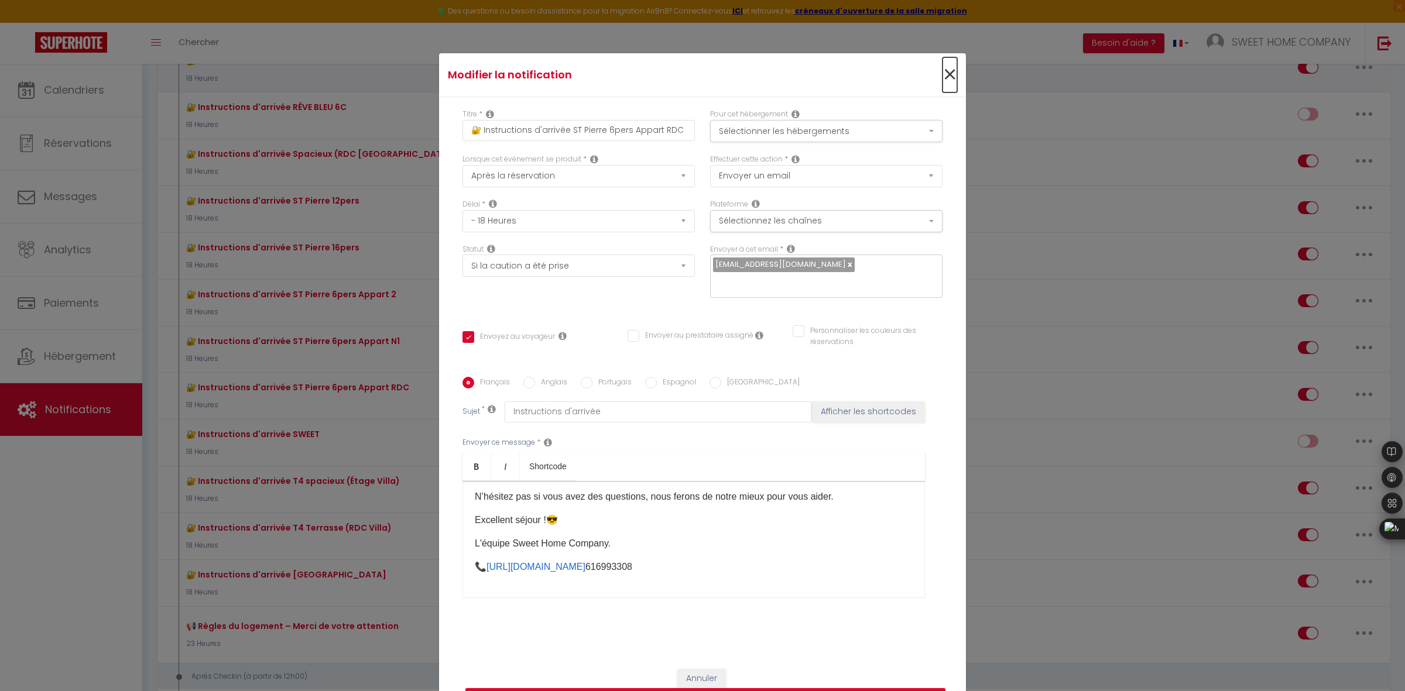
click at [944, 76] on span "×" at bounding box center [949, 74] width 15 height 35
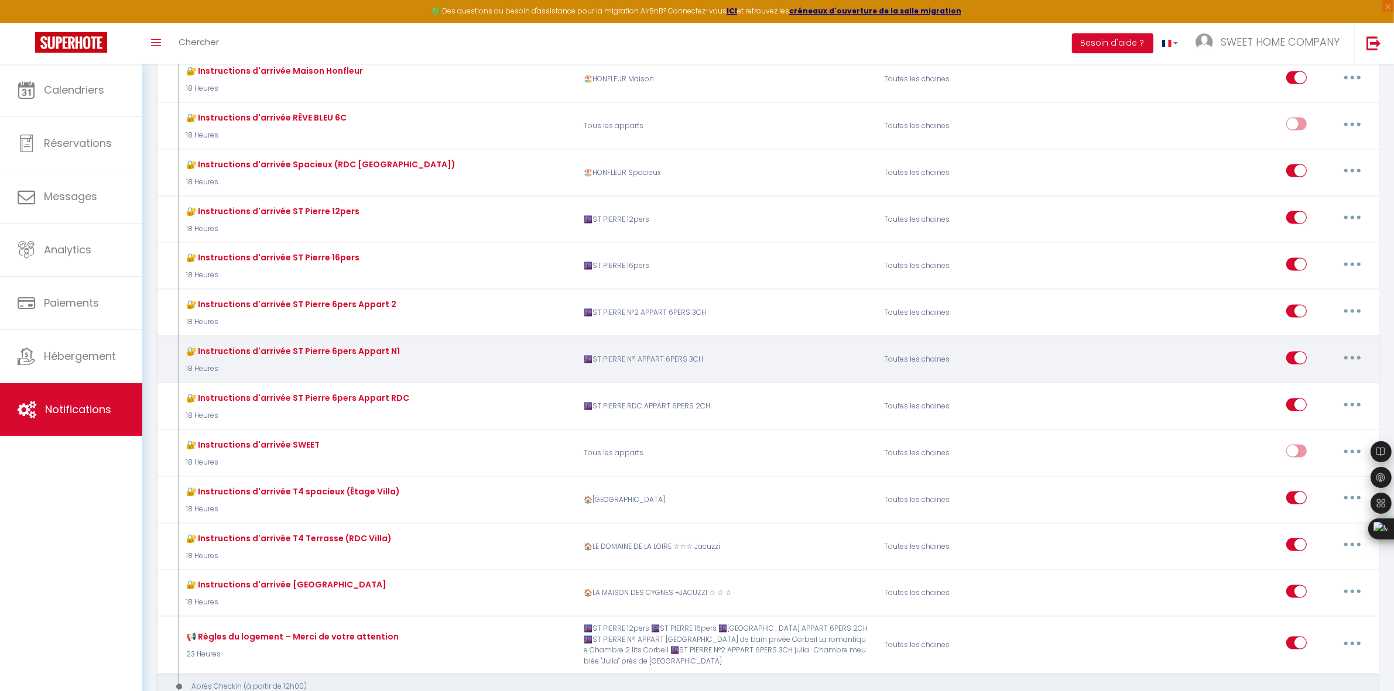
click at [1356, 349] on button "button" at bounding box center [1352, 358] width 33 height 19
click at [1301, 376] on link "Editer" at bounding box center [1321, 385] width 87 height 20
type input "🔐 Instruc​tions d'arrivée ST Pierre 6pers Appart N1"
checkbox input "true"
checkbox input "false"
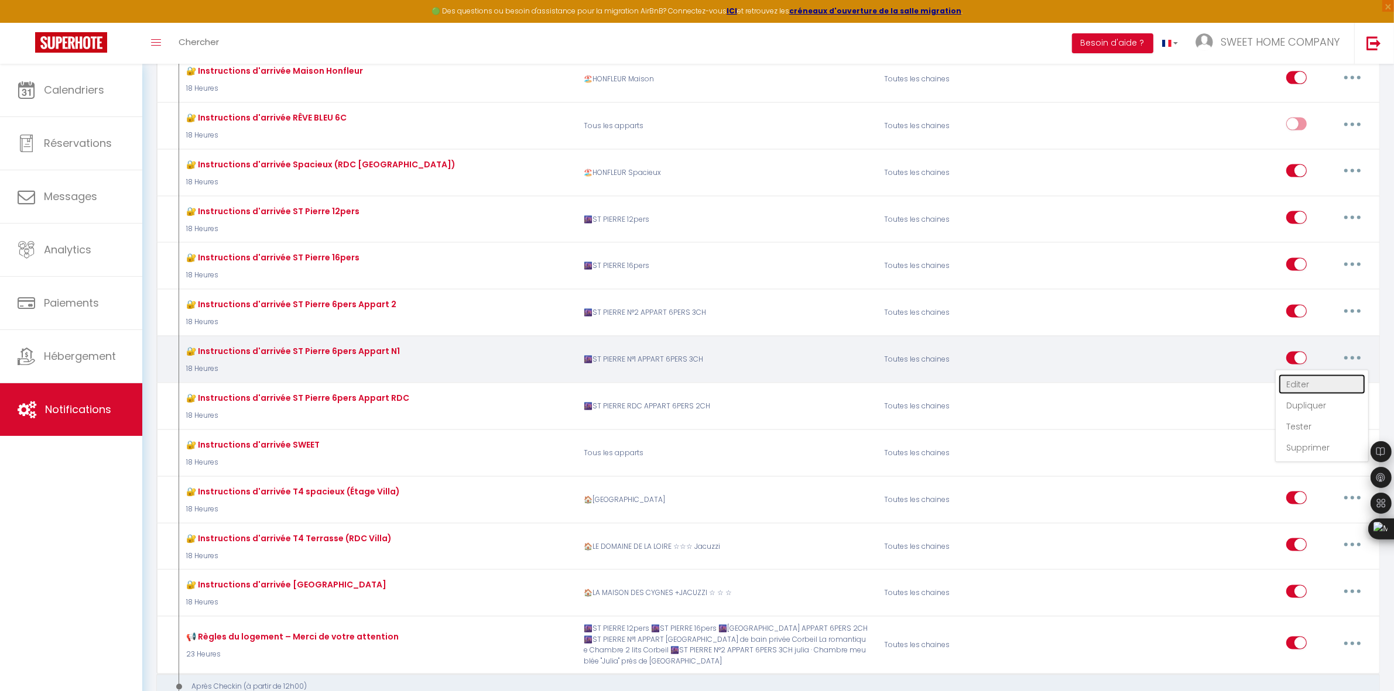
checkbox input "false"
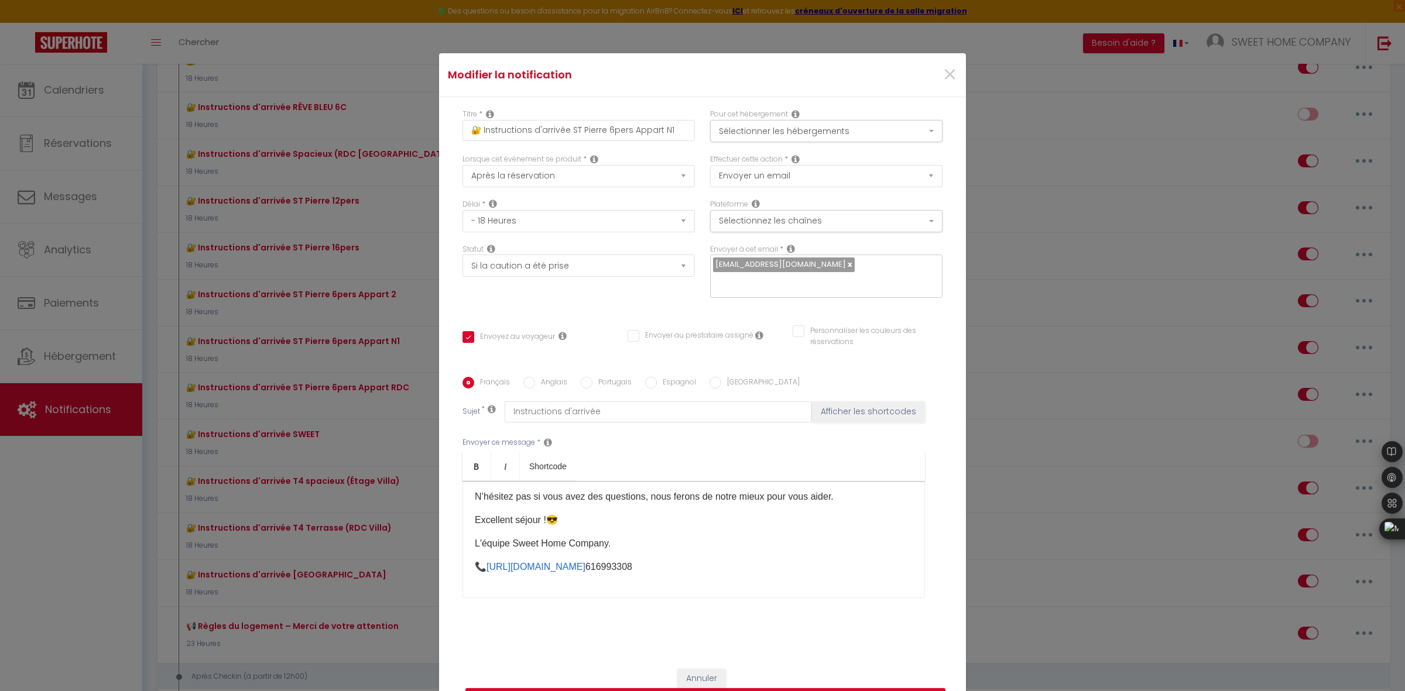
scroll to position [486, 0]
click at [944, 73] on span "×" at bounding box center [949, 74] width 15 height 35
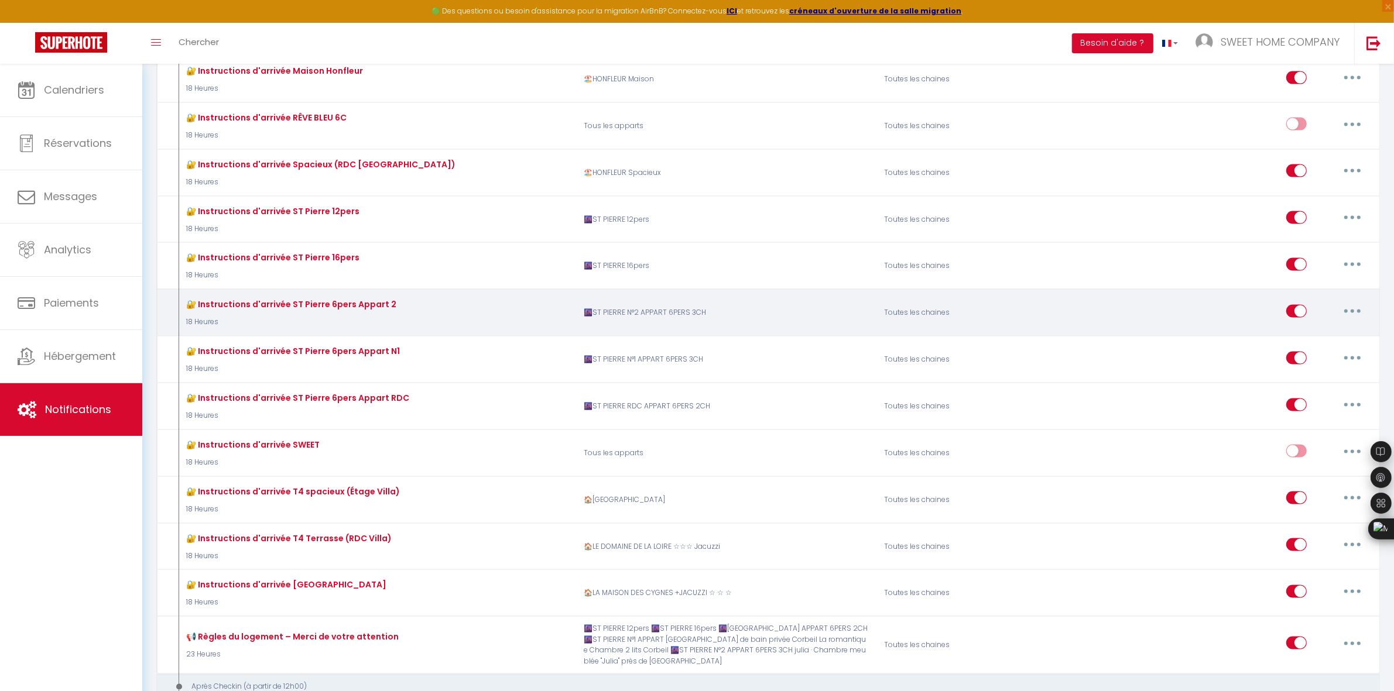
click at [1348, 306] on button "button" at bounding box center [1352, 311] width 33 height 19
click at [1298, 330] on link "Editer" at bounding box center [1321, 338] width 87 height 20
type input "🔐 Instruc​tions d'arrivée ST Pierre 6pers Appart 2"
checkbox input "true"
checkbox input "false"
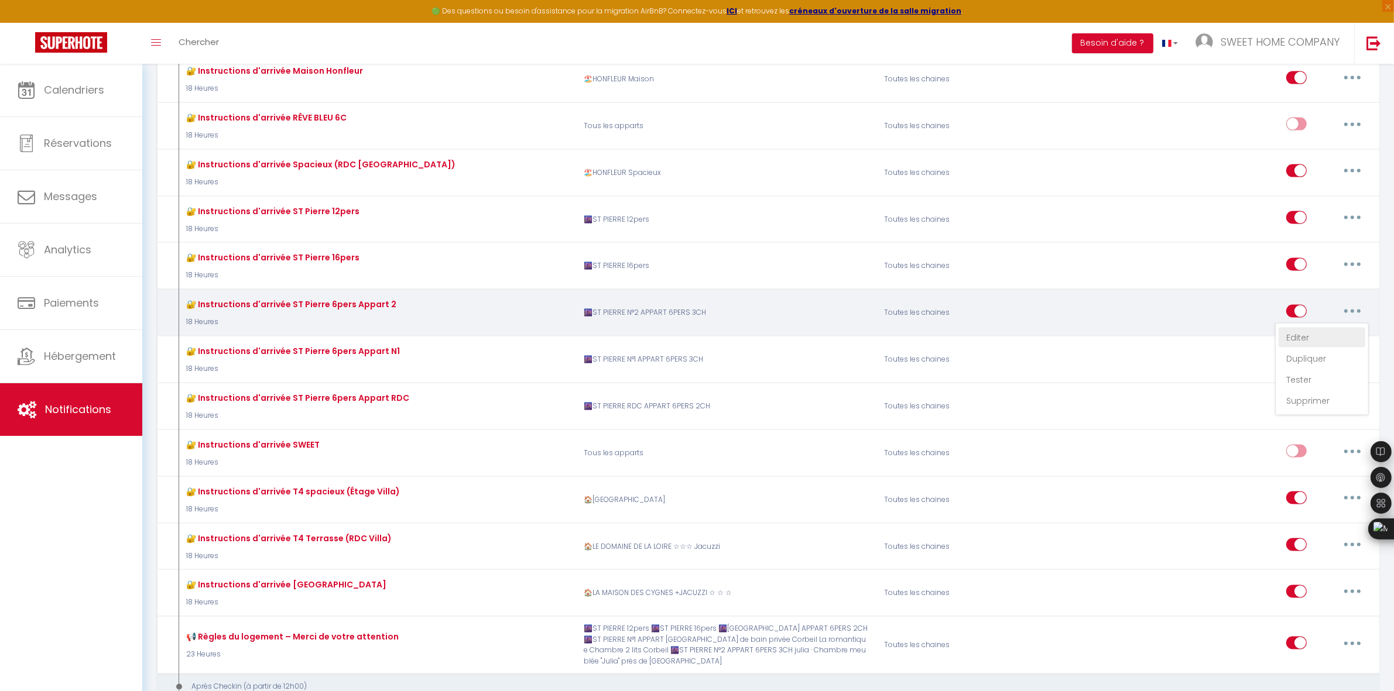
checkbox input "false"
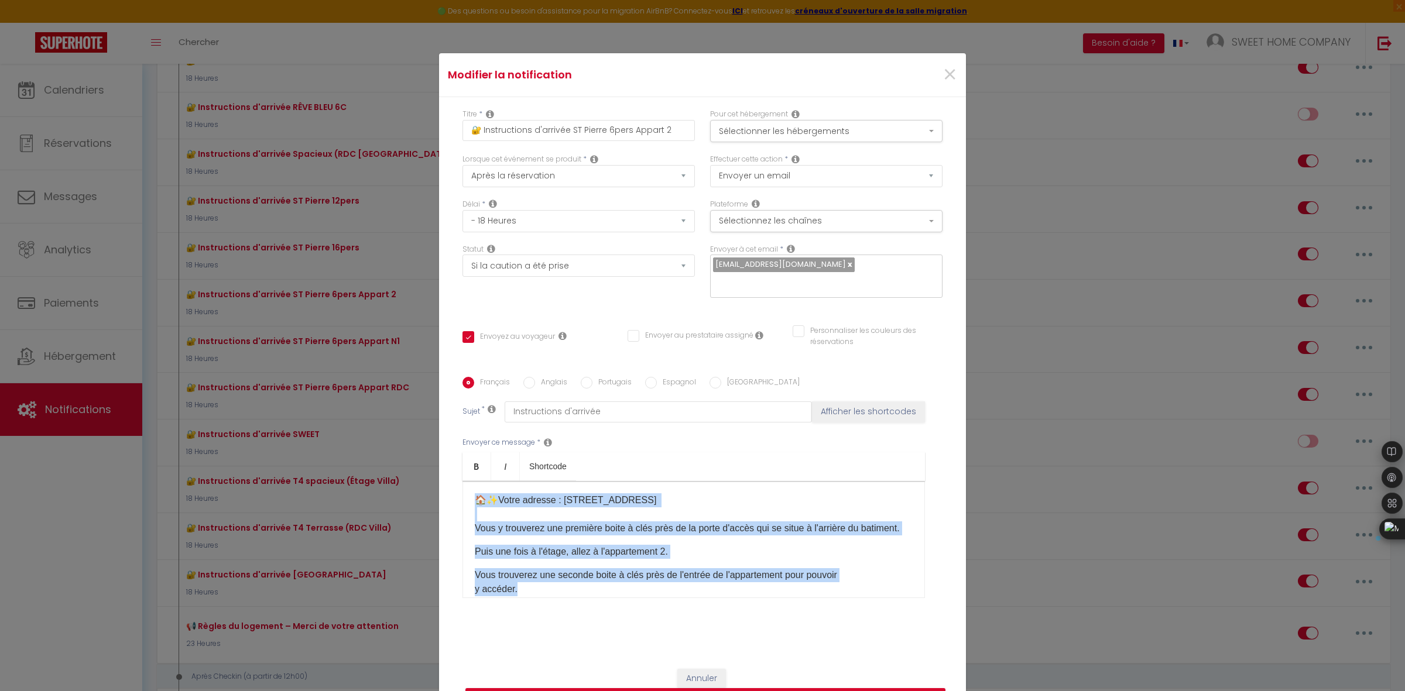
scroll to position [120, 0]
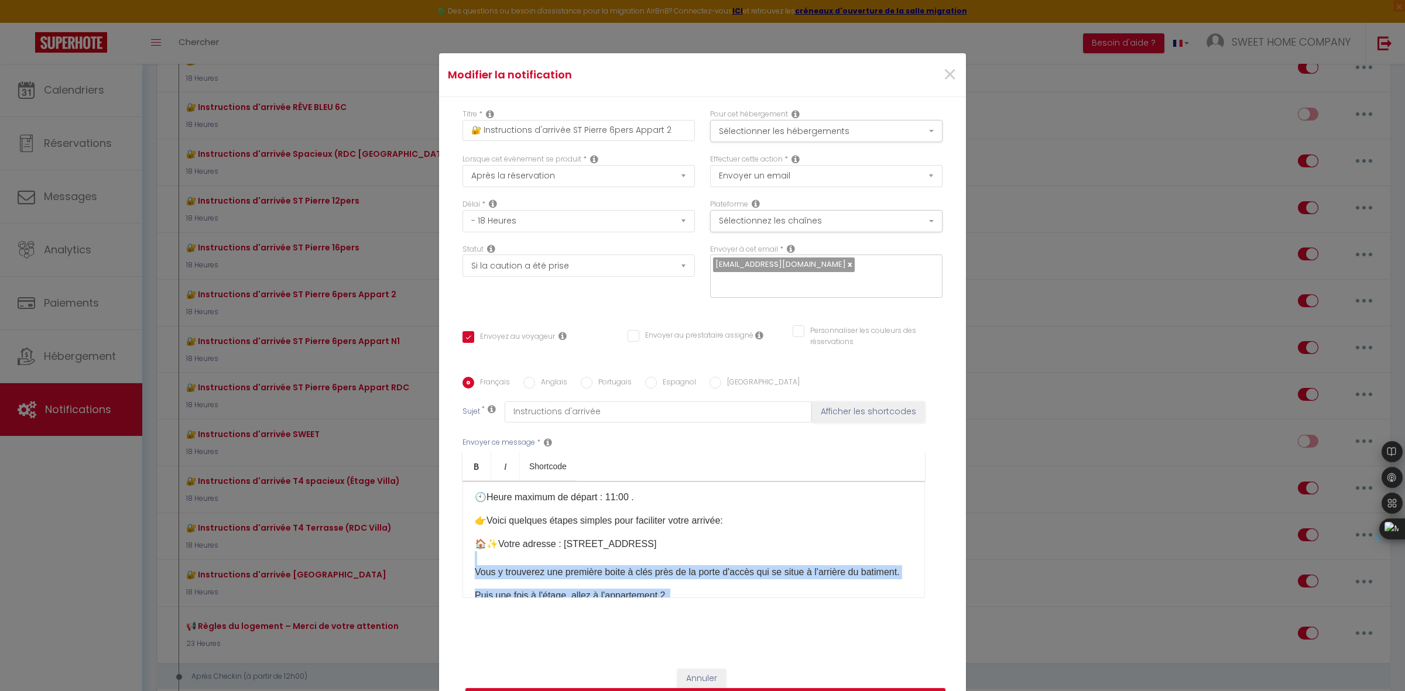
drag, startPoint x: 522, startPoint y: 565, endPoint x: 478, endPoint y: 563, distance: 44.0
click at [478, 563] on div "Bonjour [GUEST:FIRST_NAME],​ 📆​Date de votre arrivée : [BOOKING:CHECKING] ​Votr…" at bounding box center [693, 539] width 462 height 117
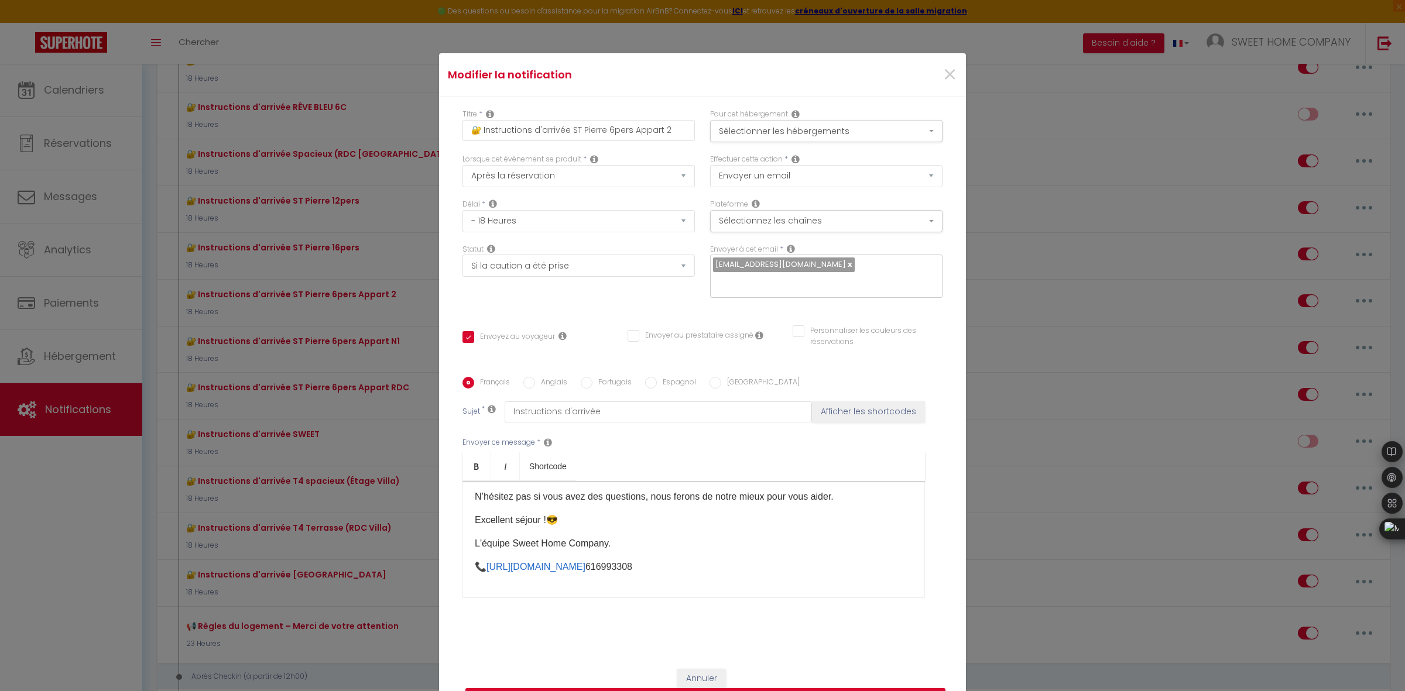
scroll to position [83, 0]
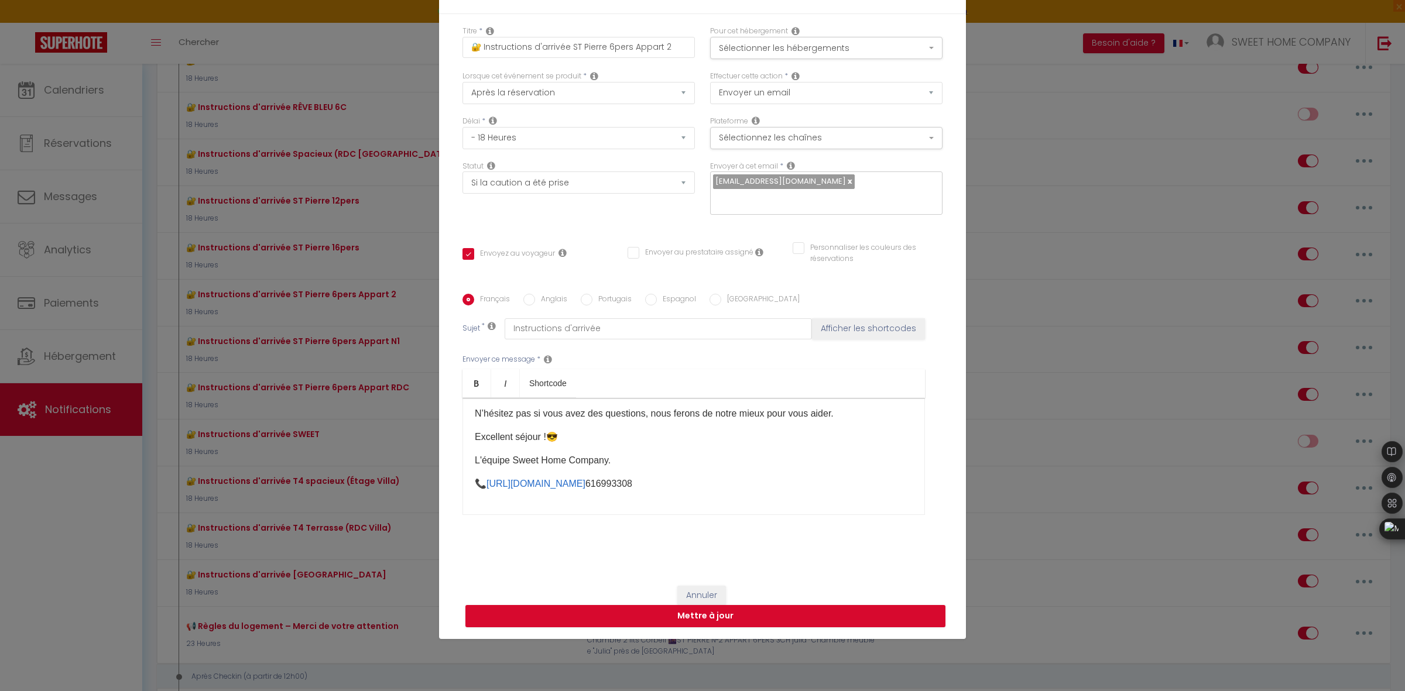
click at [543, 301] on label "Anglais" at bounding box center [551, 300] width 32 height 13
click at [535, 301] on input "Anglais" at bounding box center [529, 300] width 12 height 12
radio input "true"
checkbox input "true"
checkbox input "false"
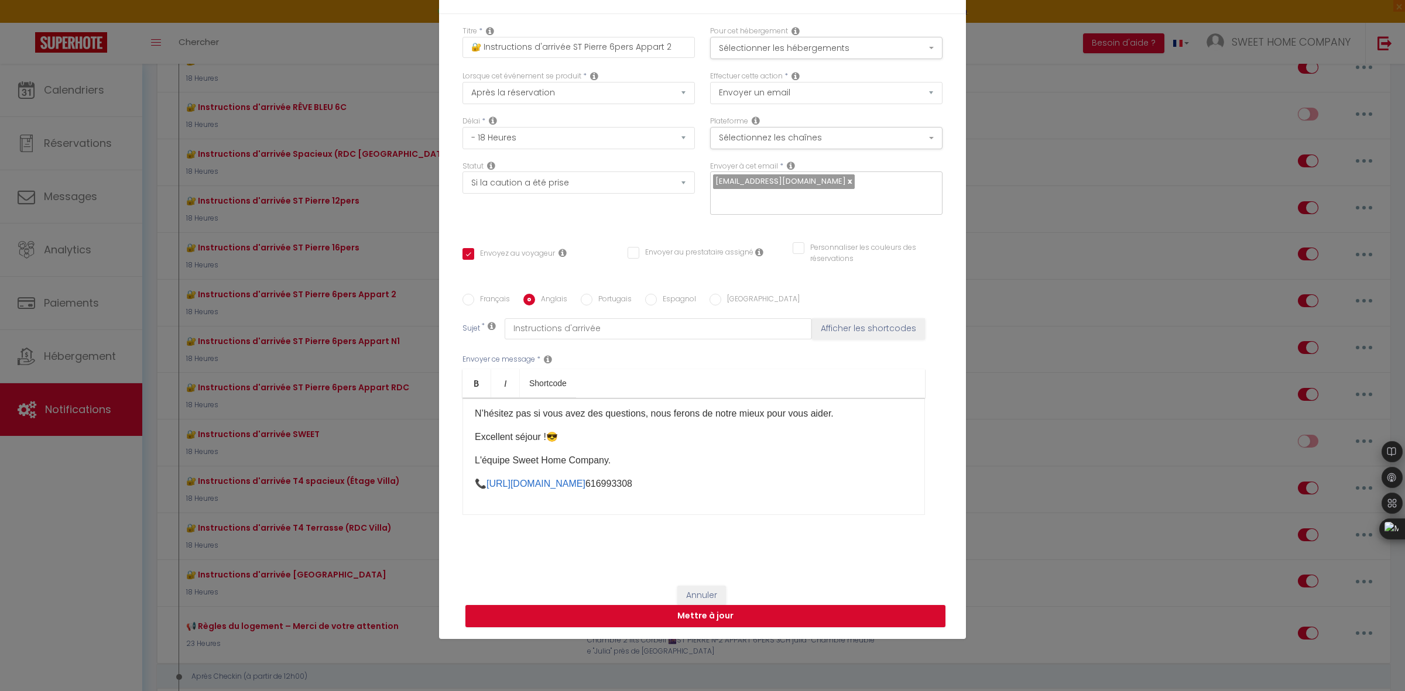
checkbox input "false"
type input "Arrival Instructions"
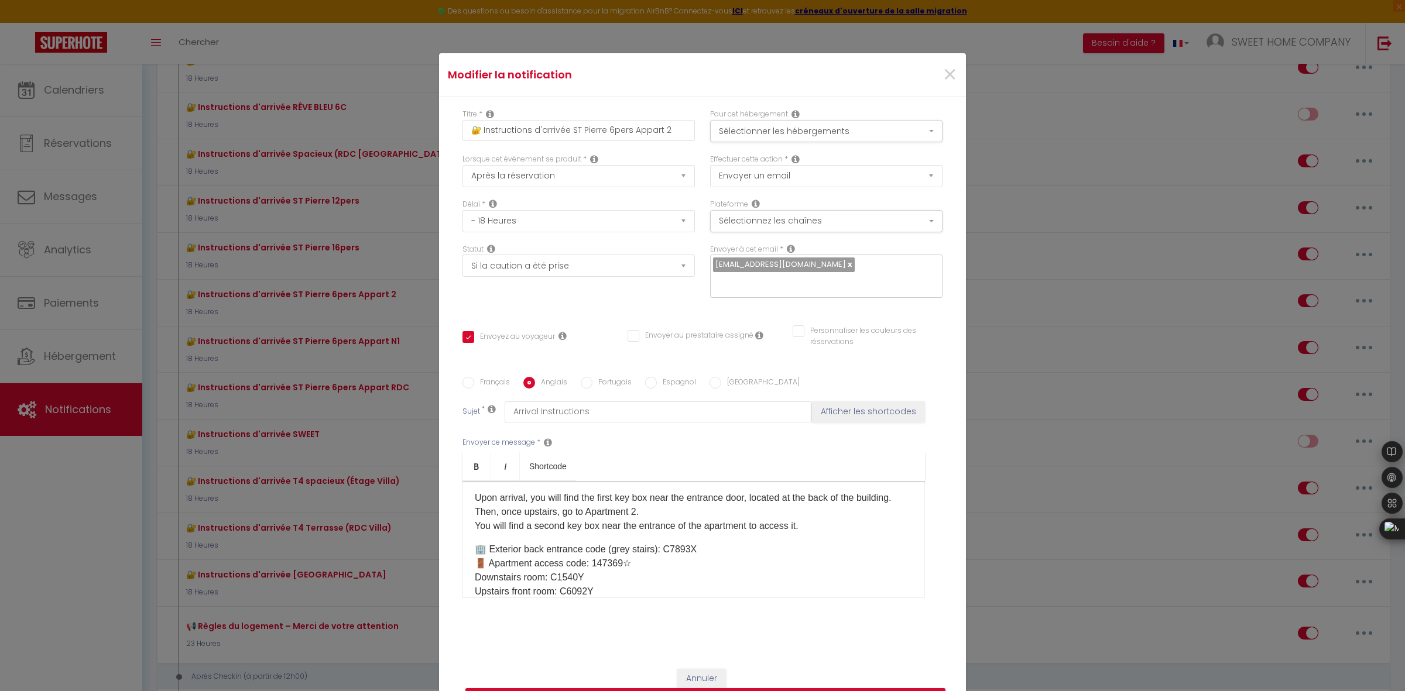
scroll to position [148, 0]
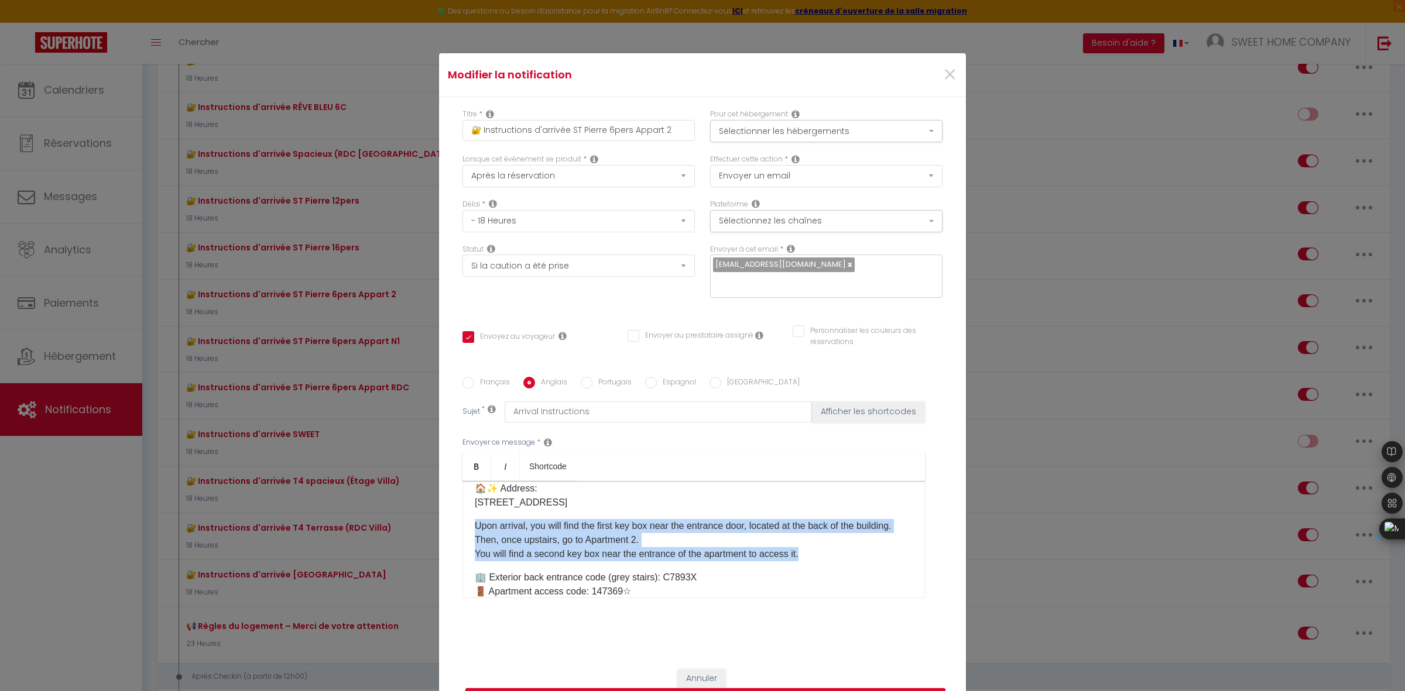
drag, startPoint x: 470, startPoint y: 520, endPoint x: 809, endPoint y: 575, distance: 343.5
click at [809, 561] on p "Upon arrival, you will find the first key box near the entrance door, located a…" at bounding box center [694, 540] width 438 height 42
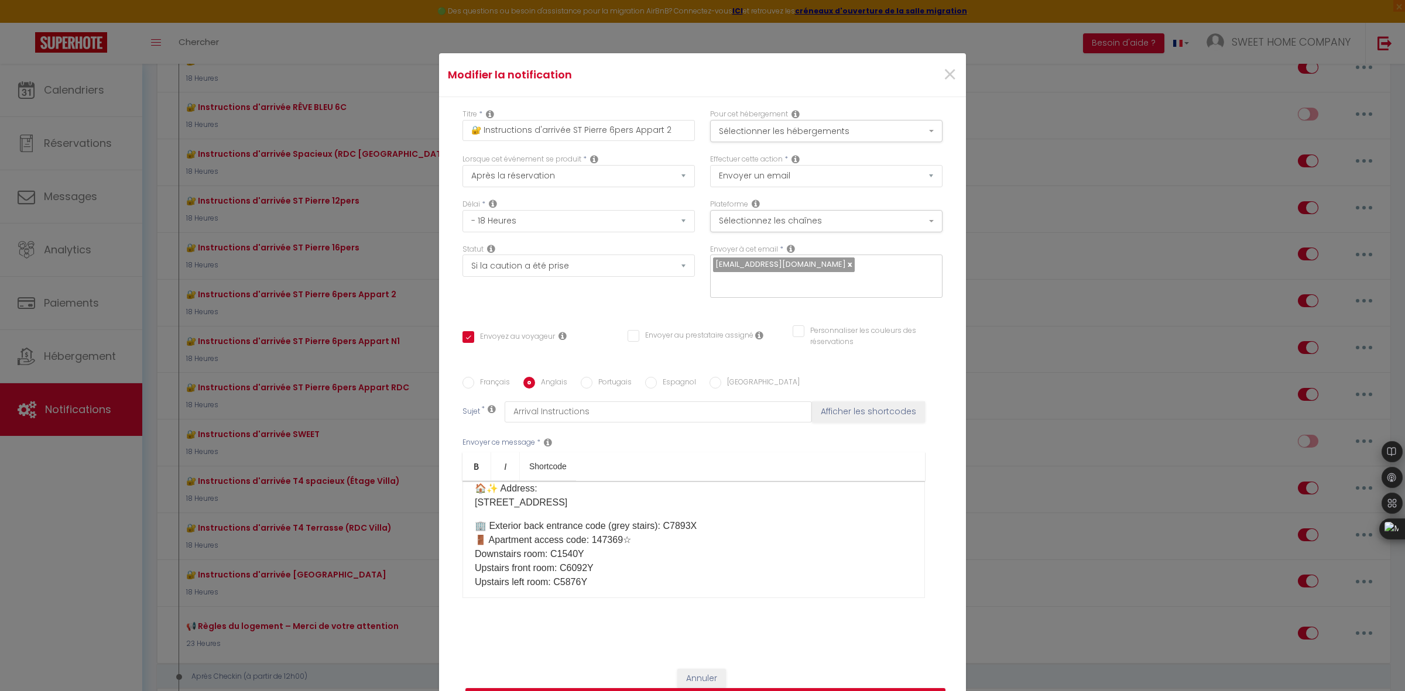
click at [479, 382] on label "Français" at bounding box center [492, 383] width 36 height 13
click at [474, 382] on input "Français" at bounding box center [468, 383] width 12 height 12
radio input "true"
checkbox input "true"
checkbox input "false"
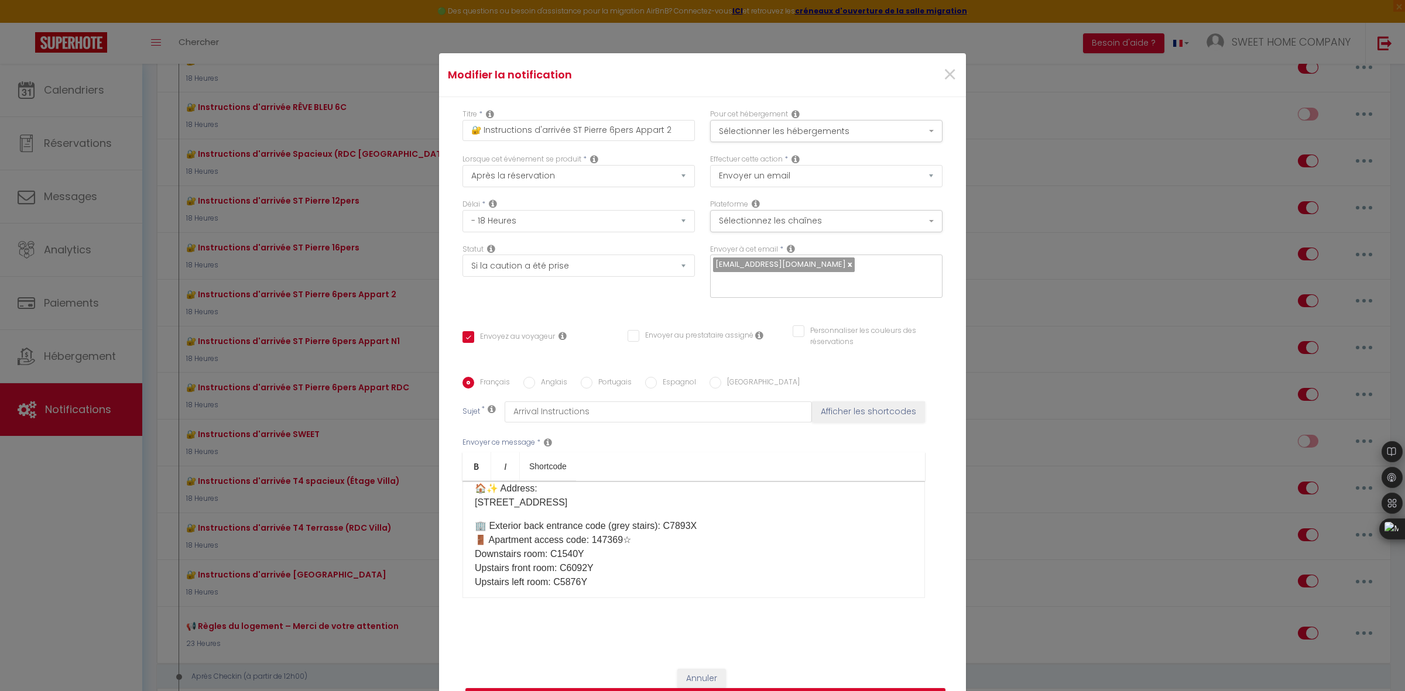
checkbox input "false"
type input "Instructions d'arrivée"
click at [648, 567] on div "Bonjour [GUEST:FIRST_NAME],​ 📆​Date de votre arrivée : [BOOKING:CHECKING] ​Votr…" at bounding box center [693, 539] width 462 height 117
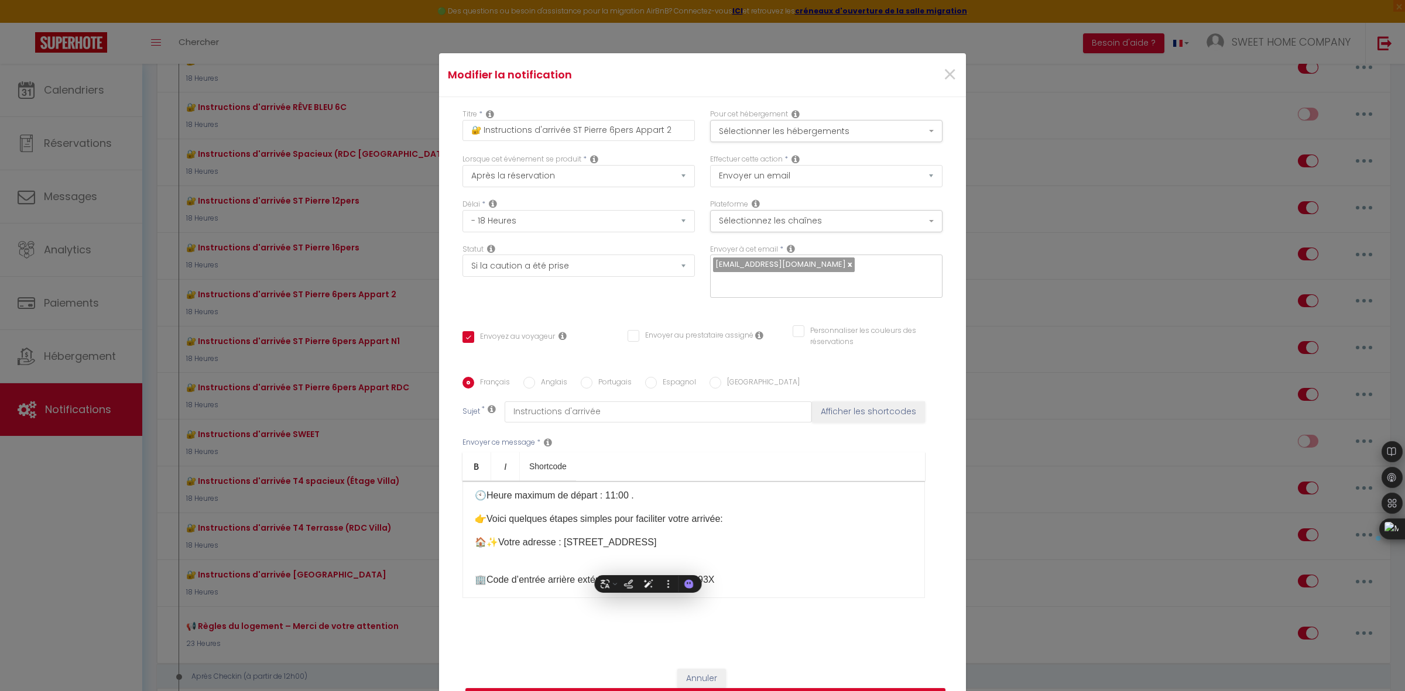
click at [638, 556] on p "🏠✨​Votre adresse : 22 Rue du Vieux Marché, 91280 Saint-Pierre-du-Perray, France…" at bounding box center [694, 550] width 438 height 28
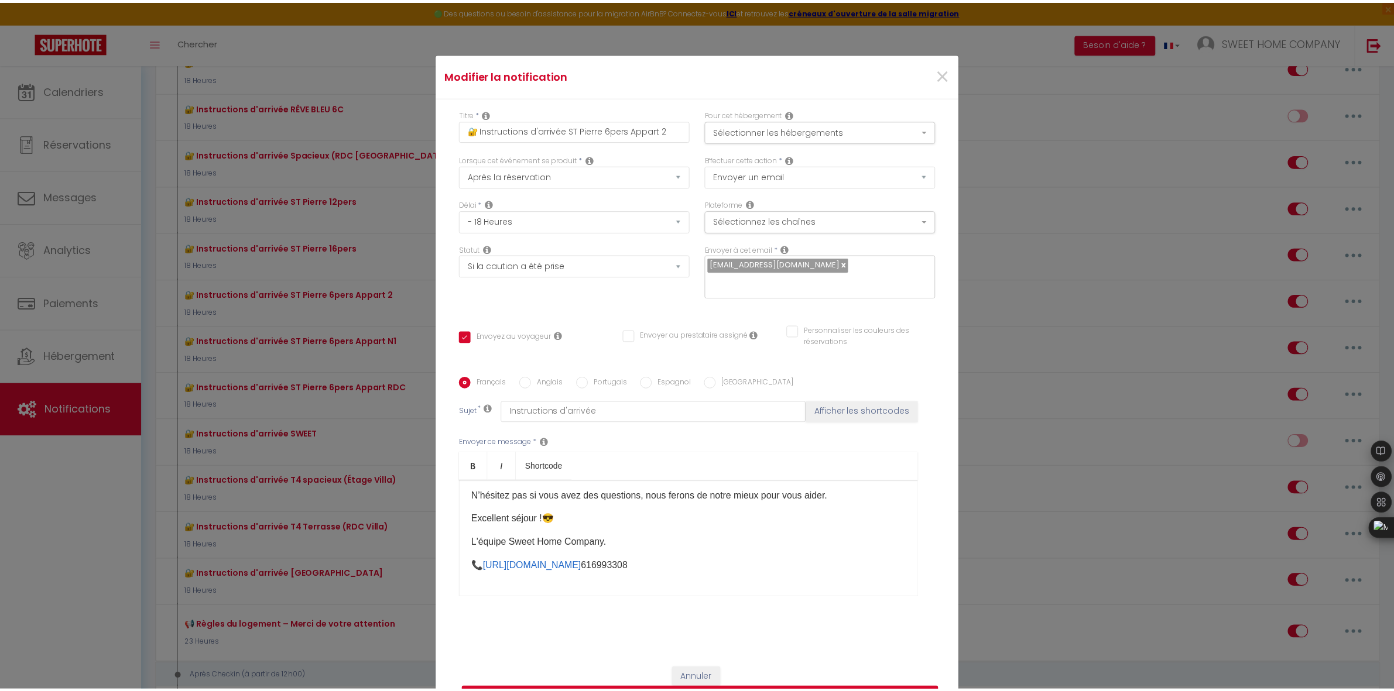
scroll to position [83, 0]
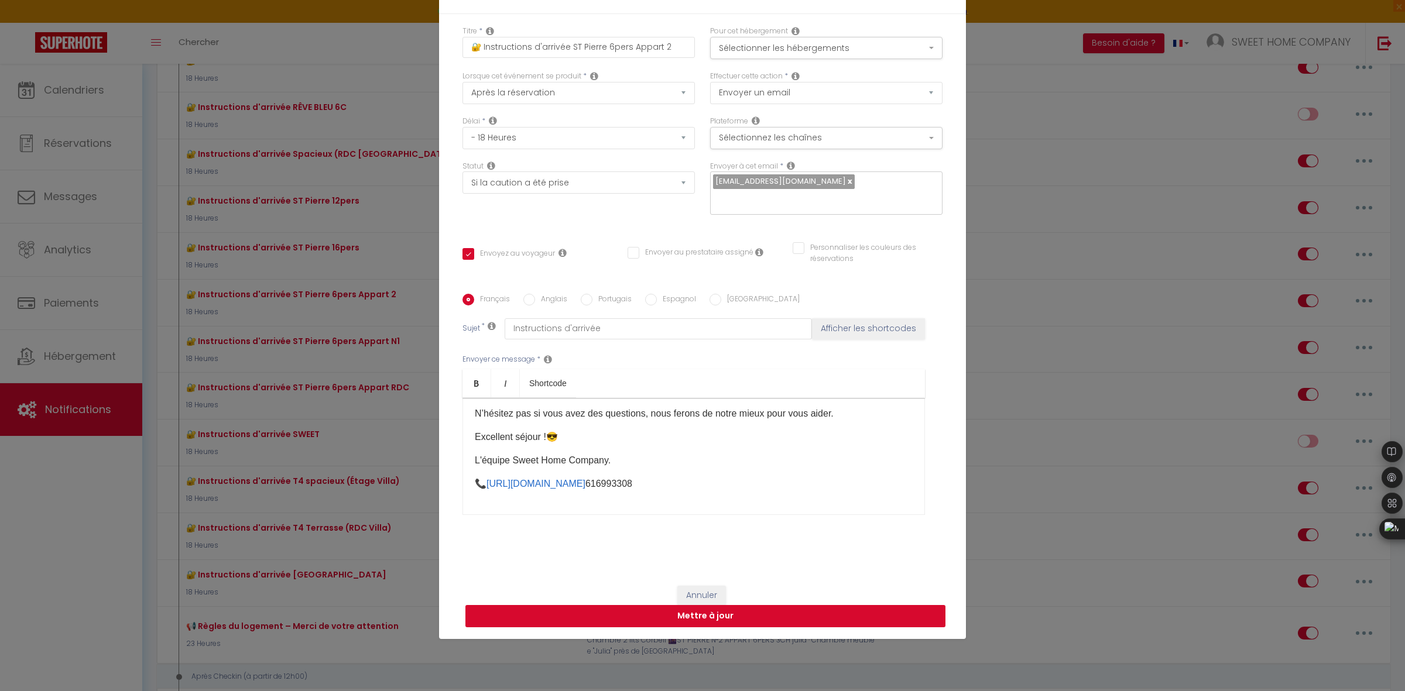
click at [757, 611] on button "Mettre à jour" at bounding box center [705, 616] width 480 height 22
checkbox input "true"
checkbox input "false"
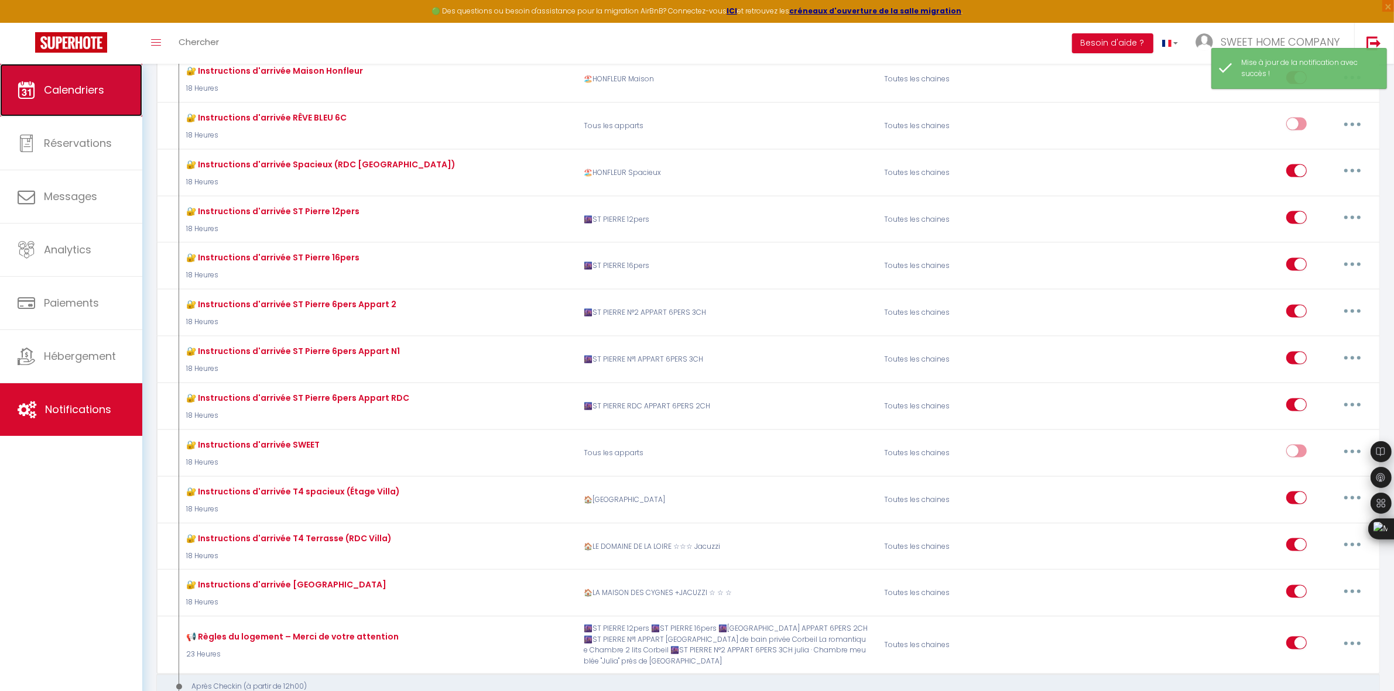
click at [60, 102] on link "Calendriers" at bounding box center [71, 90] width 142 height 53
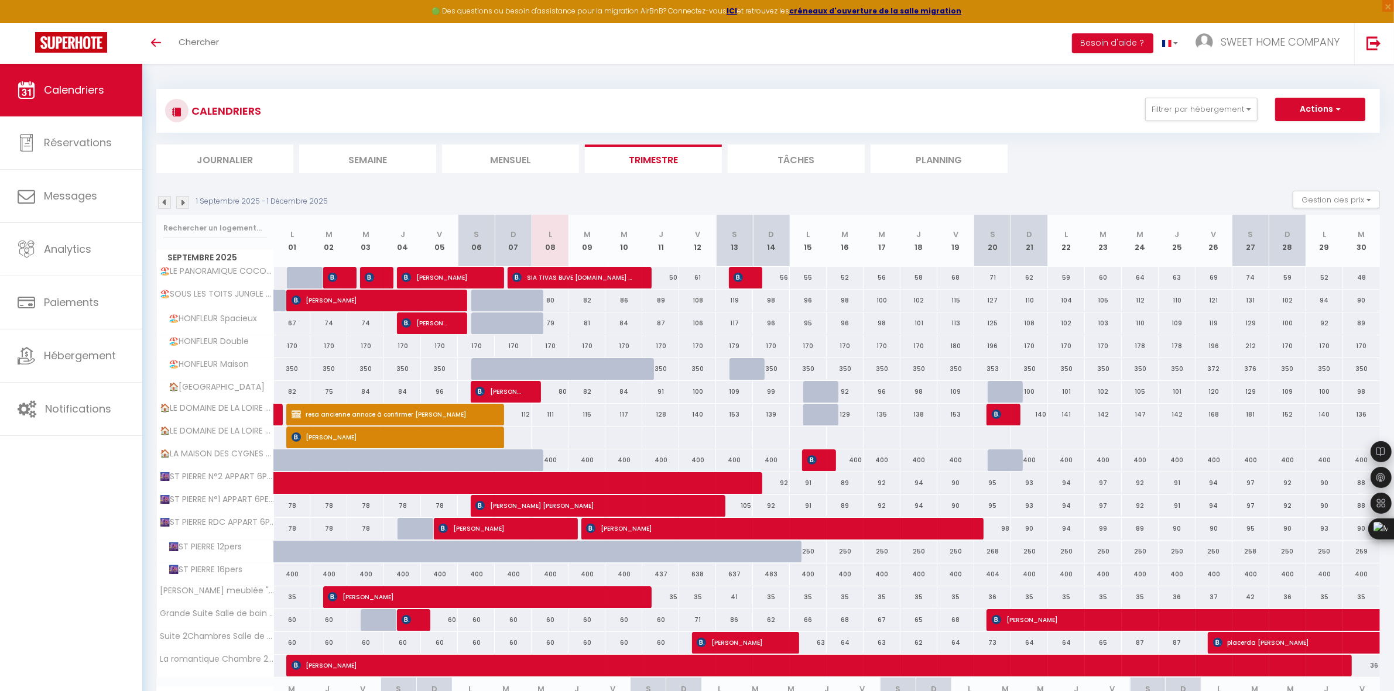
click at [1000, 395] on div at bounding box center [1006, 392] width 37 height 22
type input "116"
select select "1"
type input "[DATE]"
type input "Dim 21 Septembre 2025"
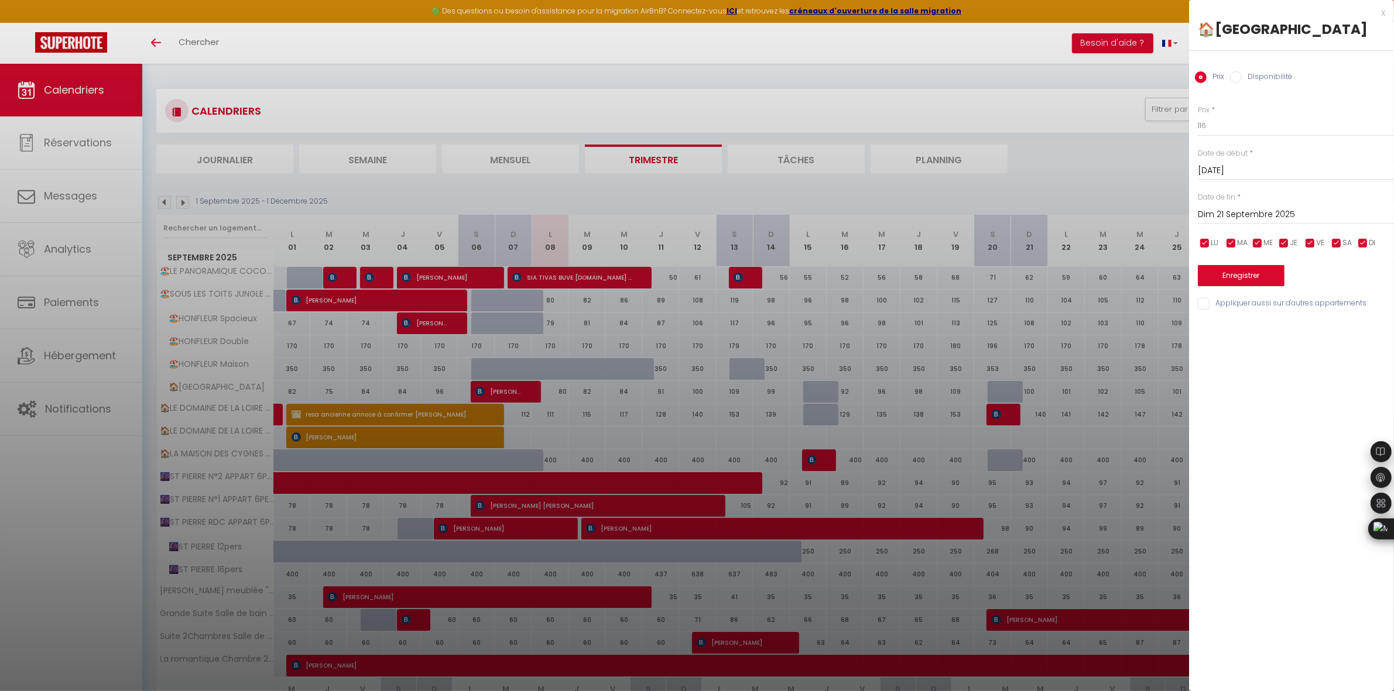
click at [1277, 74] on label "Disponibilité" at bounding box center [1267, 77] width 50 height 13
click at [1242, 74] on input "Disponibilité" at bounding box center [1236, 77] width 12 height 12
radio input "true"
radio input "false"
click at [1260, 279] on button "Enregistrer" at bounding box center [1241, 276] width 87 height 21
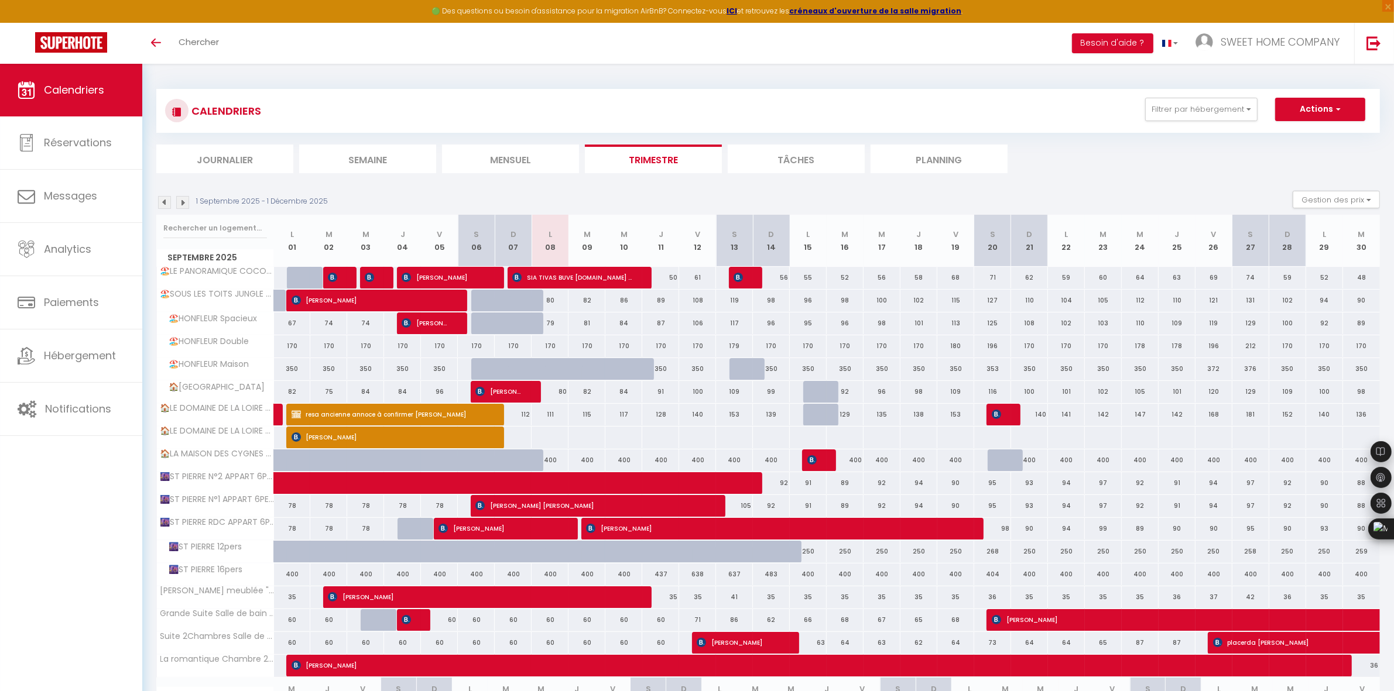
click at [741, 370] on div at bounding box center [747, 369] width 37 height 22
select select "1"
type input "[DATE]"
type input "Dim 14 Septembre 2025"
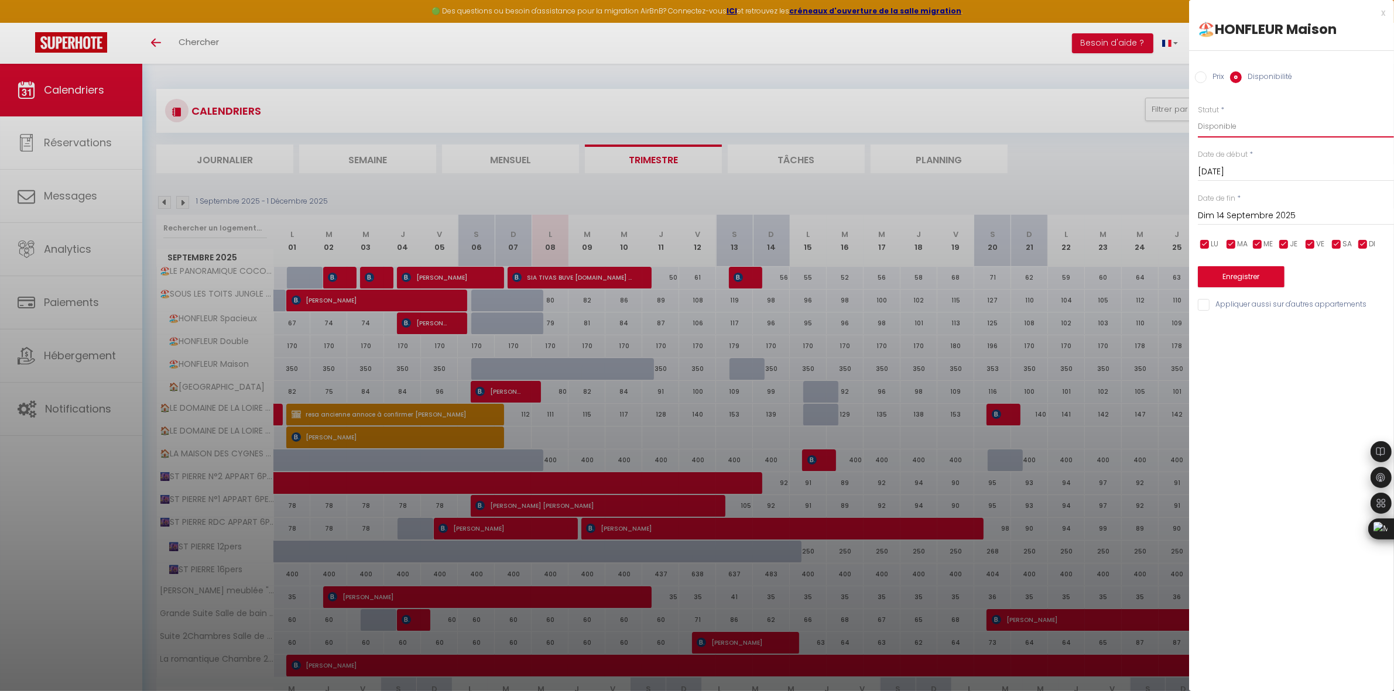
click at [1236, 126] on select "Disponible Indisponible" at bounding box center [1296, 126] width 196 height 22
click at [1198, 115] on select "Disponible Indisponible" at bounding box center [1296, 126] width 196 height 22
click at [1257, 271] on button "Enregistrer" at bounding box center [1241, 276] width 87 height 21
